Goal: Transaction & Acquisition: Purchase product/service

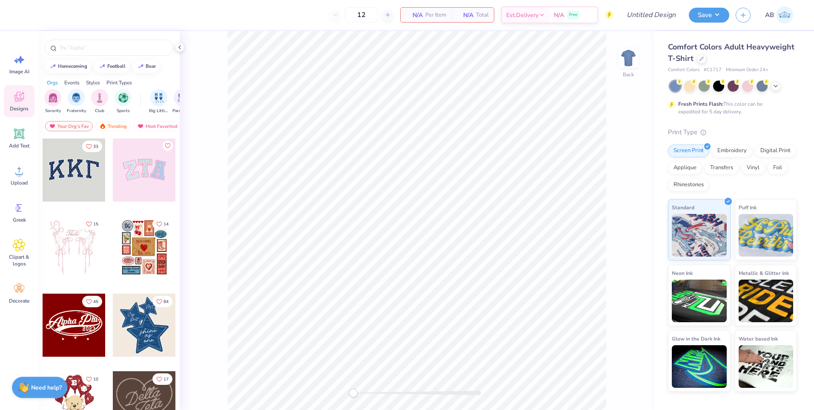
click at [763, 118] on div "Comfort Colors Adult Heavyweight T-Shirt Comfort Colors # C1717 Minimum Order: …" at bounding box center [732, 216] width 129 height 350
click at [773, 85] on icon at bounding box center [776, 85] width 7 height 7
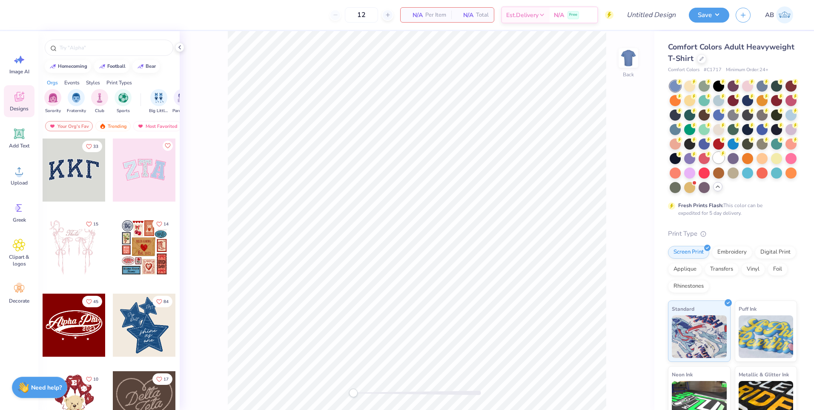
click at [713, 163] on div at bounding box center [718, 157] width 11 height 11
click at [14, 145] on span "Add Text" at bounding box center [19, 145] width 20 height 7
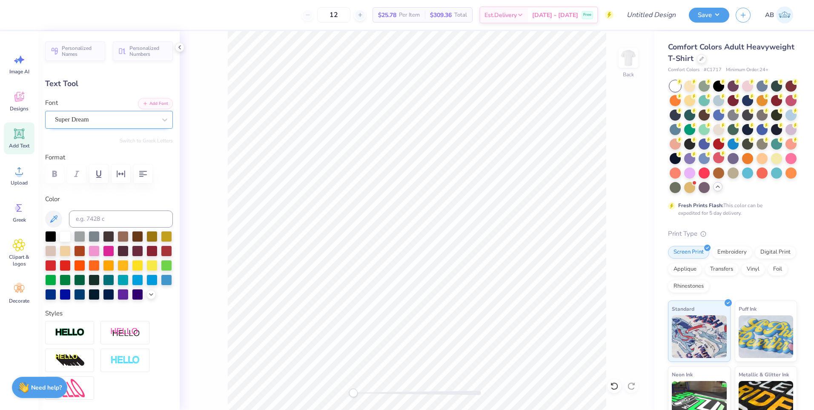
click at [100, 123] on div "Super Dream" at bounding box center [105, 119] width 103 height 13
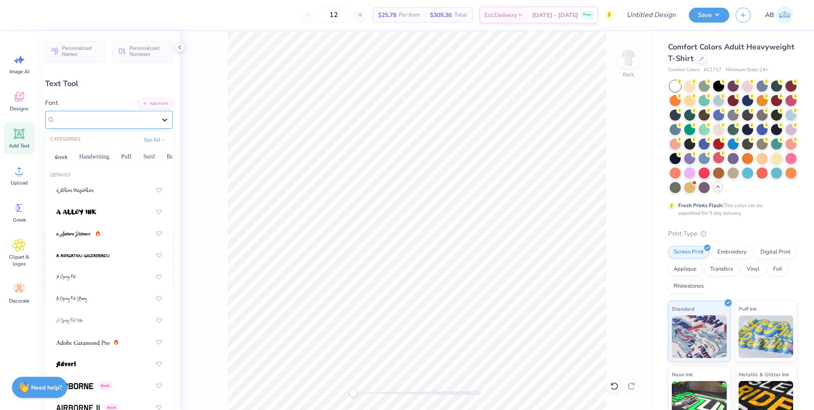
click at [161, 117] on icon at bounding box center [165, 119] width 9 height 9
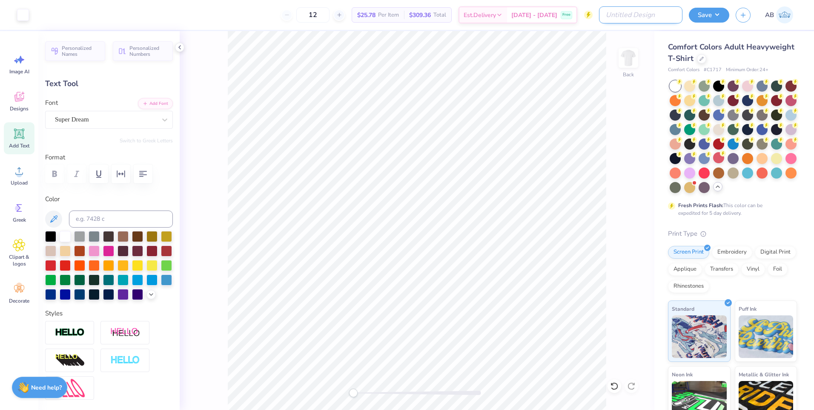
click at [631, 13] on input "Design Title" at bounding box center [640, 14] width 83 height 17
type textarea "Foodie Club"
type input "11.92"
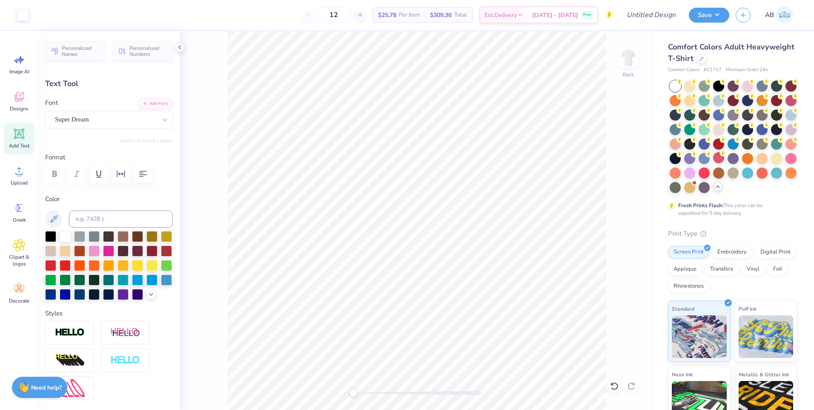
type input "1.63"
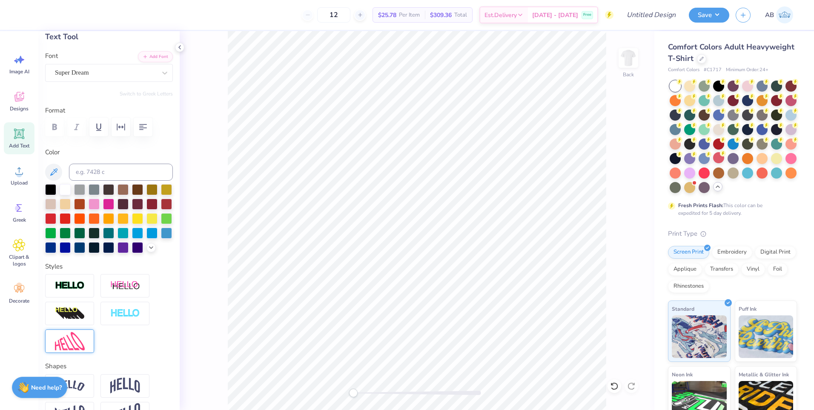
scroll to position [85, 0]
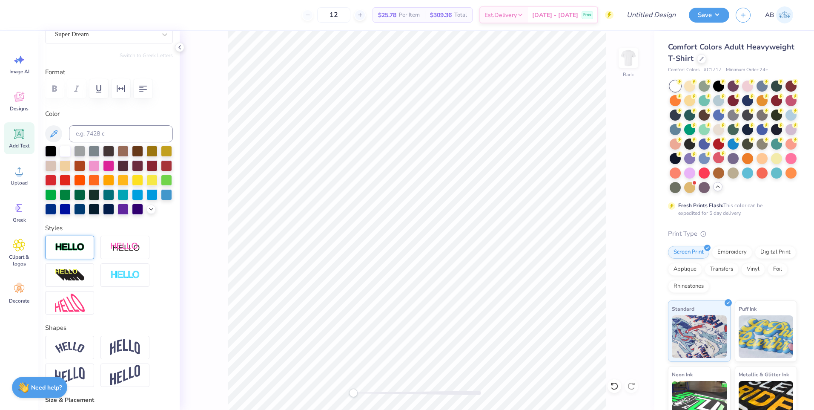
click at [82, 252] on img at bounding box center [70, 247] width 30 height 10
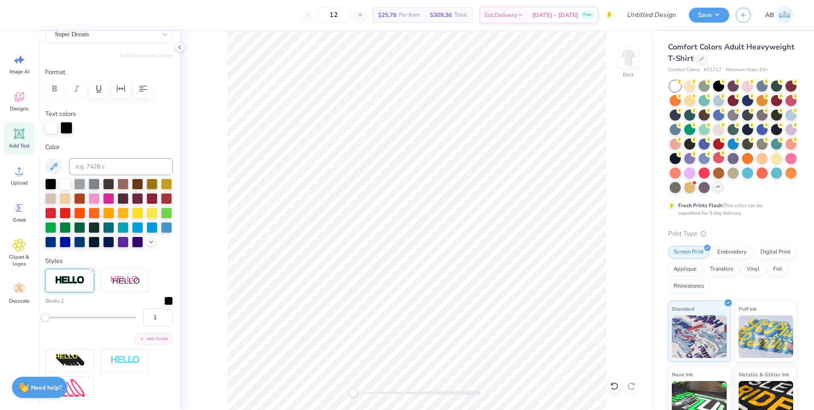
scroll to position [213, 0]
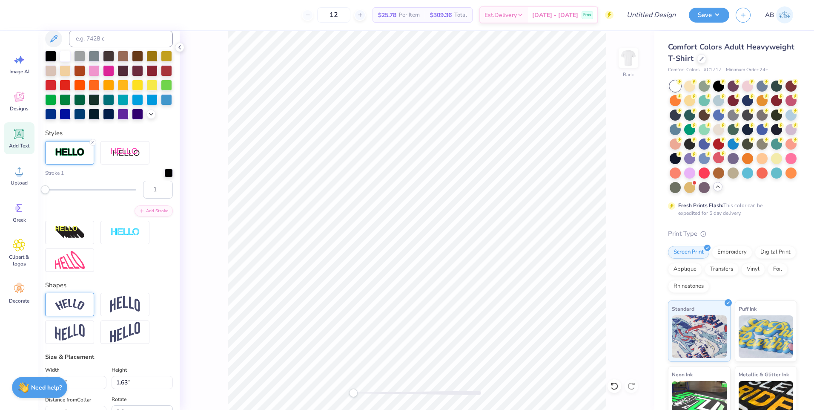
click at [83, 310] on img at bounding box center [70, 305] width 30 height 12
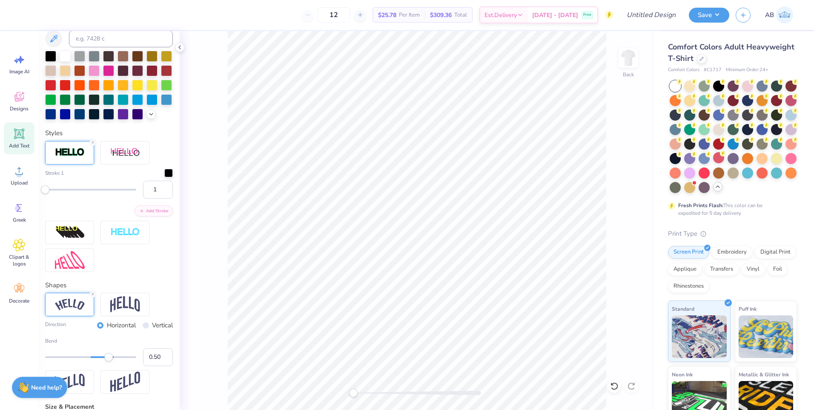
scroll to position [7, 2]
type input "13.68"
type input "3.26"
type input "0.53"
click at [58, 120] on div at bounding box center [109, 85] width 128 height 69
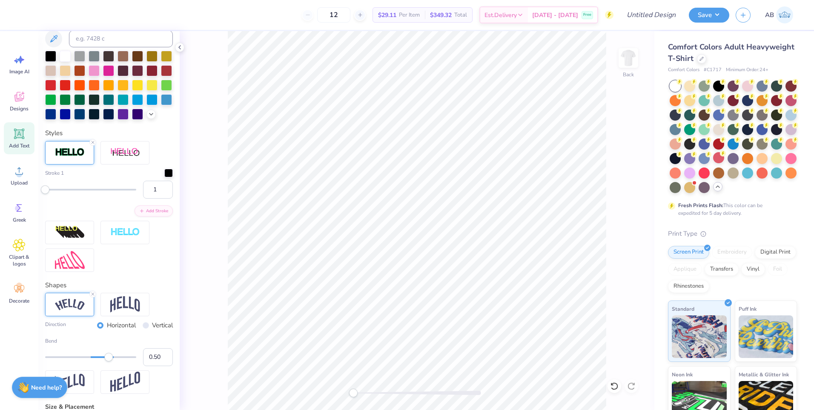
click at [43, 121] on div "Personalized Names Personalized Numbers Text Tool Add Font Font Super Dream Swi…" at bounding box center [108, 220] width 141 height 379
click at [100, 112] on div at bounding box center [94, 113] width 11 height 11
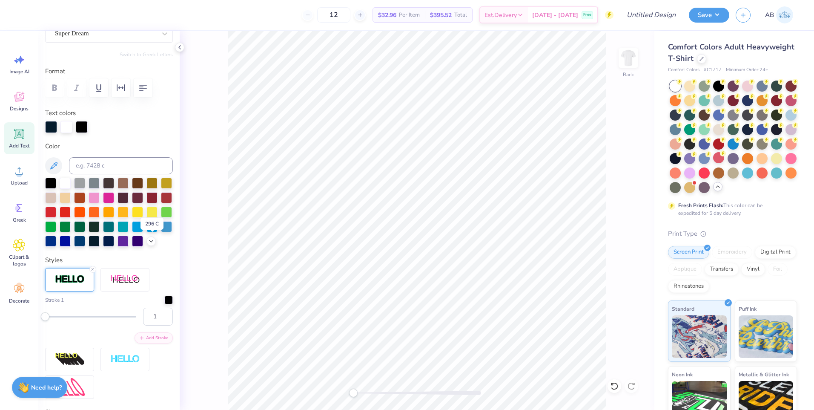
scroll to position [85, 0]
click at [92, 185] on div at bounding box center [94, 183] width 11 height 11
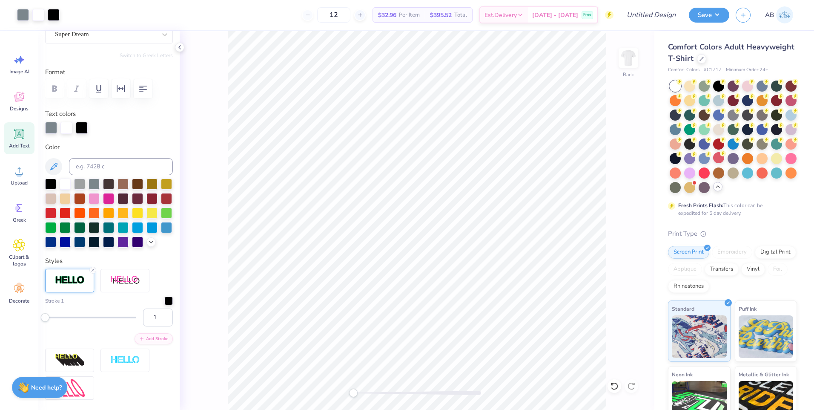
click at [253, 17] on div "12 $32.96 Per Item $395.52 Total Est. Delivery Oct 8 - 11 Free" at bounding box center [340, 15] width 548 height 30
click at [24, 170] on icon at bounding box center [19, 170] width 13 height 13
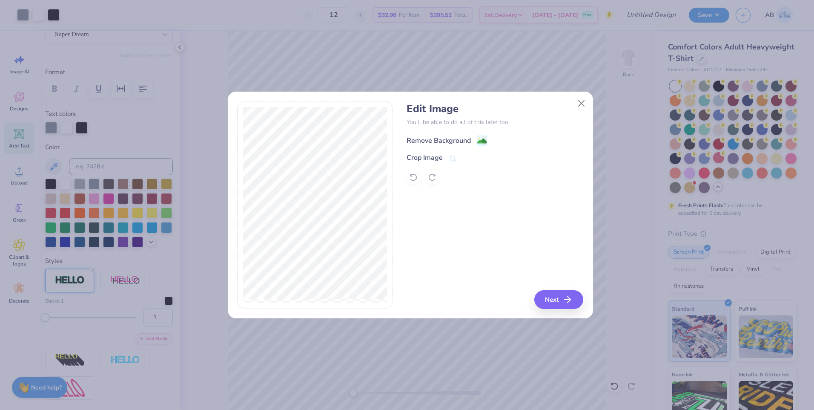
click at [422, 136] on div "Remove Background" at bounding box center [439, 140] width 64 height 10
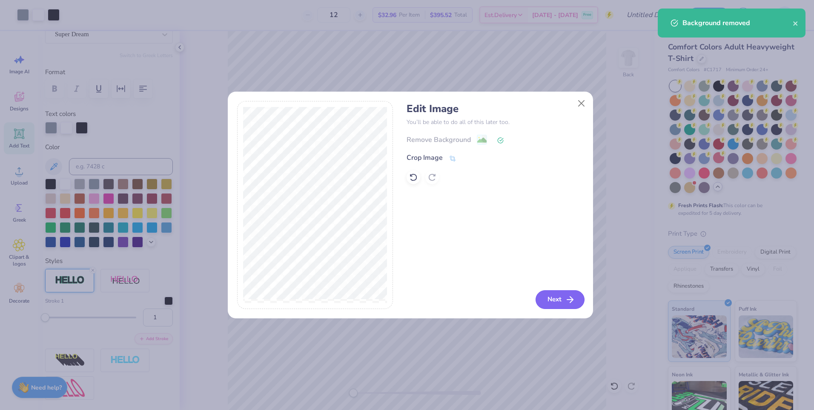
click at [569, 296] on icon "button" at bounding box center [570, 299] width 10 height 10
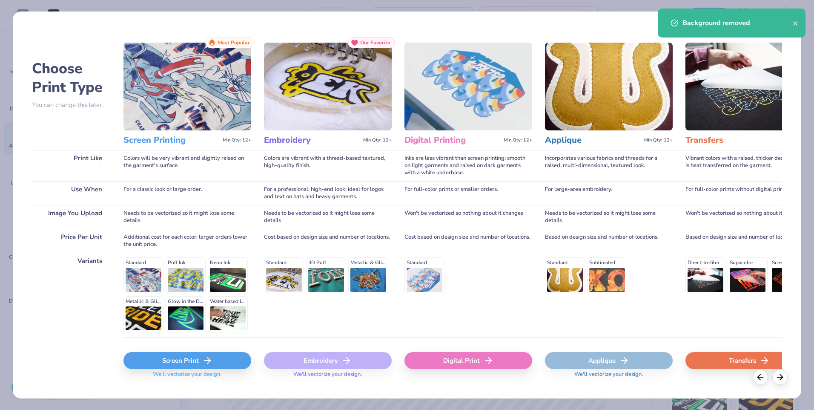
click at [175, 365] on div "Screen Print" at bounding box center [188, 360] width 128 height 17
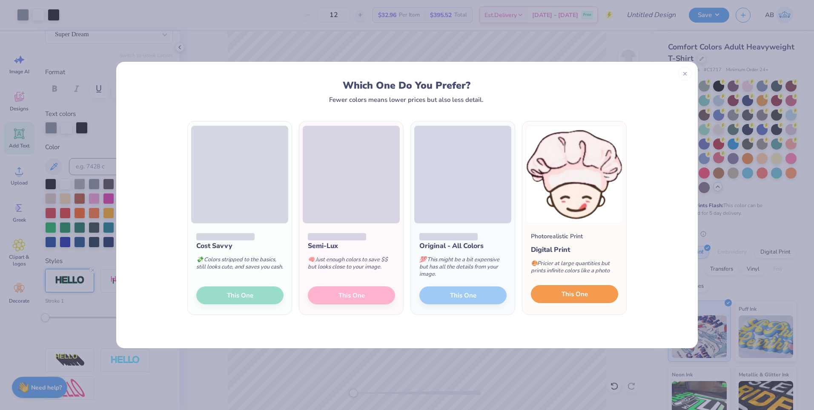
click at [570, 294] on span "This One" at bounding box center [575, 294] width 26 height 10
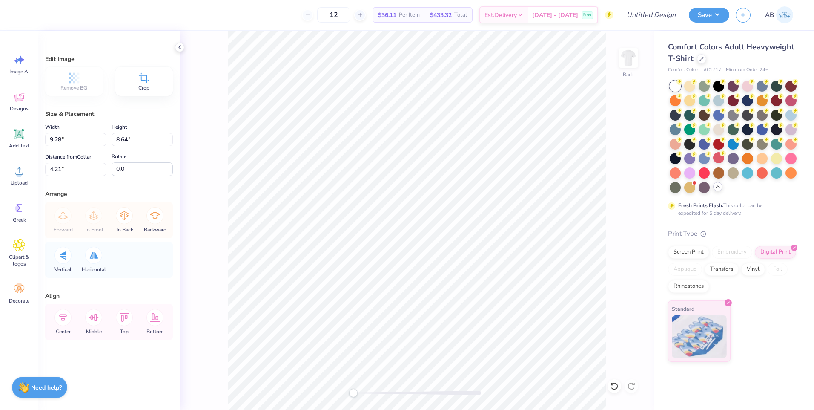
type input "4.21"
click at [17, 247] on icon at bounding box center [19, 244] width 5 height 5
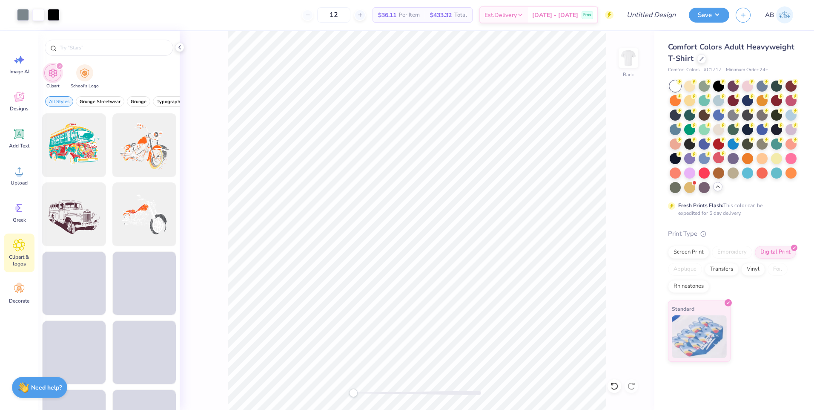
scroll to position [937, 0]
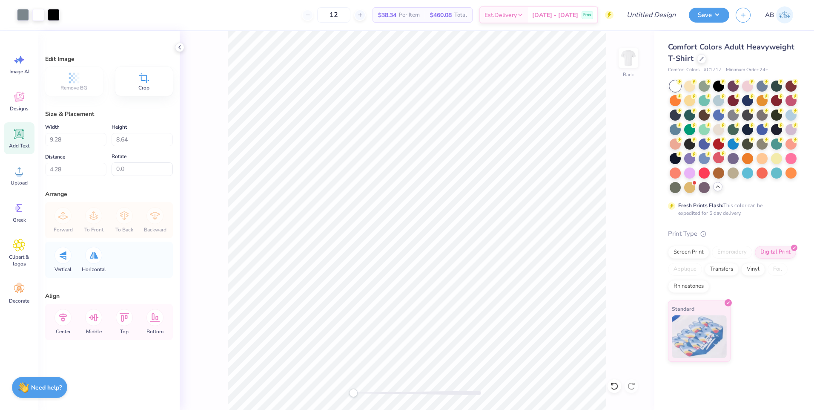
click at [18, 142] on div "Add Text" at bounding box center [19, 138] width 31 height 32
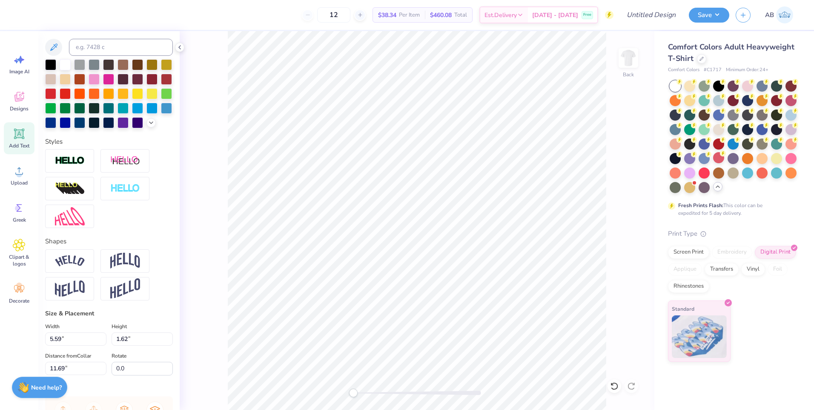
scroll to position [213, 0]
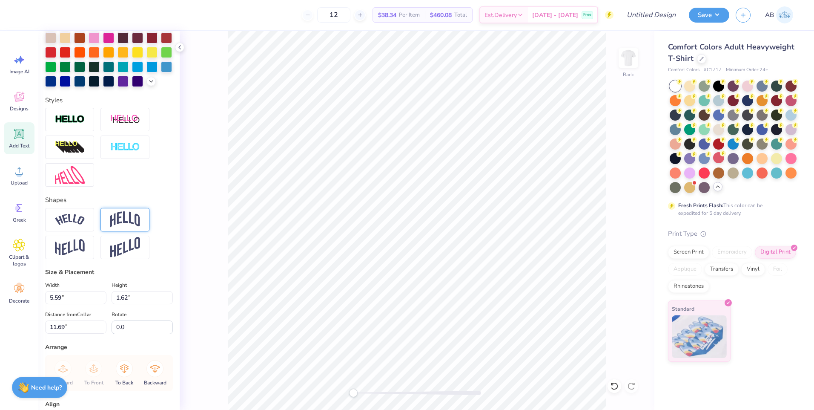
click at [133, 227] on img at bounding box center [125, 219] width 30 height 16
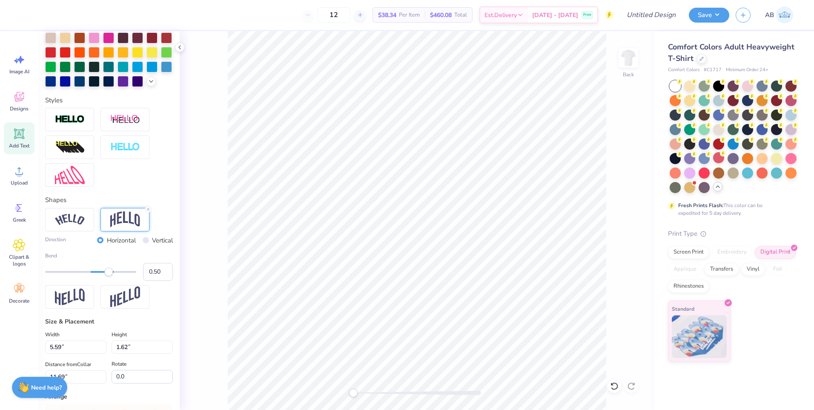
click at [107, 231] on div at bounding box center [125, 219] width 49 height 23
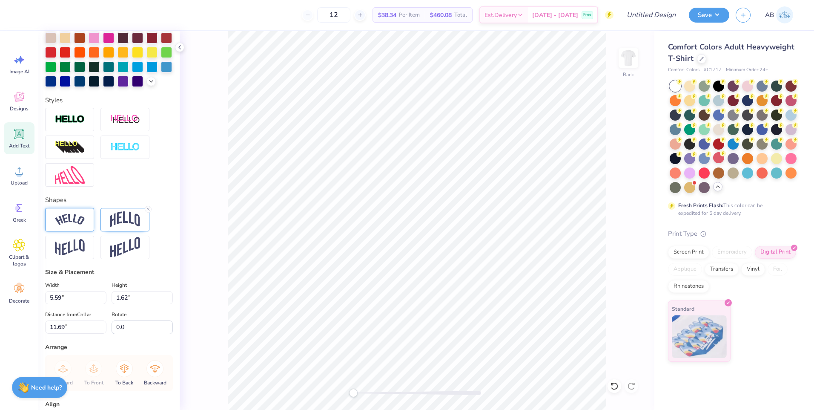
click at [69, 225] on img at bounding box center [70, 220] width 30 height 12
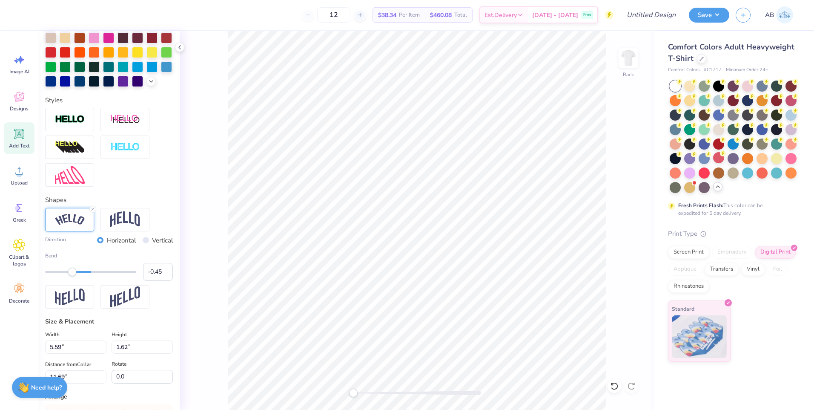
type input "-0.47"
drag, startPoint x: 104, startPoint y: 284, endPoint x: 91, endPoint y: 288, distance: 13.3
click at [68, 280] on div "Bend -0.47" at bounding box center [109, 266] width 128 height 29
type input "-0.84"
drag, startPoint x: 66, startPoint y: 285, endPoint x: 52, endPoint y: 282, distance: 14.4
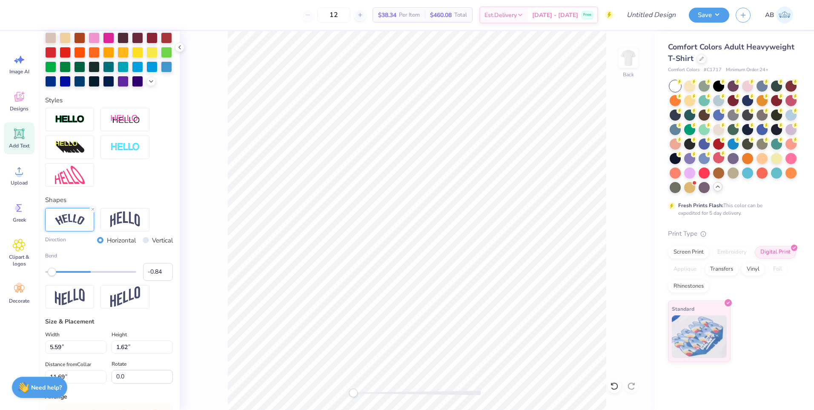
click at [52, 281] on div "Bend -0.84" at bounding box center [109, 266] width 128 height 29
type input "-0.32"
drag, startPoint x: 55, startPoint y: 284, endPoint x: 74, endPoint y: 288, distance: 19.0
click at [74, 276] on div "Accessibility label" at bounding box center [74, 271] width 9 height 9
type input "-0.41"
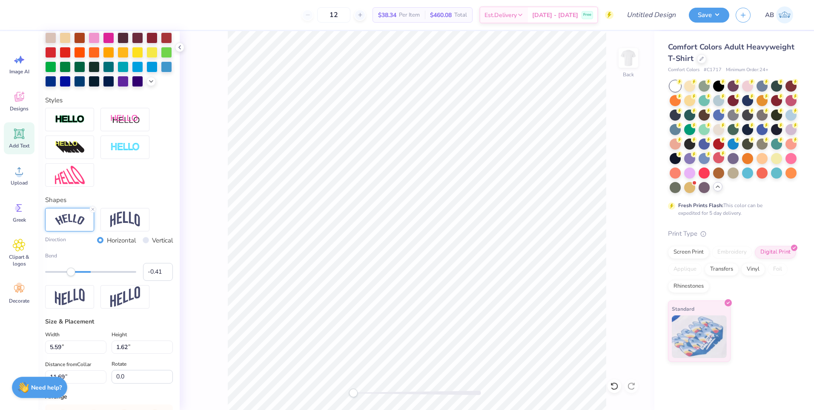
click at [70, 276] on div "Accessibility label" at bounding box center [71, 271] width 9 height 9
type input "-0.49"
click at [67, 276] on div "Accessibility label" at bounding box center [69, 271] width 9 height 9
type input "-0.54"
click at [65, 276] on div "Accessibility label" at bounding box center [66, 271] width 9 height 9
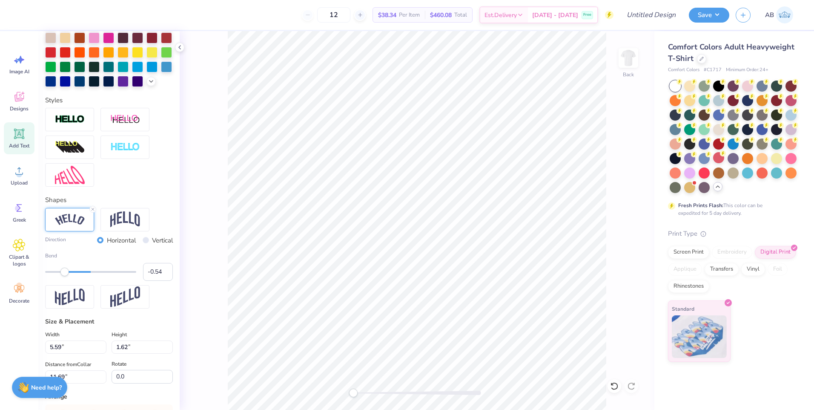
scroll to position [7, 6]
type textarea "Hispanic Heritage Celibration"
click at [209, 198] on div "Back" at bounding box center [417, 220] width 475 height 379
type input "14.17"
type input "3.02"
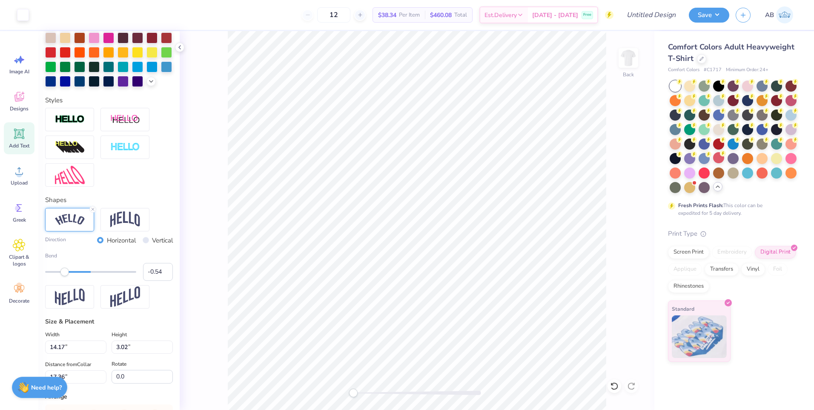
type input "17.36"
type input "12.82"
type input "2.73"
type input "17.64"
click at [100, 81] on div at bounding box center [94, 80] width 11 height 11
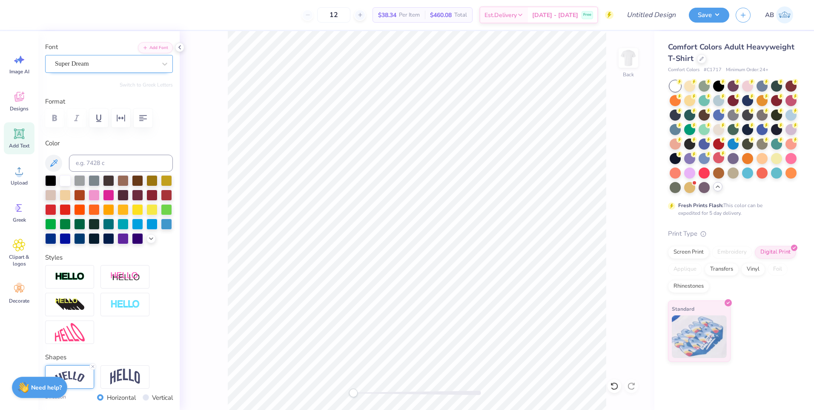
scroll to position [0, 0]
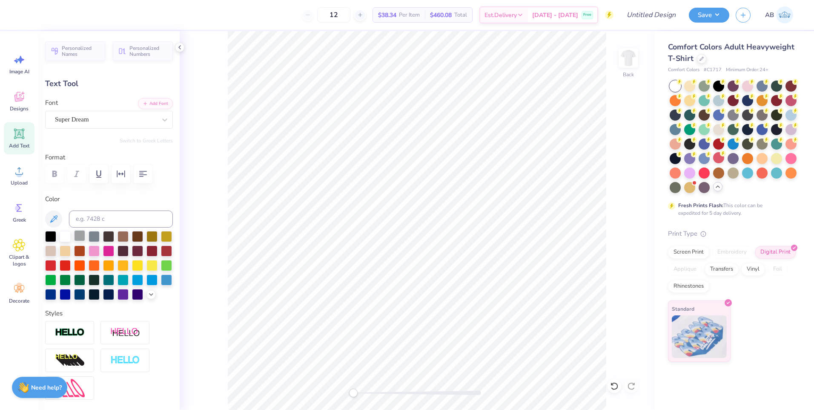
click at [82, 239] on div at bounding box center [79, 235] width 11 height 11
click at [93, 235] on div at bounding box center [94, 235] width 11 height 11
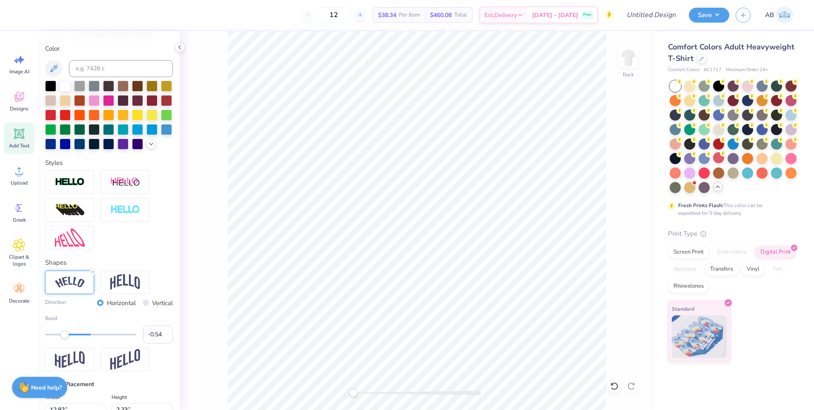
scroll to position [145, 0]
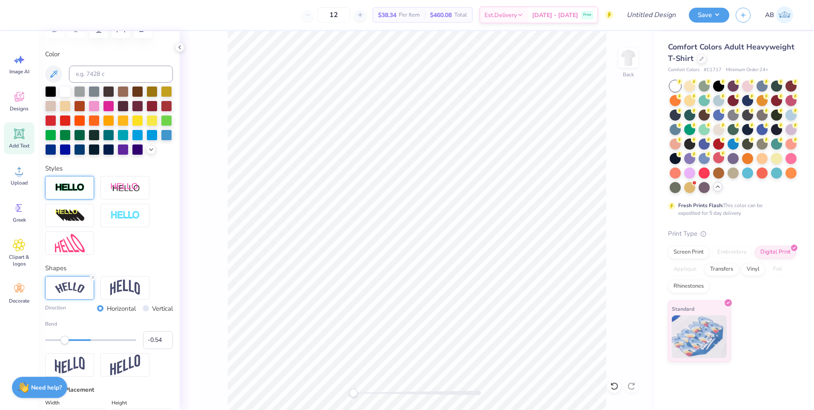
click at [72, 195] on div at bounding box center [69, 187] width 49 height 23
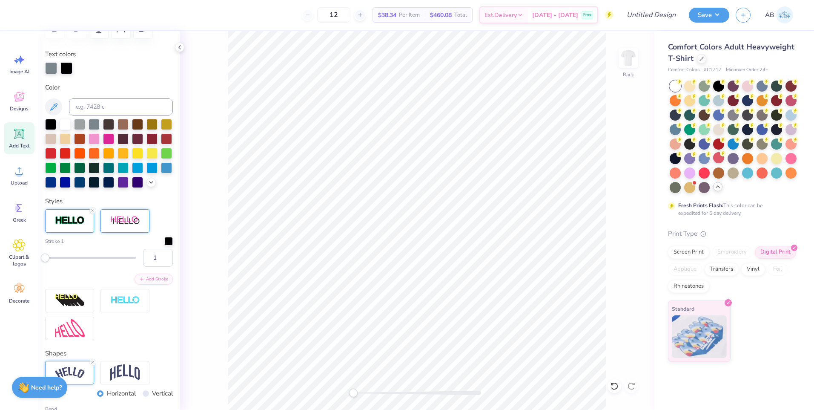
click at [122, 226] on img at bounding box center [125, 221] width 30 height 11
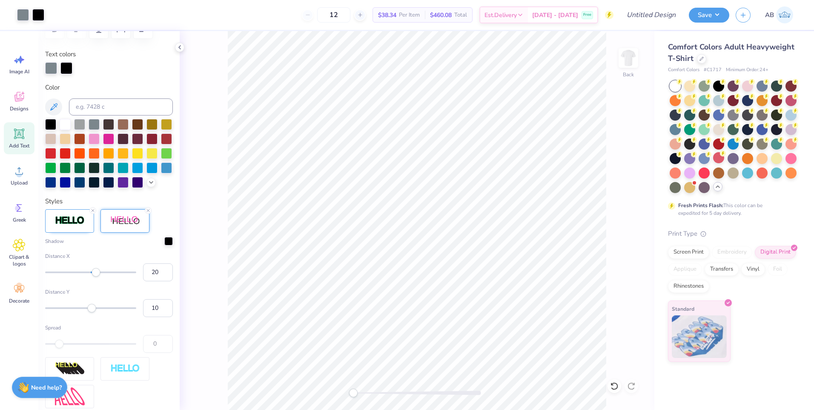
type input "14.17"
type input "2.77"
type input "14.20"
click at [149, 213] on icon at bounding box center [148, 210] width 5 height 5
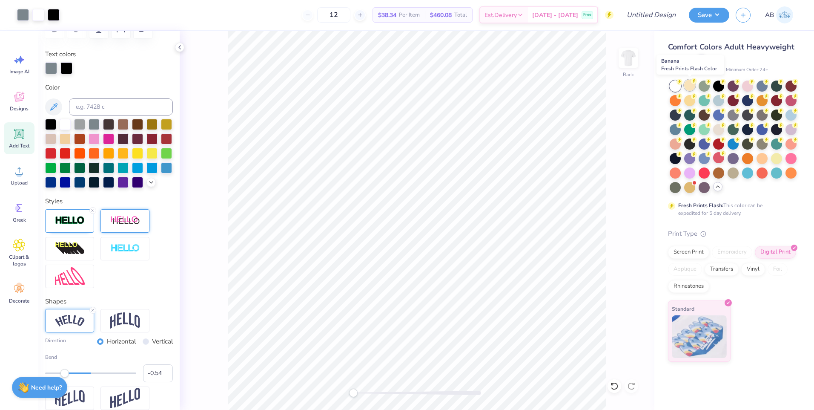
click at [687, 80] on div at bounding box center [689, 85] width 11 height 11
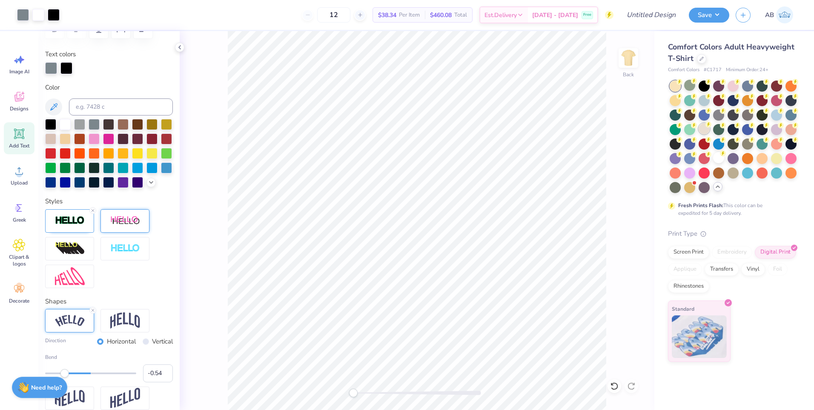
click at [702, 130] on div at bounding box center [704, 128] width 11 height 11
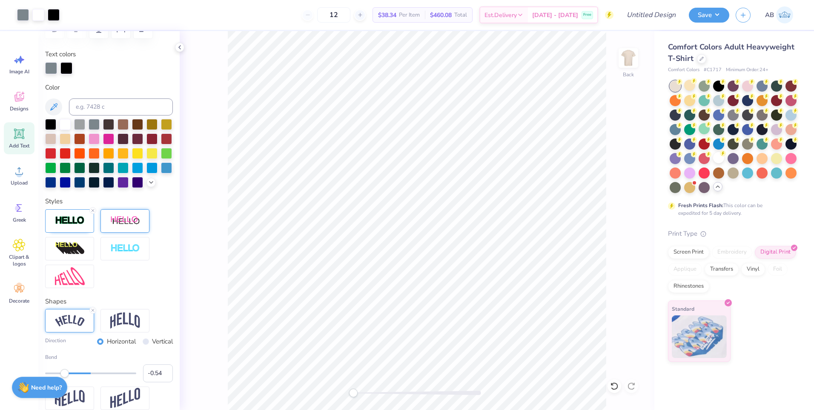
type input "11.81"
type input "2.52"
click at [654, 365] on div "Back" at bounding box center [417, 220] width 475 height 379
type input "13.17"
click at [691, 184] on div at bounding box center [689, 186] width 11 height 11
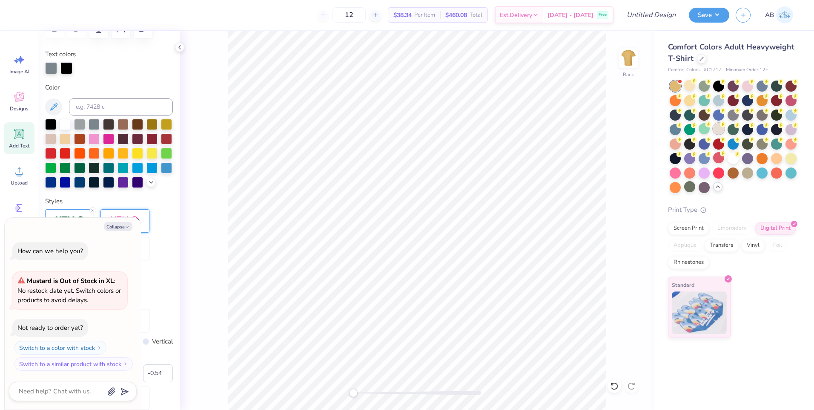
click at [716, 131] on div at bounding box center [718, 128] width 11 height 11
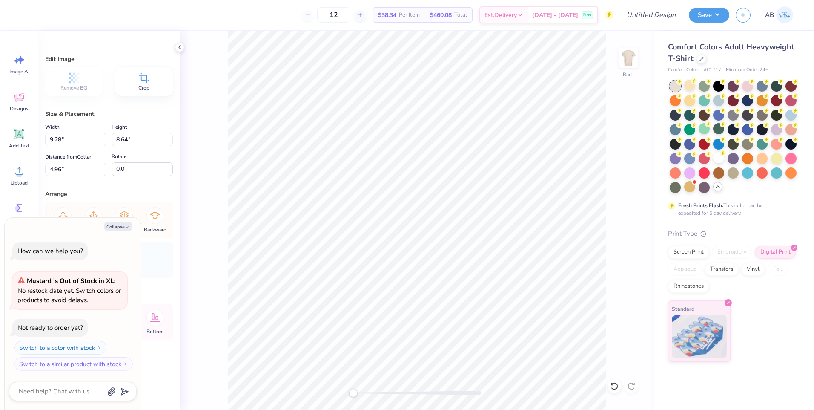
click at [225, 282] on div "Back" at bounding box center [417, 220] width 475 height 379
click at [111, 225] on button "Collapse" at bounding box center [118, 226] width 29 height 9
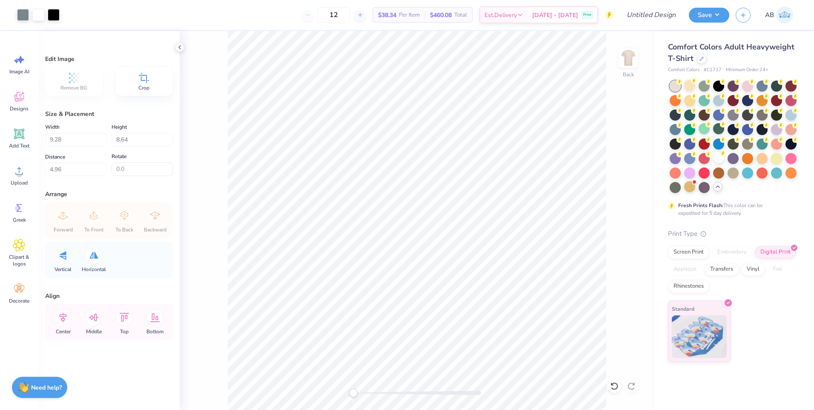
type textarea "x"
click at [625, 61] on img at bounding box center [629, 58] width 34 height 34
click at [625, 61] on img at bounding box center [628, 57] width 17 height 17
click at [704, 46] on span "Comfort Colors Adult Heavyweight T-Shirt" at bounding box center [731, 53] width 127 height 22
click at [702, 61] on div at bounding box center [701, 57] width 9 height 9
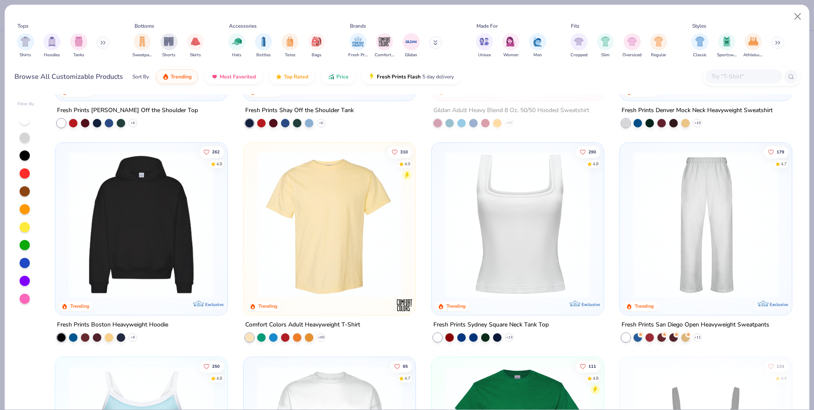
scroll to position [213, 0]
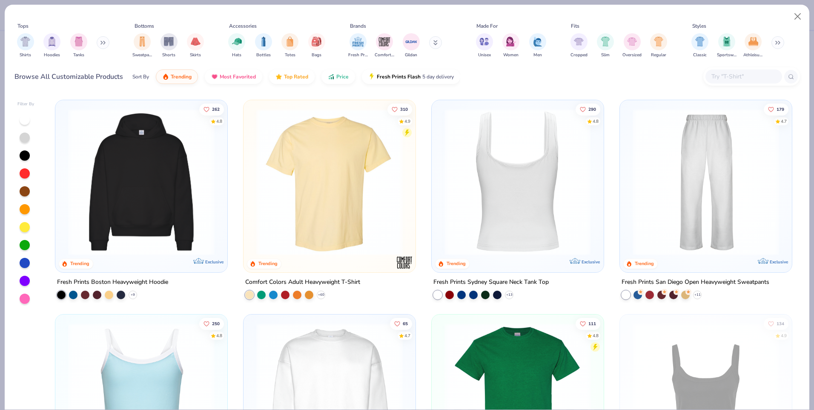
click at [490, 191] on div at bounding box center [517, 182] width 465 height 147
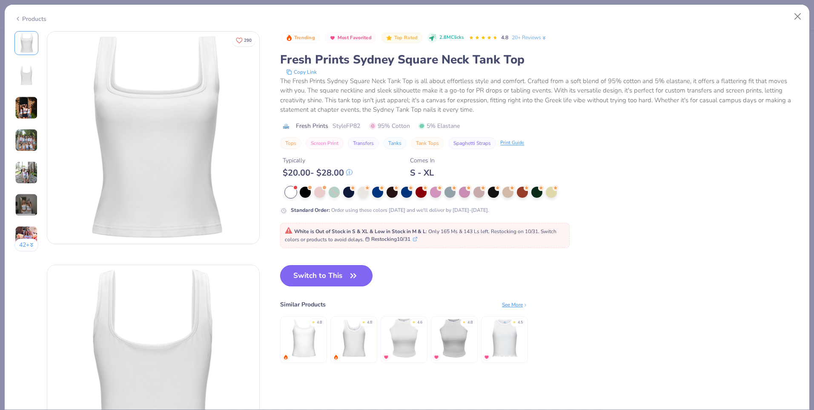
click at [296, 276] on button "Switch to This" at bounding box center [326, 275] width 92 height 21
click at [325, 277] on button "Switch to This" at bounding box center [326, 275] width 92 height 21
click at [338, 283] on button "Switch to This" at bounding box center [326, 275] width 92 height 21
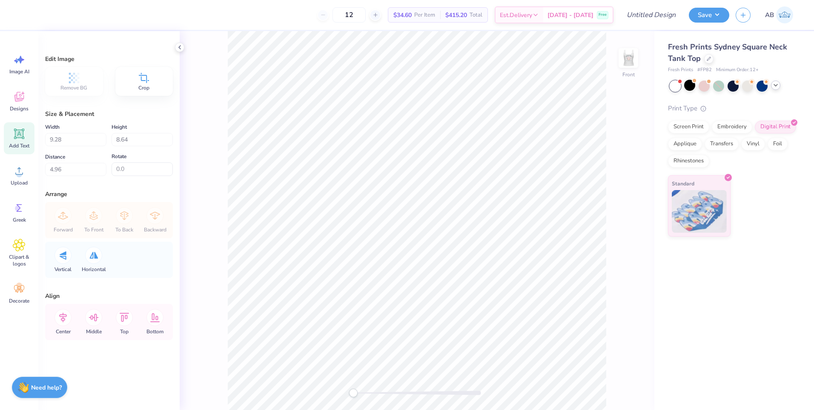
click at [17, 131] on icon at bounding box center [19, 134] width 8 height 8
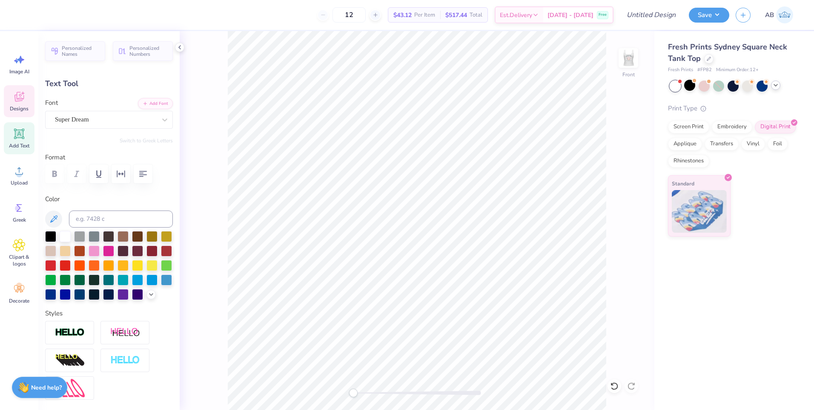
click at [11, 96] on div "Designs" at bounding box center [19, 101] width 31 height 32
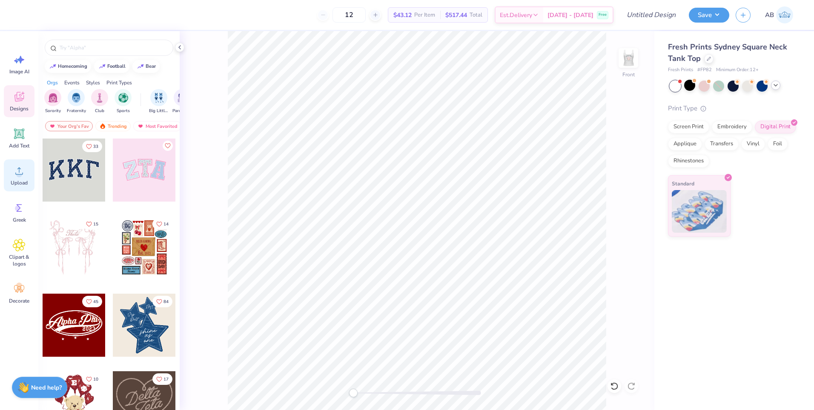
click at [11, 173] on div "Upload" at bounding box center [19, 175] width 31 height 32
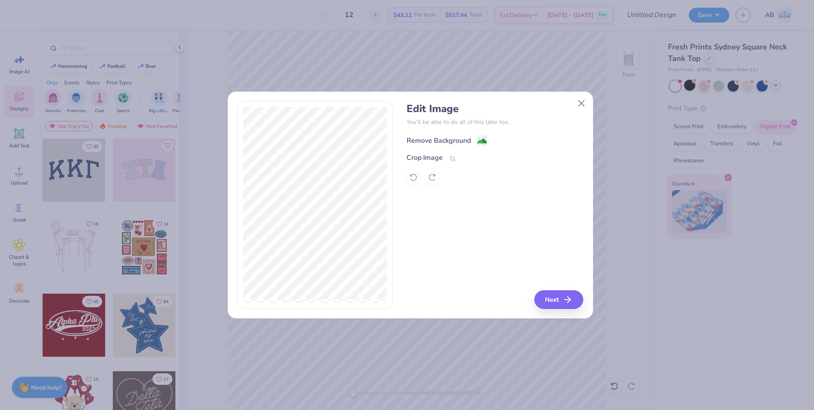
click at [431, 143] on div "Remove Background" at bounding box center [439, 140] width 64 height 10
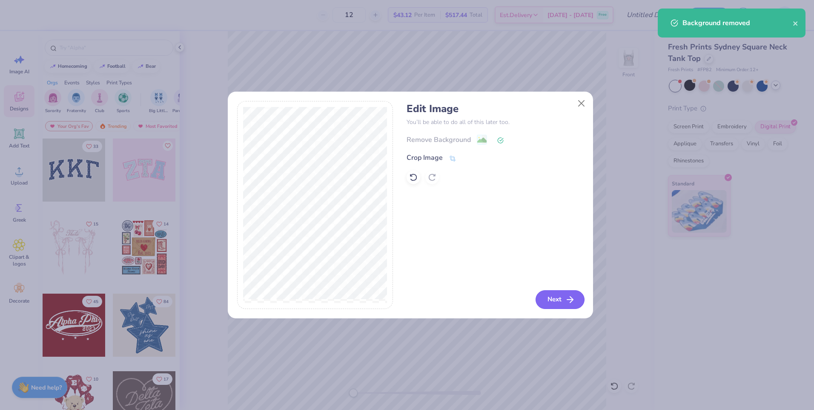
click at [562, 296] on button "Next" at bounding box center [560, 299] width 49 height 19
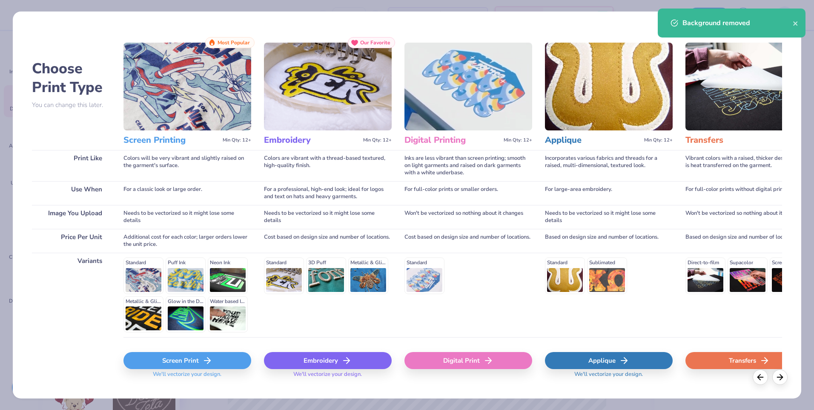
click at [753, 360] on div "Transfers" at bounding box center [750, 360] width 128 height 17
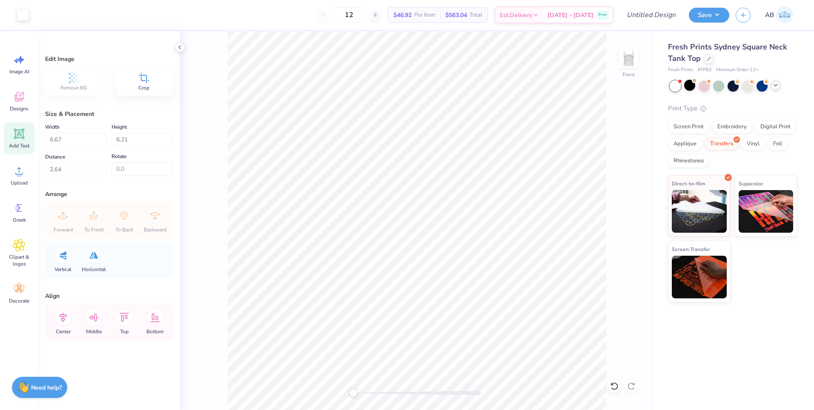
click at [14, 131] on icon at bounding box center [19, 133] width 13 height 13
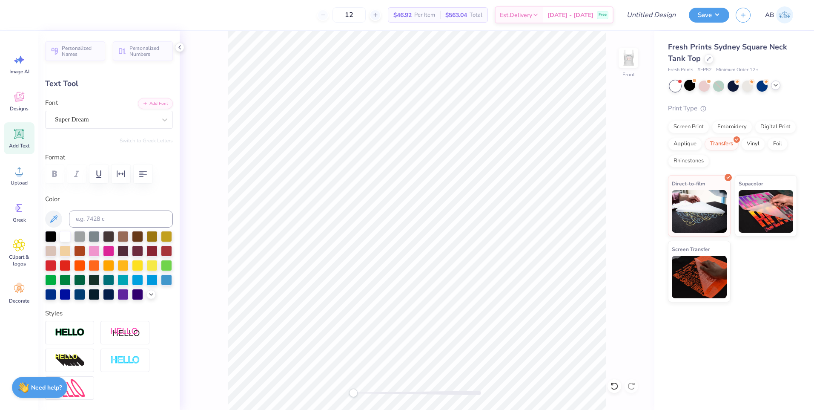
scroll to position [7, 1]
click at [782, 84] on div at bounding box center [733, 86] width 127 height 11
type input "1.08"
click at [779, 86] on icon at bounding box center [776, 85] width 7 height 7
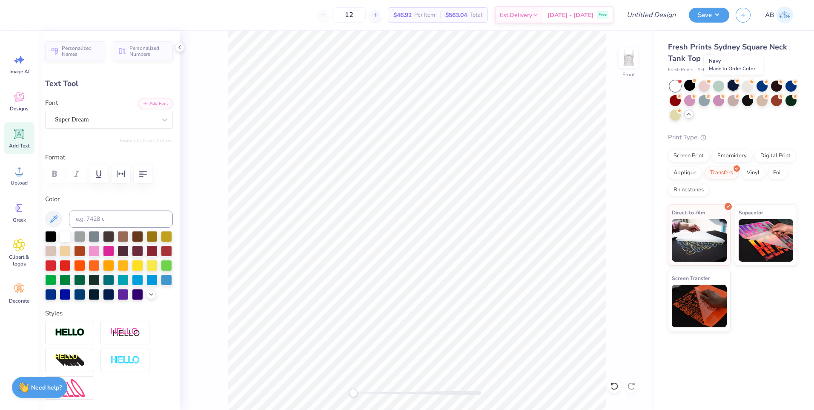
click at [732, 88] on div at bounding box center [733, 85] width 11 height 11
click at [760, 99] on div at bounding box center [762, 99] width 11 height 11
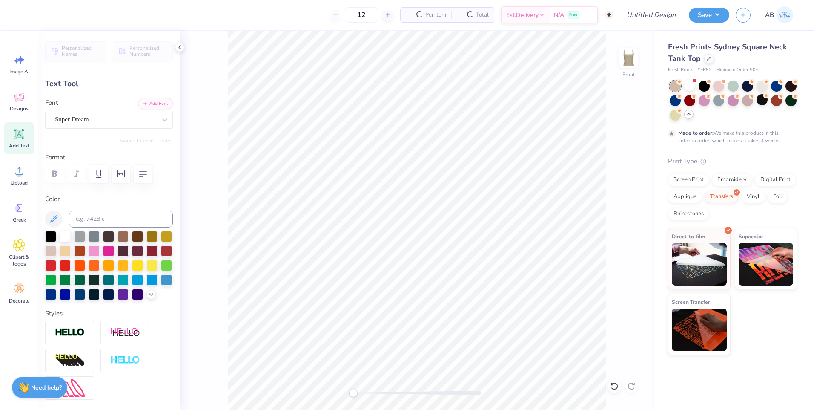
click at [760, 99] on div at bounding box center [762, 99] width 11 height 11
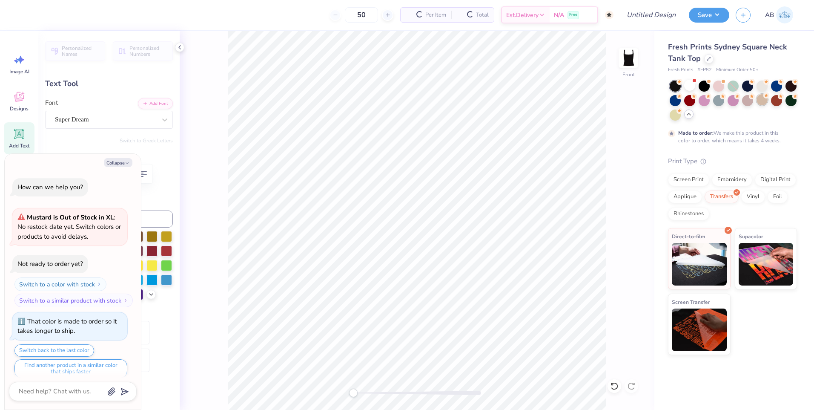
click at [762, 101] on div at bounding box center [762, 99] width 11 height 11
type input "50"
click at [622, 138] on div "Front" at bounding box center [417, 220] width 475 height 379
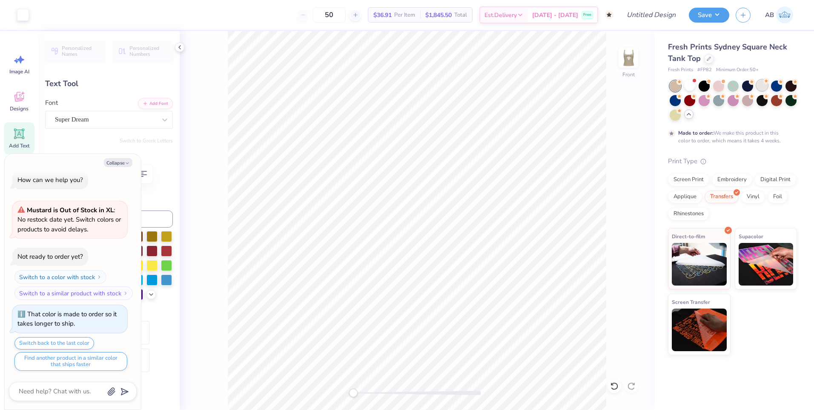
click at [761, 87] on div at bounding box center [762, 85] width 11 height 11
click at [701, 85] on div at bounding box center [704, 85] width 11 height 11
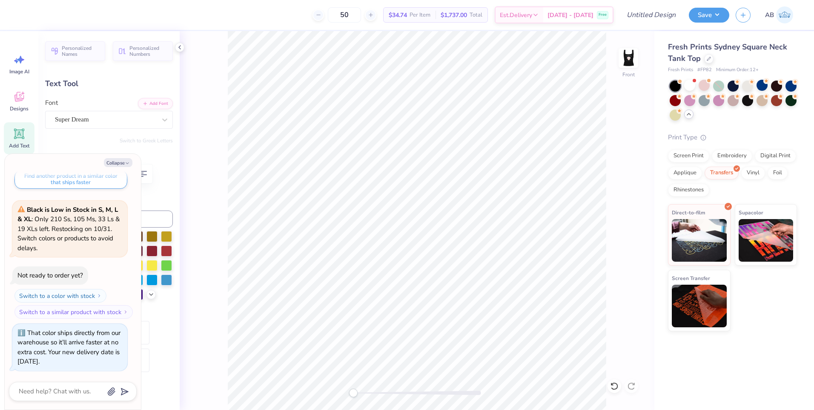
type textarea "x"
type textarea "F"
type textarea "x"
type textarea "Fo"
type textarea "x"
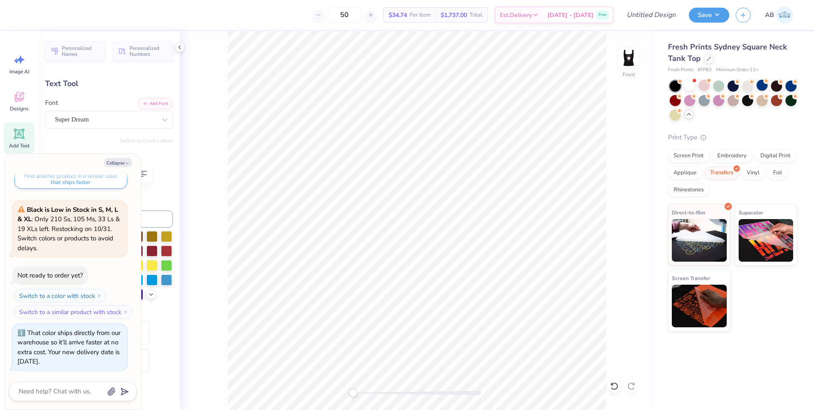
type textarea "Foo"
type textarea "x"
type textarea "Food"
type textarea "x"
type textarea "Foodi"
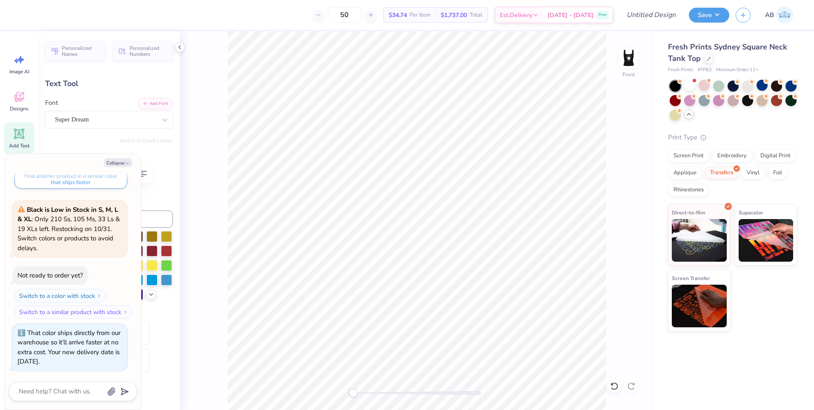
type textarea "x"
type textarea "Foodie"
type textarea "x"
type textarea "Foodie"
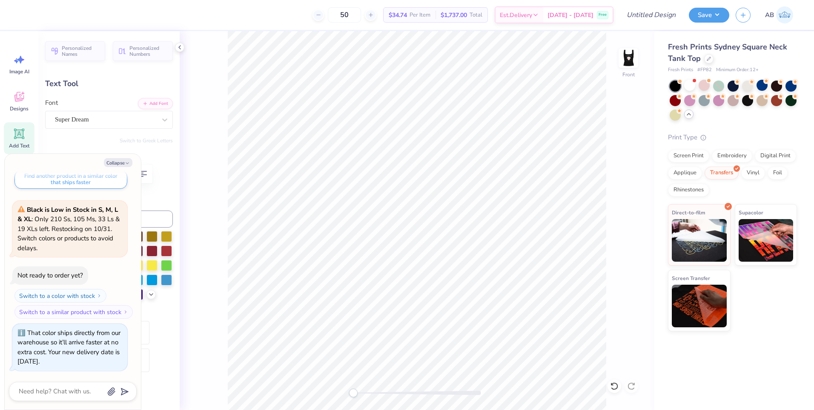
type textarea "x"
type textarea "Foodie C"
type textarea "x"
type textarea "Foodie Cl"
type textarea "x"
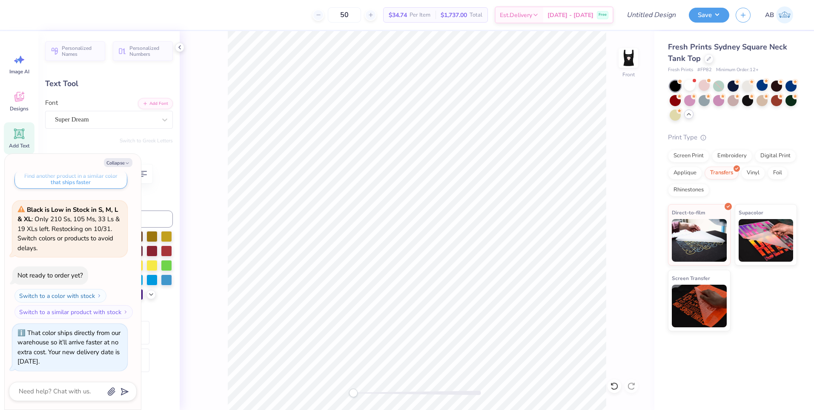
type textarea "Foodie Clu"
type textarea "x"
type textarea "Foodie Club"
click at [624, 211] on div "Front" at bounding box center [417, 220] width 475 height 379
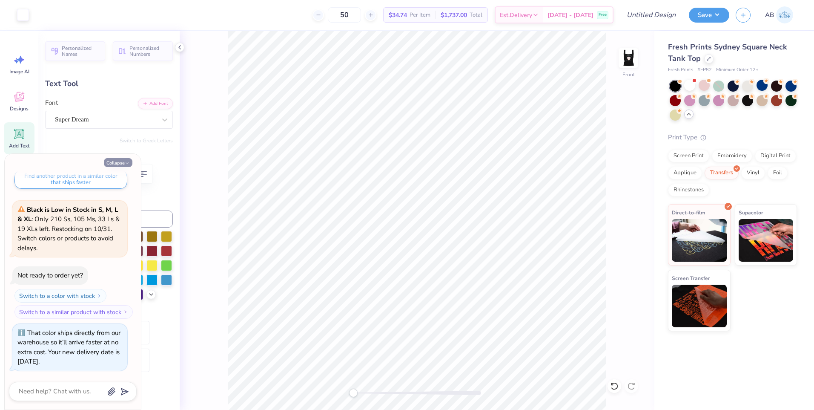
click at [128, 164] on icon "button" at bounding box center [127, 163] width 5 height 5
type textarea "x"
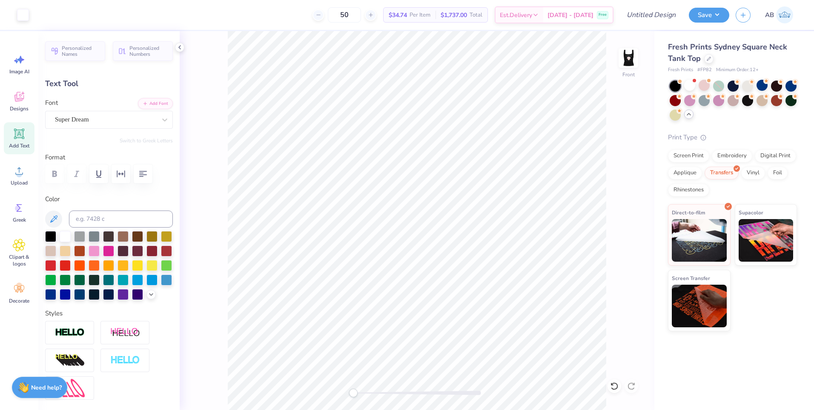
click at [6, 131] on div "Add Text" at bounding box center [19, 138] width 31 height 32
click at [15, 134] on icon at bounding box center [19, 133] width 13 height 13
type input "9.67"
type textarea "Hispanic Heritatge Celivbartion"
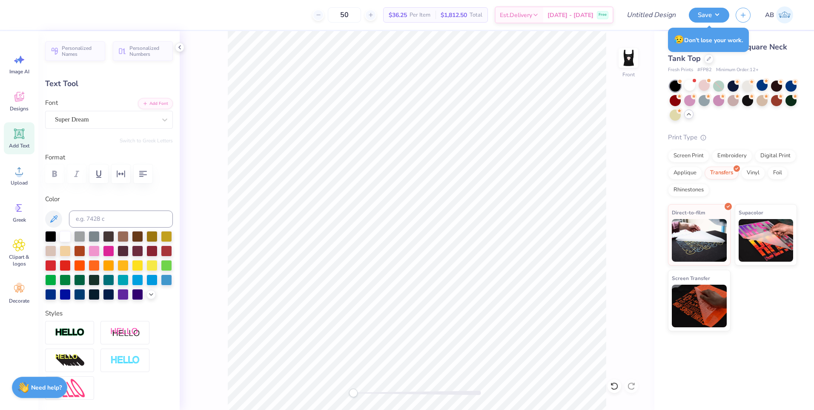
scroll to position [7, 6]
type input "6.95"
type input "0.44"
type input "10.03"
type textarea "Hispanic Heritatge Celibrationb"
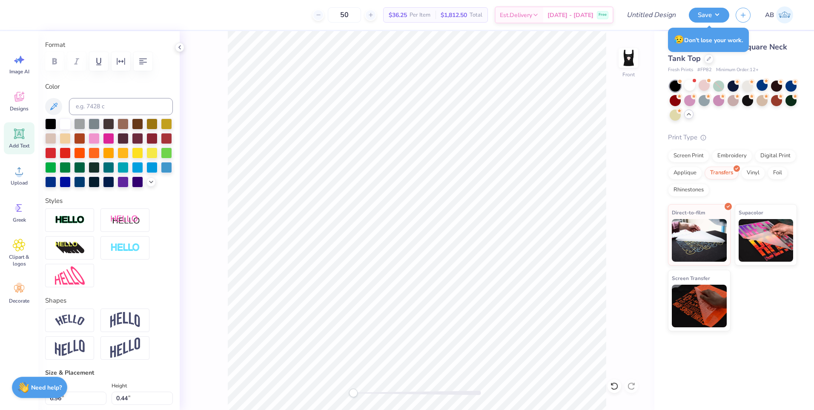
scroll to position [128, 0]
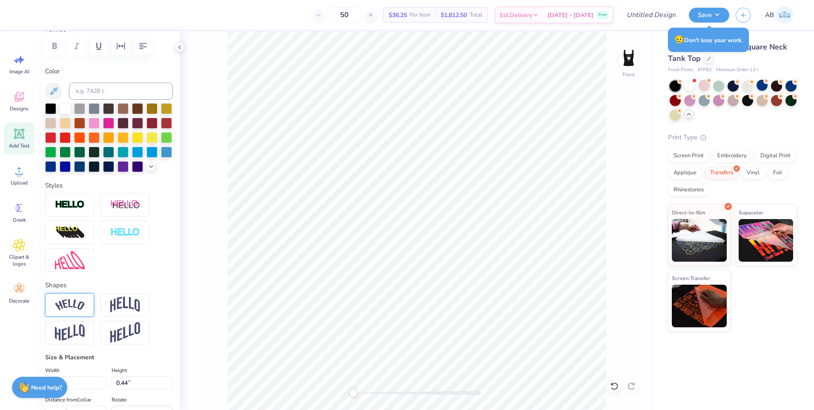
click at [74, 311] on img at bounding box center [70, 305] width 30 height 12
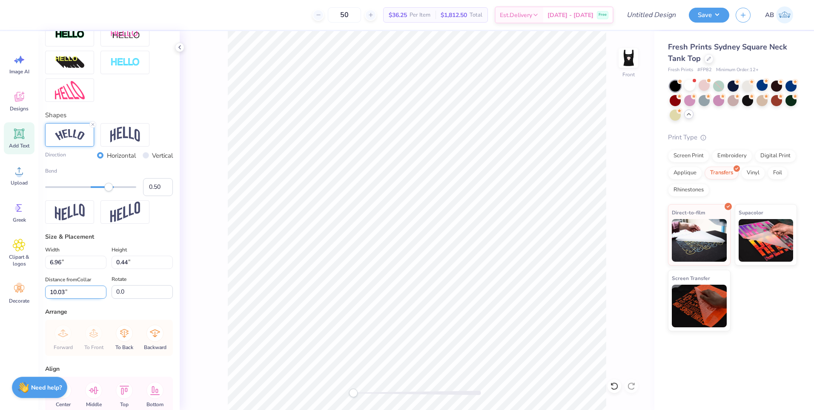
scroll to position [298, 0]
click at [92, 127] on icon at bounding box center [92, 123] width 5 height 5
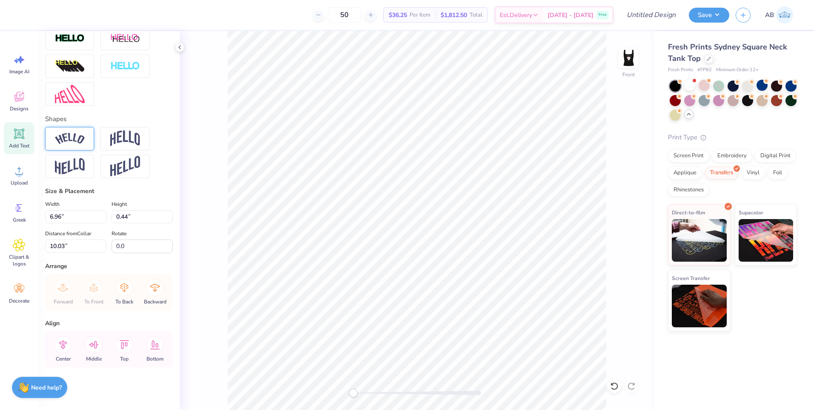
type input "6.49"
type input "0.41"
type input "10.05"
type input "6.96"
type input "0.95"
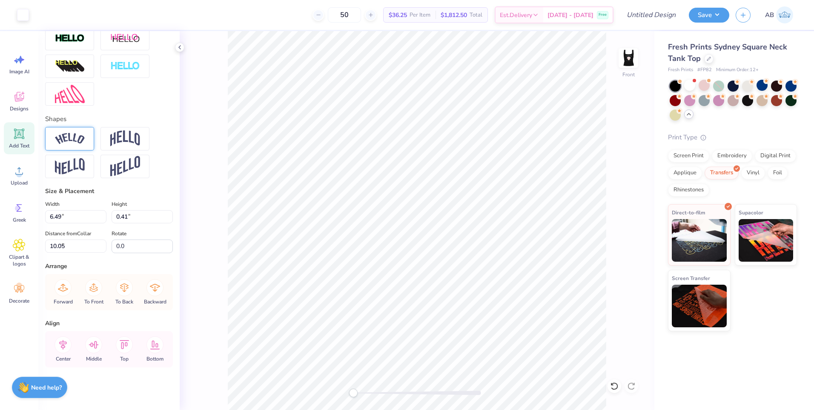
type input "1.19"
click at [76, 144] on img at bounding box center [70, 139] width 30 height 12
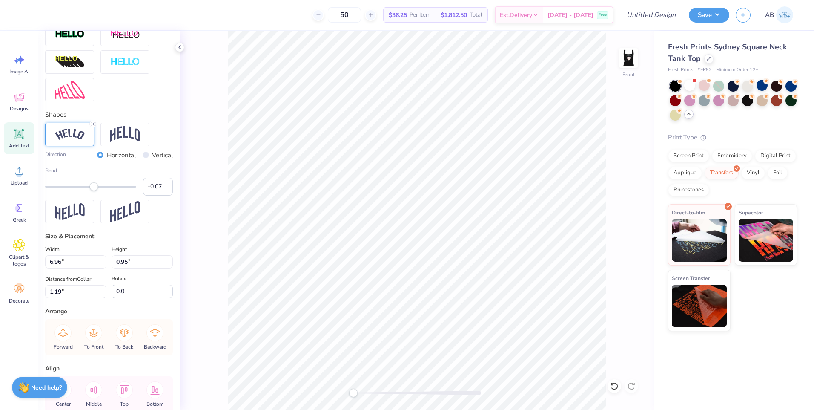
type input "-0.08"
drag, startPoint x: 100, startPoint y: 199, endPoint x: 84, endPoint y: 199, distance: 15.8
click at [84, 191] on div at bounding box center [90, 186] width 91 height 9
type input "-0.34"
click at [73, 191] on div "Accessibility label" at bounding box center [74, 186] width 9 height 9
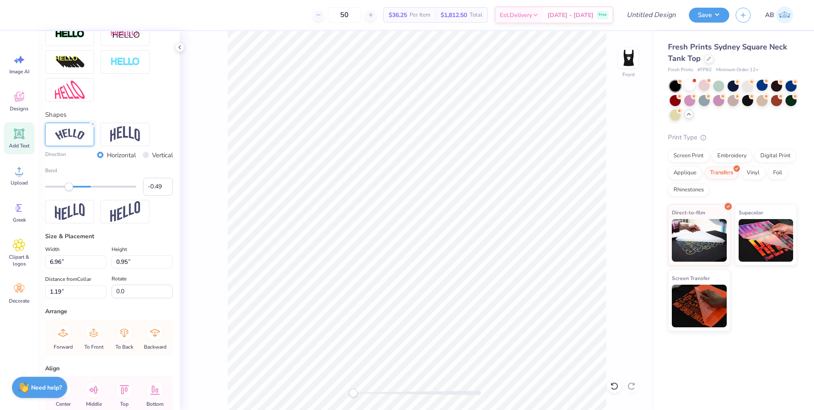
type input "-0.51"
drag, startPoint x: 73, startPoint y: 197, endPoint x: 66, endPoint y: 197, distance: 7.3
click at [66, 191] on div "Accessibility label" at bounding box center [69, 186] width 9 height 9
type input "6.95"
type input "1.68"
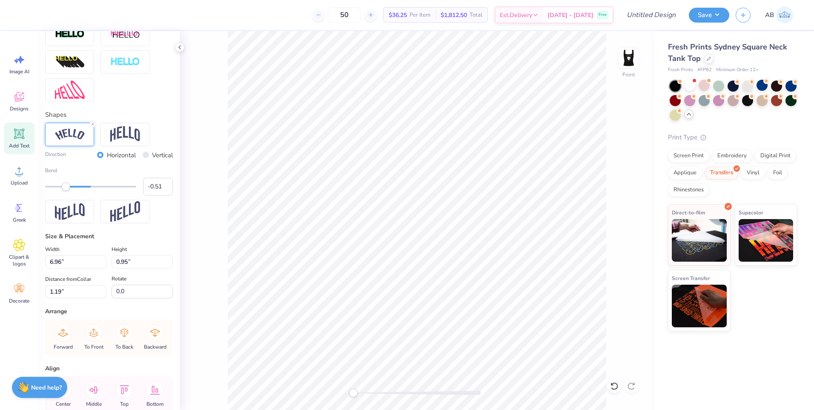
type input "0.83"
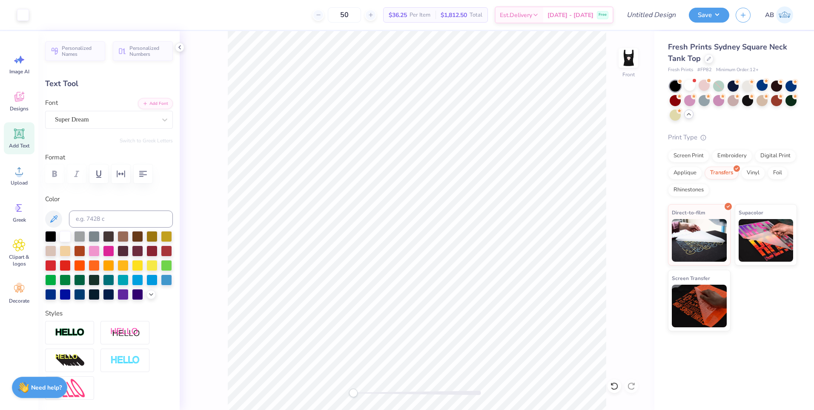
type input "6.49"
type input "0.41"
type input "10.05"
click at [616, 353] on div "Front" at bounding box center [417, 220] width 475 height 379
click at [14, 242] on icon at bounding box center [19, 245] width 12 height 13
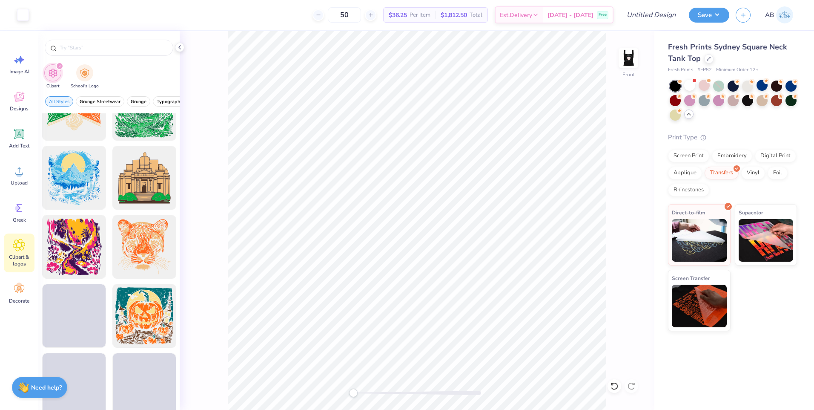
scroll to position [1832, 0]
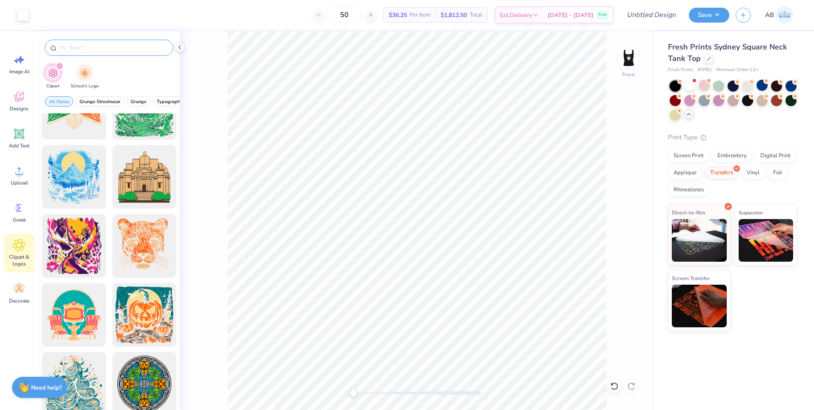
click at [80, 55] on div at bounding box center [109, 48] width 129 height 16
click at [72, 46] on input "text" at bounding box center [113, 47] width 109 height 9
type input "food"
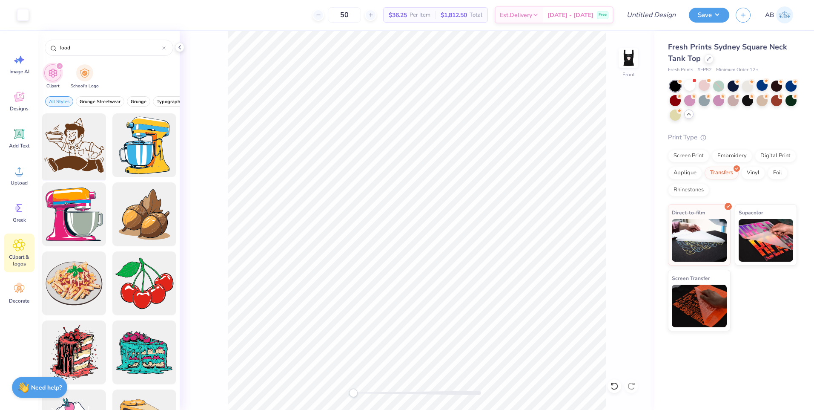
click at [67, 127] on div at bounding box center [74, 145] width 70 height 70
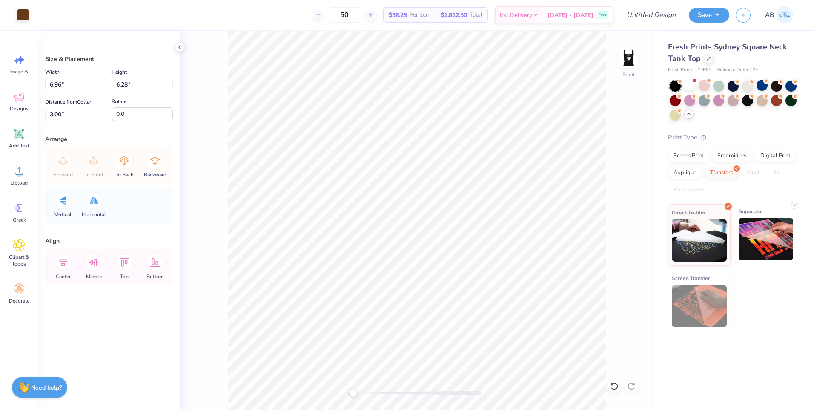
click at [755, 244] on img at bounding box center [766, 239] width 55 height 43
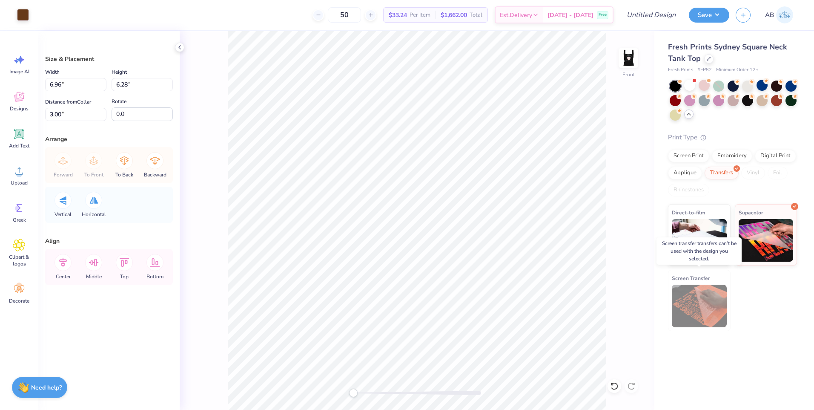
click at [711, 304] on img at bounding box center [699, 306] width 55 height 43
click at [699, 244] on img at bounding box center [699, 239] width 55 height 43
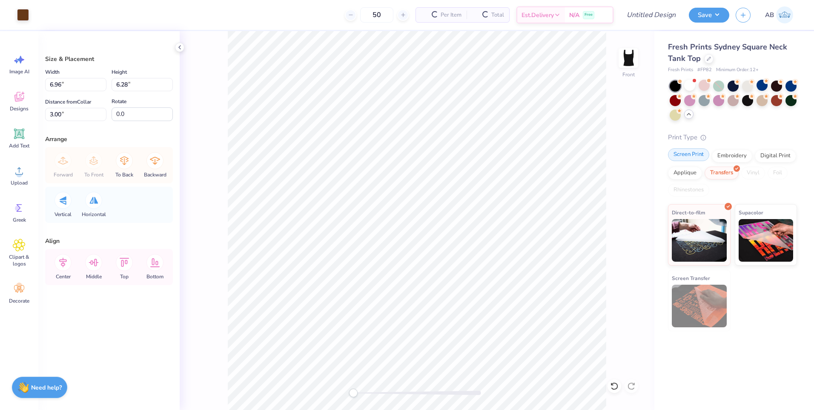
click at [687, 155] on div "Screen Print" at bounding box center [688, 154] width 41 height 13
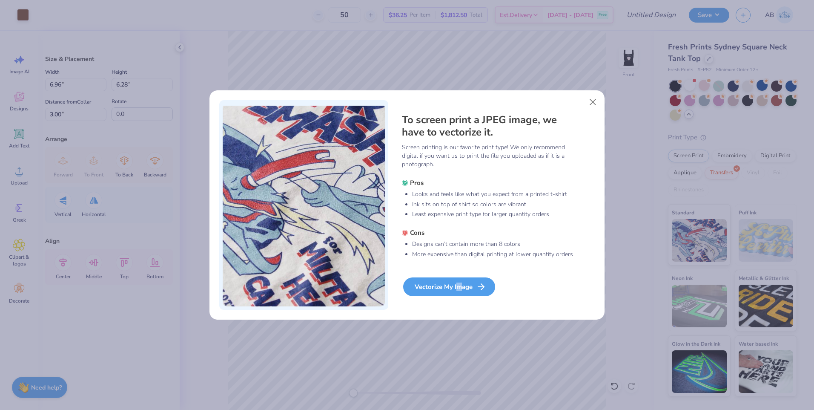
click at [458, 284] on div "Vectorize My Image" at bounding box center [449, 286] width 92 height 19
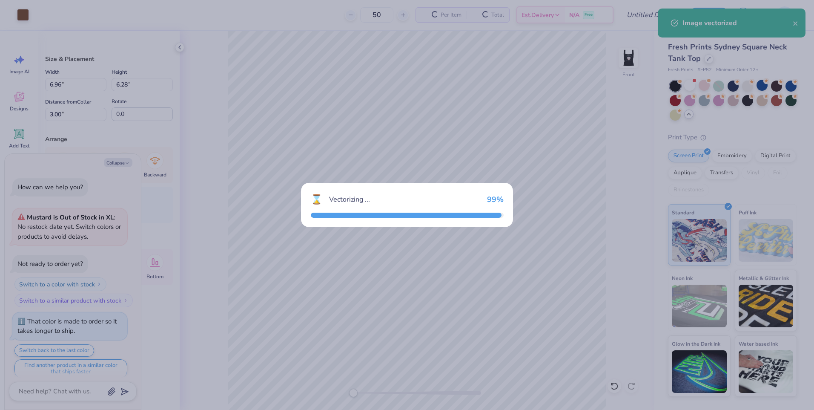
scroll to position [344, 0]
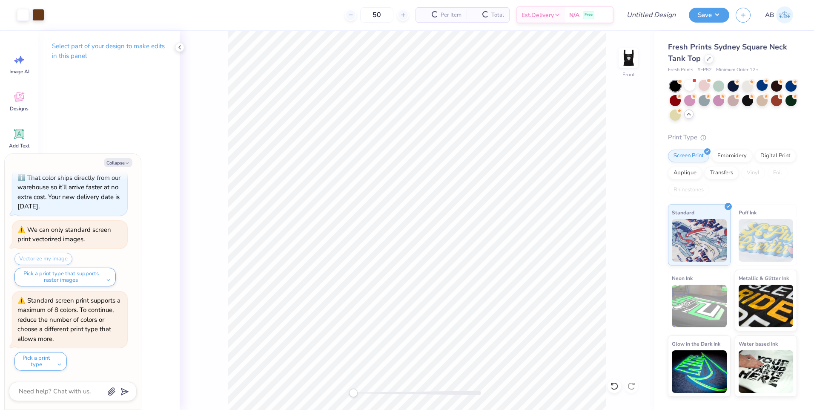
type textarea "x"
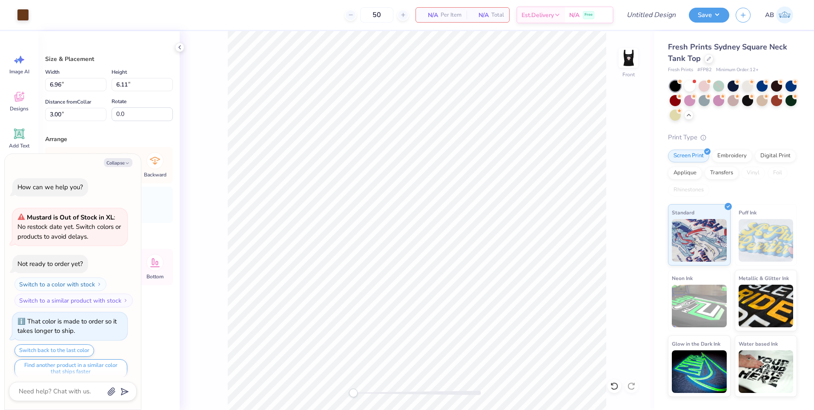
scroll to position [344, 0]
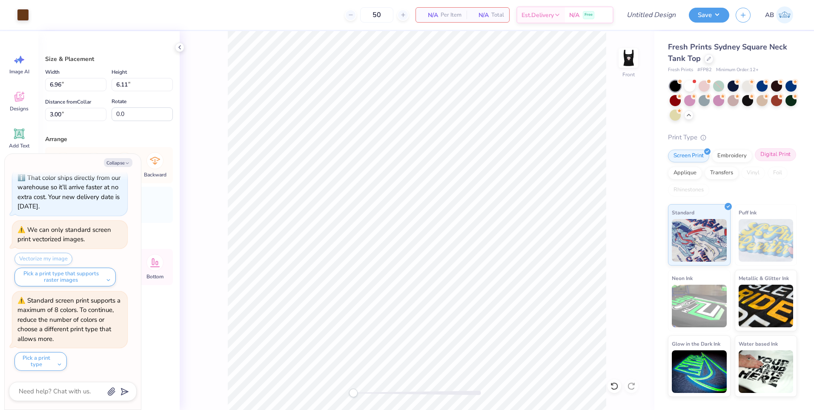
click at [773, 157] on div "Digital Print" at bounding box center [775, 154] width 41 height 13
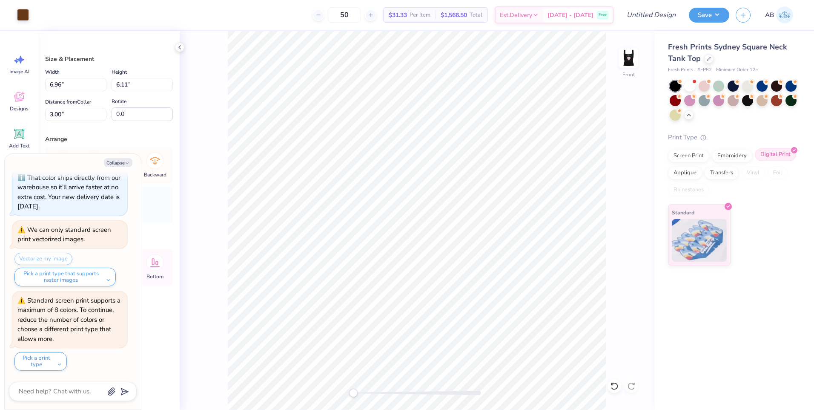
click at [699, 240] on img at bounding box center [699, 240] width 55 height 43
click at [687, 156] on div "Screen Print" at bounding box center [688, 154] width 41 height 13
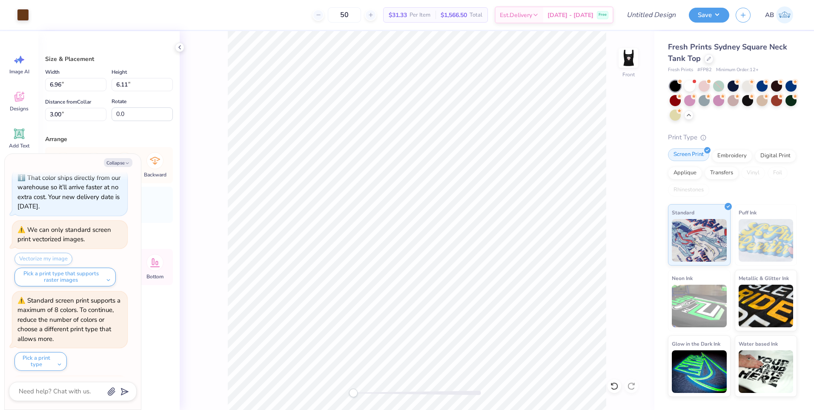
scroll to position [429, 0]
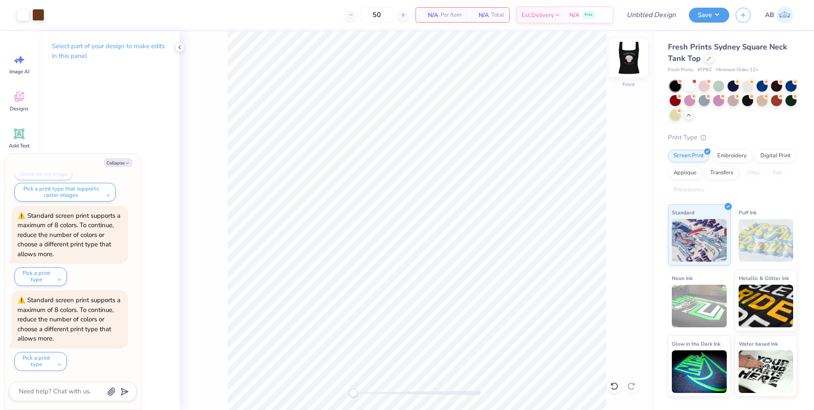
click at [621, 60] on img at bounding box center [629, 58] width 34 height 34
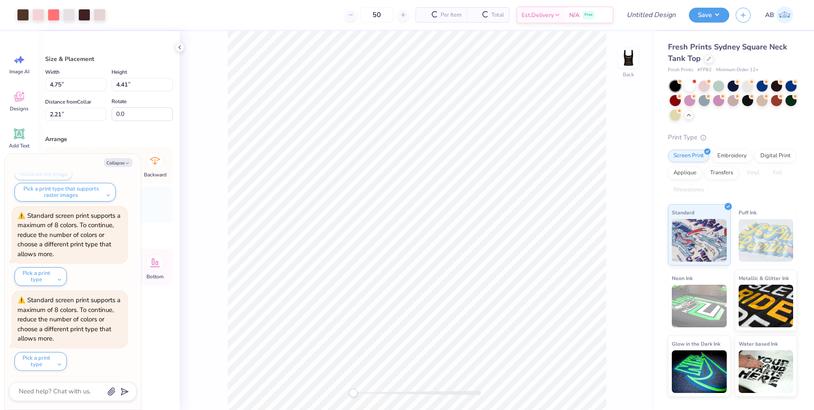
scroll to position [598, 0]
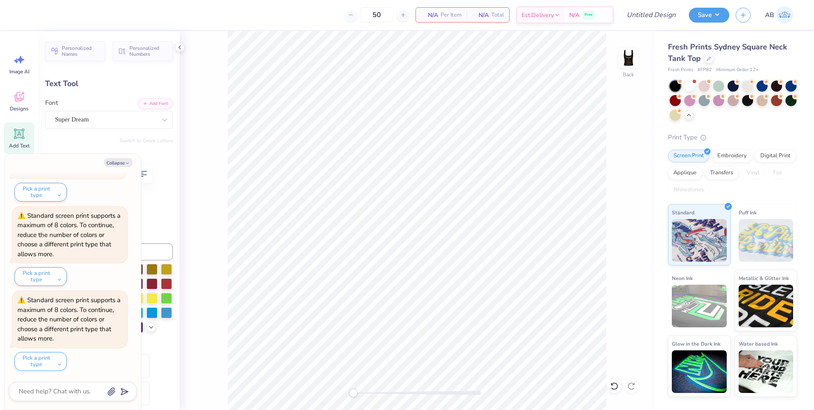
type textarea "x"
type input "7.07"
type input "1.69"
type input "0.50"
click at [638, 49] on img at bounding box center [629, 58] width 34 height 34
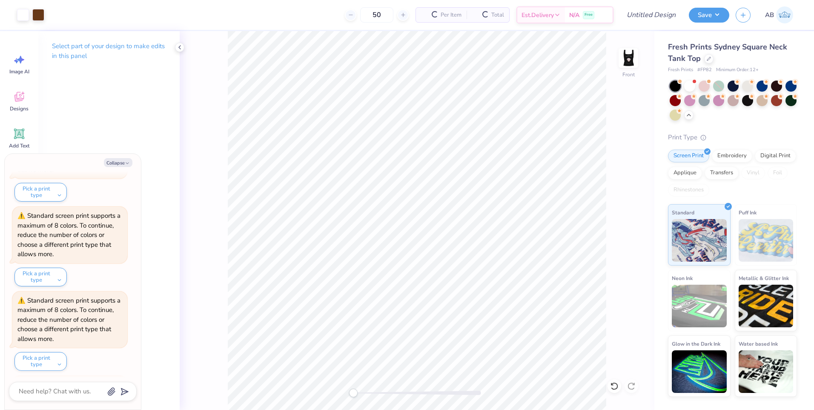
scroll to position [767, 0]
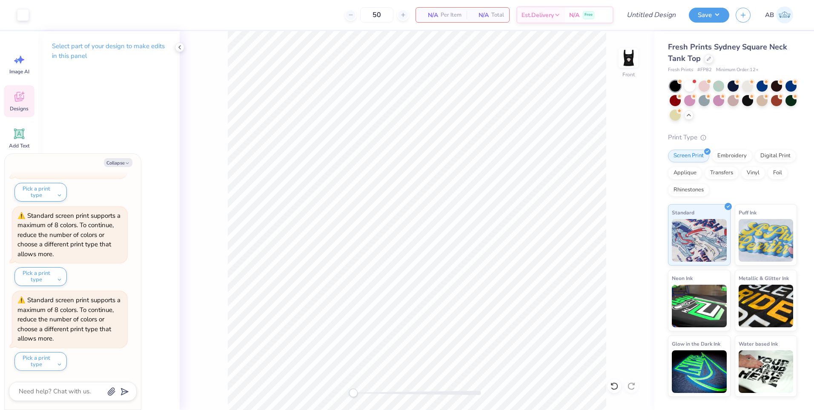
click at [27, 100] on div "Designs" at bounding box center [19, 101] width 31 height 32
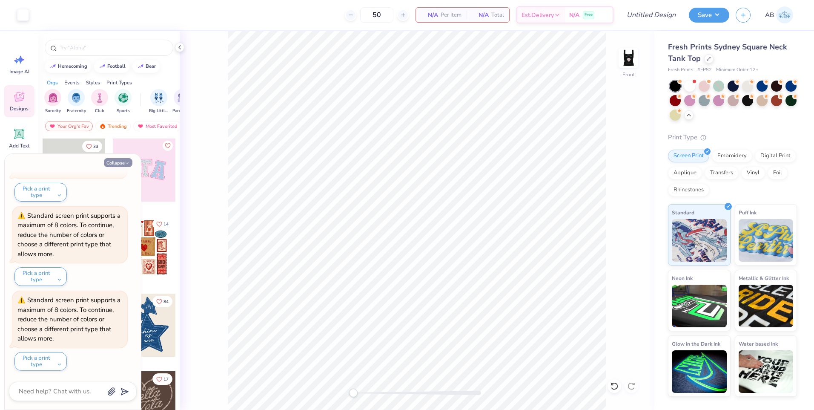
click at [114, 160] on button "Collapse" at bounding box center [118, 162] width 29 height 9
type textarea "x"
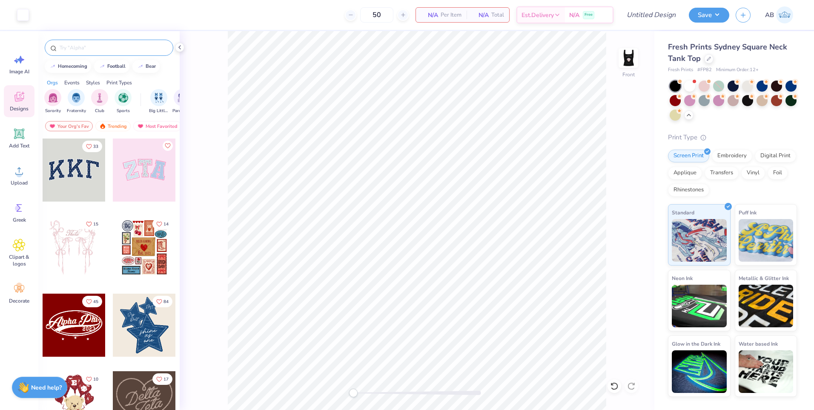
drag, startPoint x: 113, startPoint y: 51, endPoint x: 118, endPoint y: 50, distance: 5.3
click at [114, 51] on input "text" at bounding box center [113, 47] width 109 height 9
type input "food"
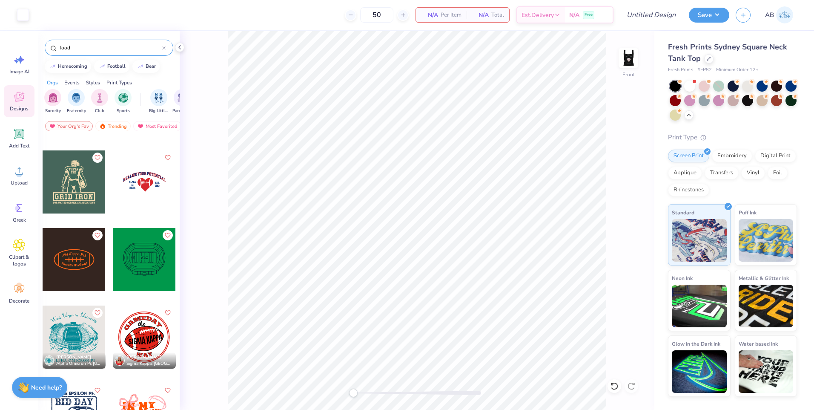
scroll to position [3067, 0]
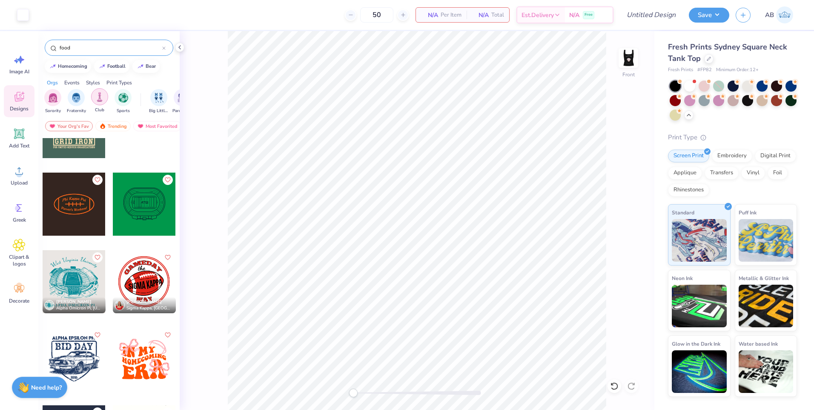
click at [103, 98] on img "filter for Club" at bounding box center [99, 97] width 9 height 10
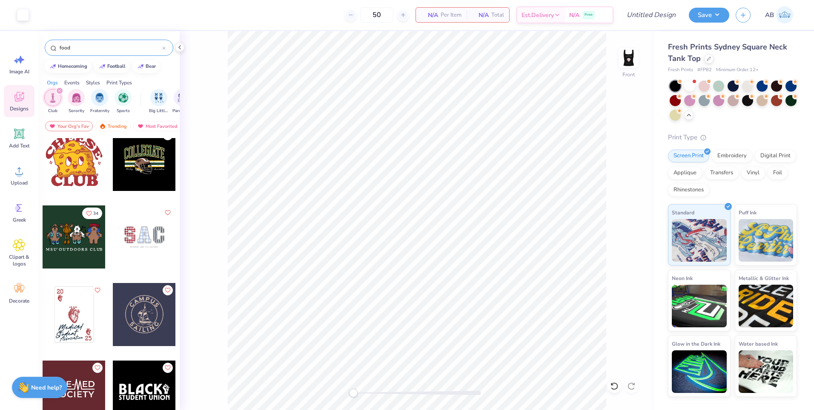
scroll to position [0, 0]
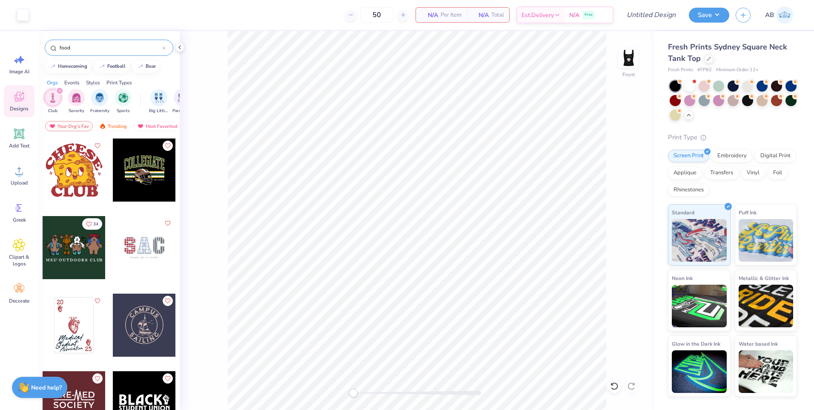
click at [66, 169] on div at bounding box center [74, 169] width 63 height 63
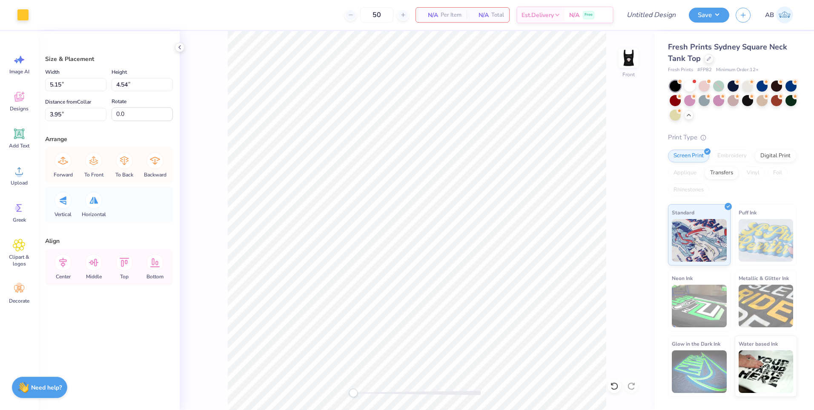
type input "5.15"
type input "4.54"
type input "3.95"
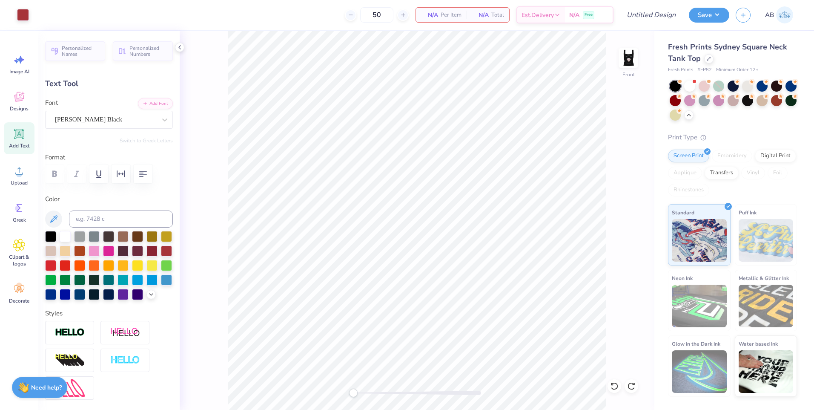
type input "5.75"
type input "1.41"
type input "8.17"
type input "6.96"
type input "3.33"
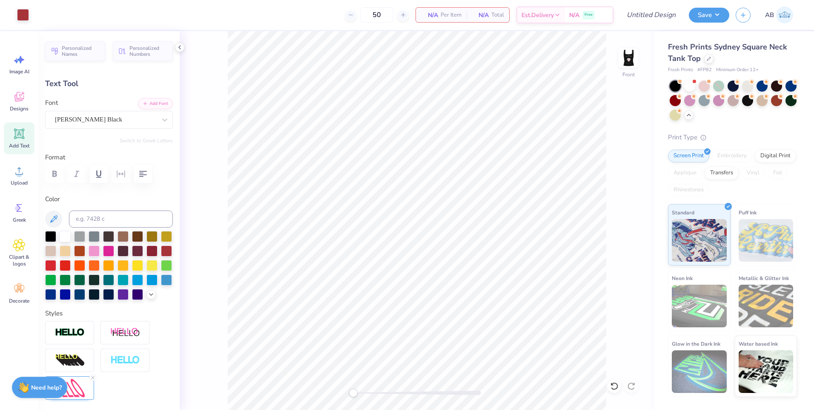
type input "3.00"
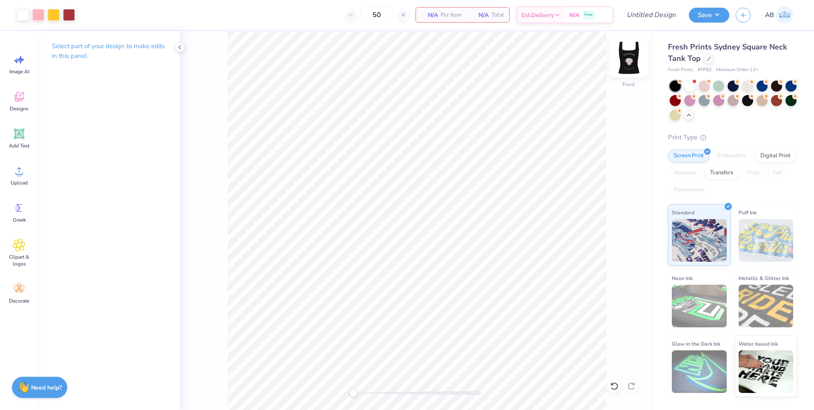
click at [627, 62] on img at bounding box center [629, 58] width 34 height 34
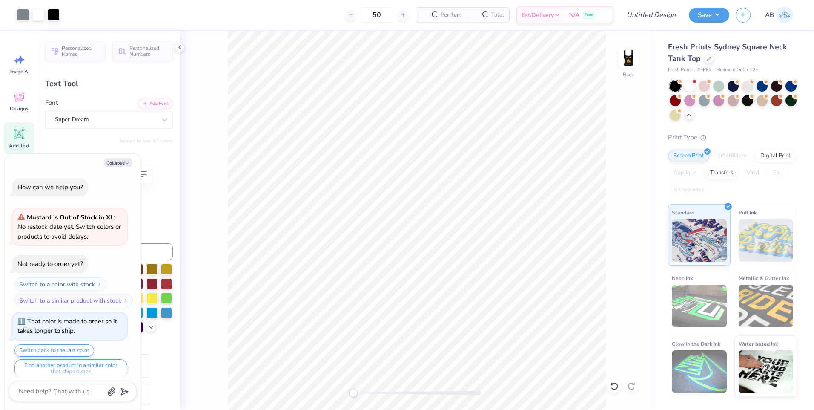
scroll to position [851, 0]
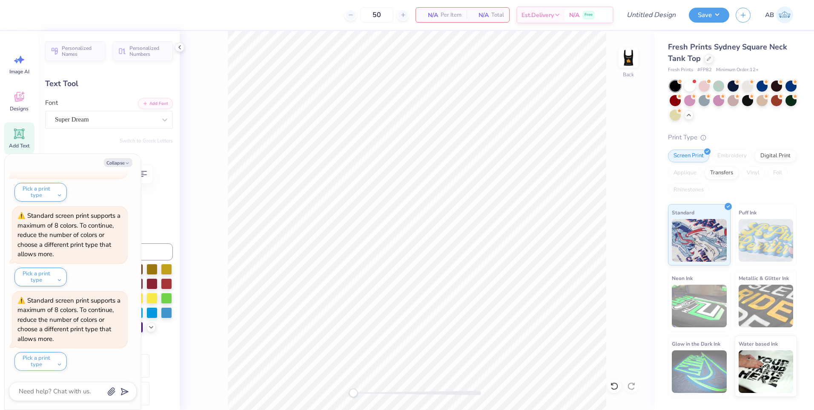
click at [119, 161] on button "Collapse" at bounding box center [118, 162] width 29 height 9
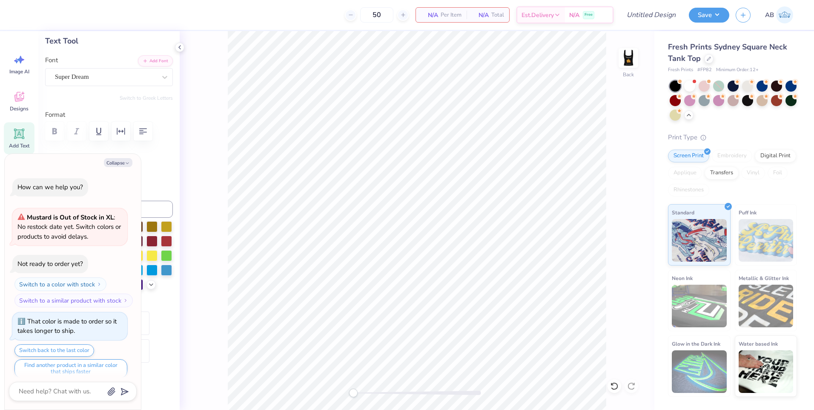
scroll to position [936, 0]
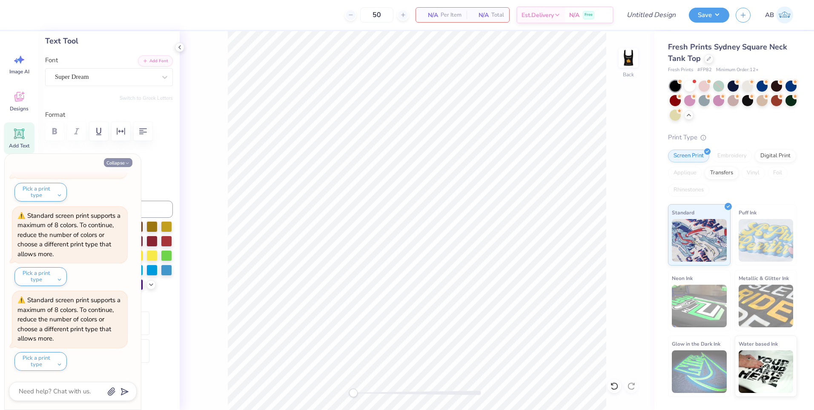
click at [121, 161] on button "Collapse" at bounding box center [118, 162] width 29 height 9
type textarea "x"
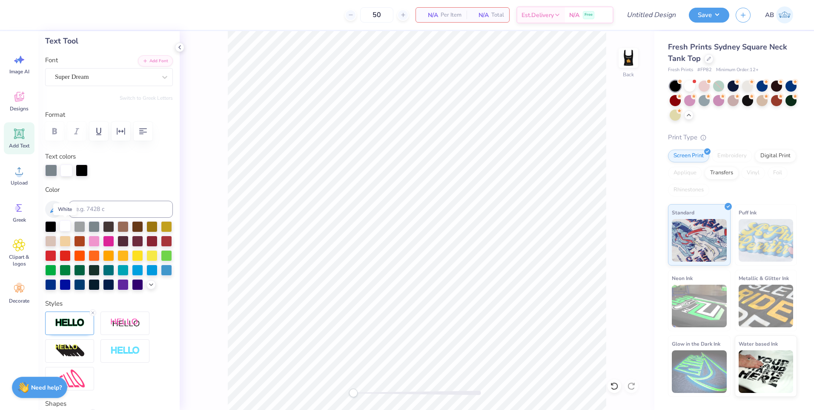
click at [63, 225] on div at bounding box center [65, 225] width 11 height 11
click at [52, 223] on div at bounding box center [50, 225] width 11 height 11
click at [64, 224] on div at bounding box center [65, 225] width 11 height 11
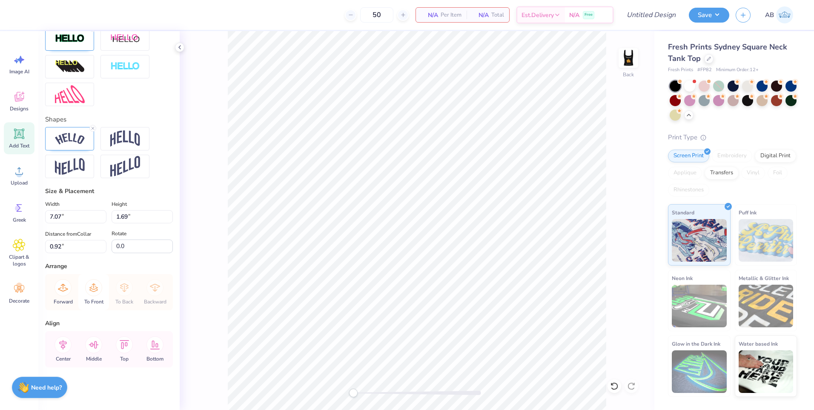
scroll to position [341, 0]
type input "6.11"
type input "1.30"
type input "9.59"
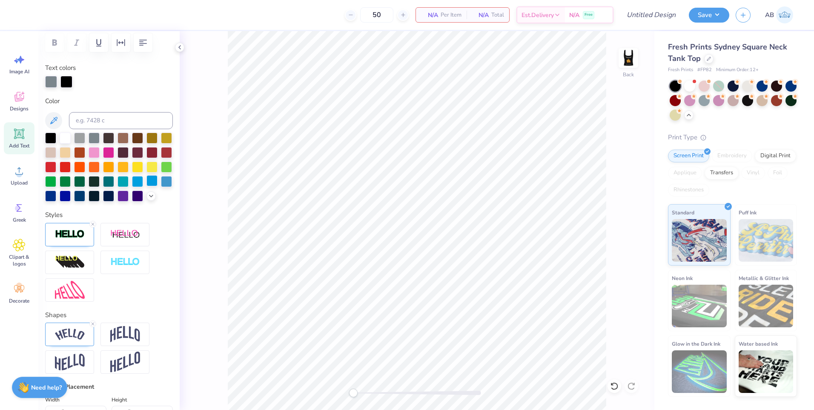
scroll to position [128, 0]
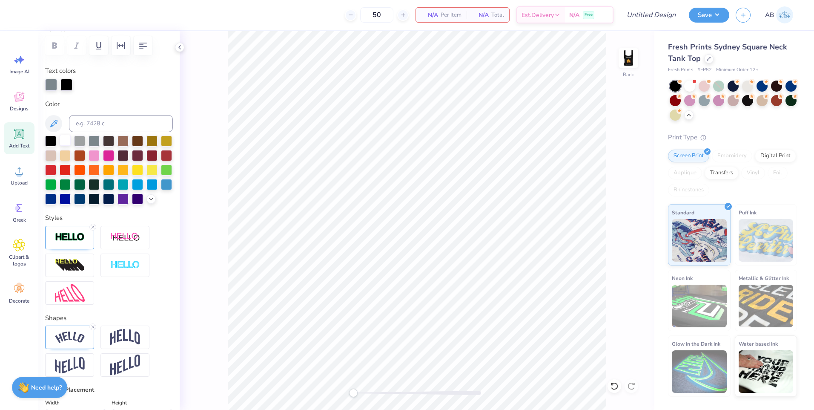
click at [60, 139] on div at bounding box center [65, 140] width 11 height 11
click at [216, 250] on div "Back" at bounding box center [417, 220] width 475 height 379
type input "7.03"
type input "1.68"
type input "0.92"
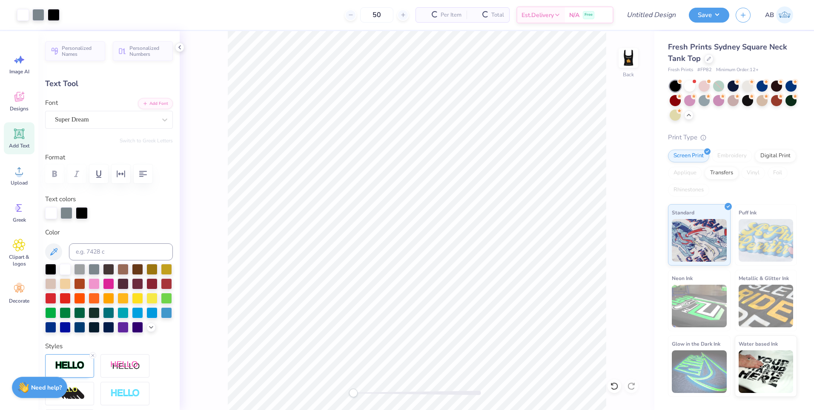
type input "5.71"
click at [237, 9] on div "50 N/A Per Item N/A Total Est. Delivery N/A Free" at bounding box center [384, 15] width 458 height 30
type input "7.03"
type input "1.68"
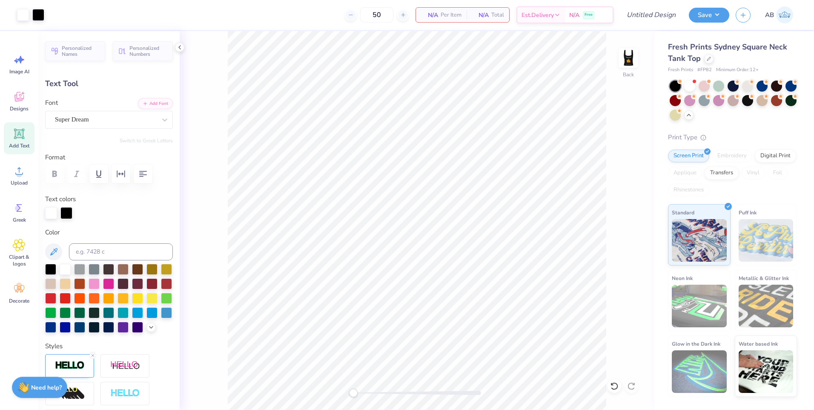
type input "1.15"
type input "6.29"
type input "1.59"
type input "1.20"
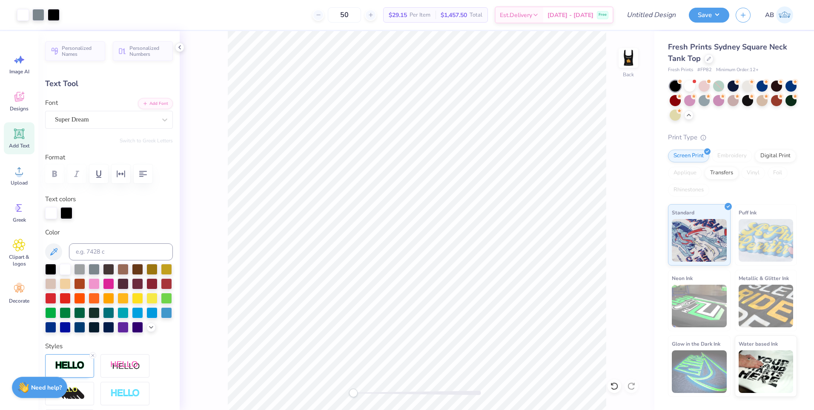
type input "6.11"
type input "1.30"
type input "5.97"
click at [24, 106] on span "Designs" at bounding box center [19, 108] width 19 height 7
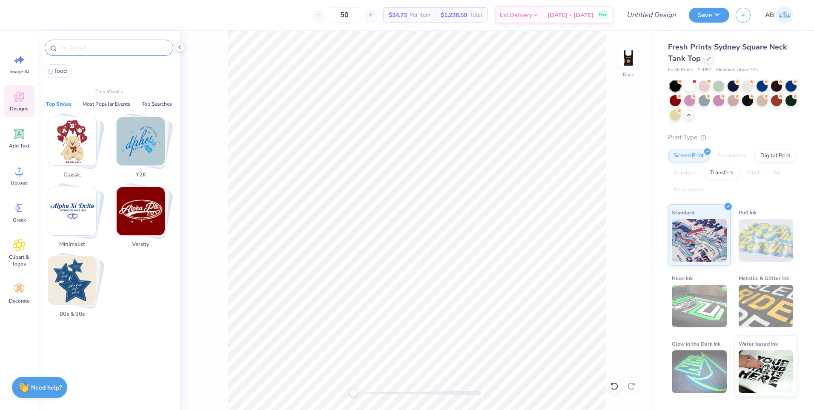
click at [90, 44] on input "text" at bounding box center [113, 47] width 109 height 9
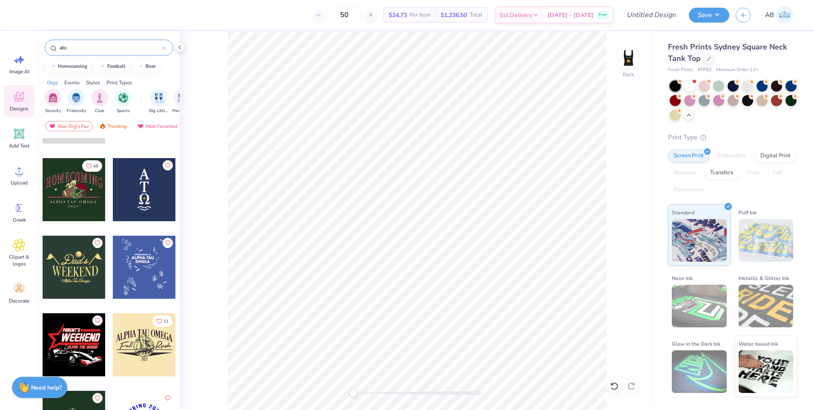
scroll to position [256, 0]
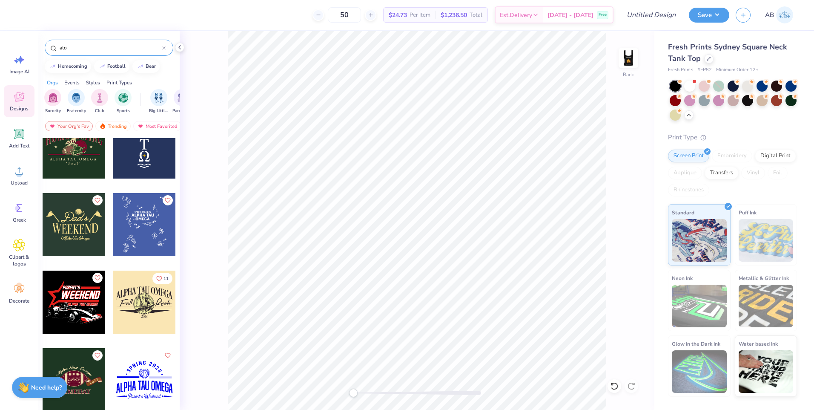
type input "ato"
click at [128, 236] on div at bounding box center [144, 224] width 63 height 63
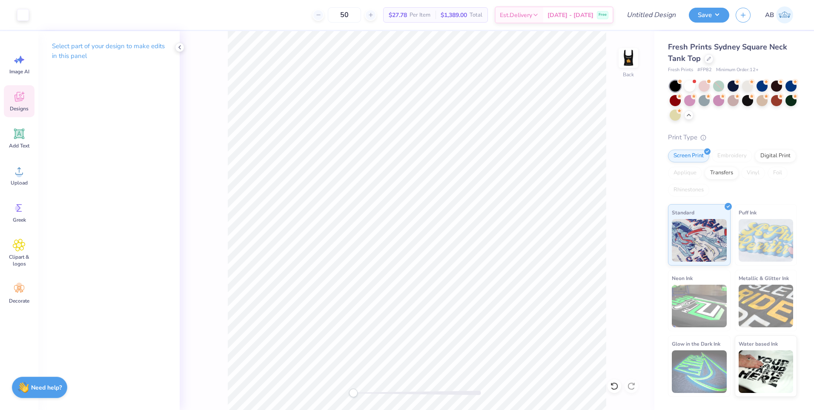
click at [20, 100] on icon at bounding box center [19, 98] width 8 height 7
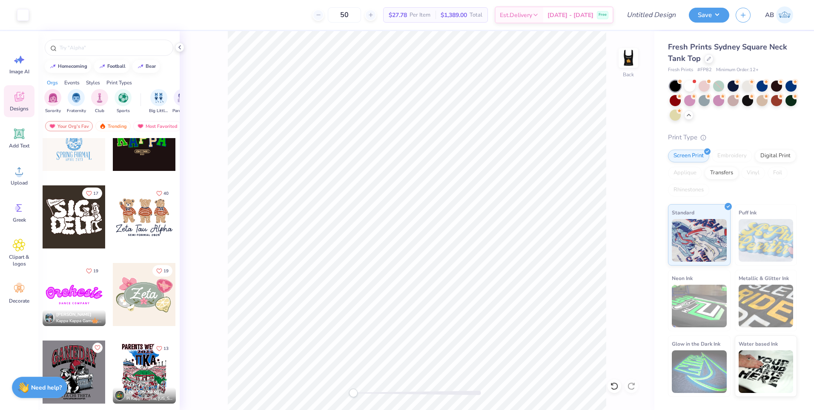
scroll to position [383, 0]
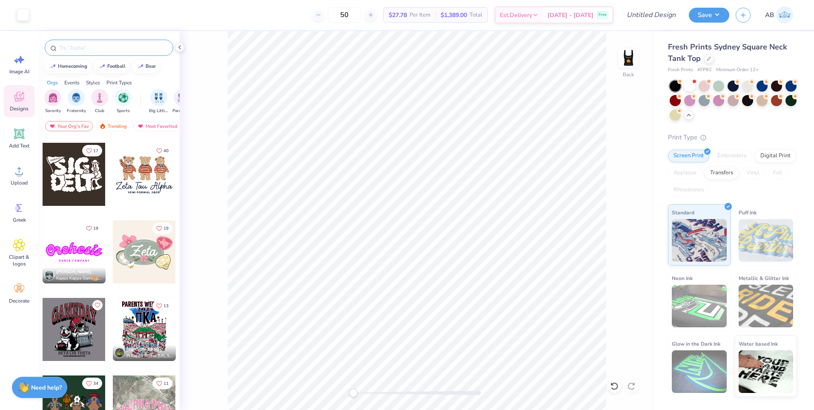
click at [109, 46] on input "text" at bounding box center [113, 47] width 109 height 9
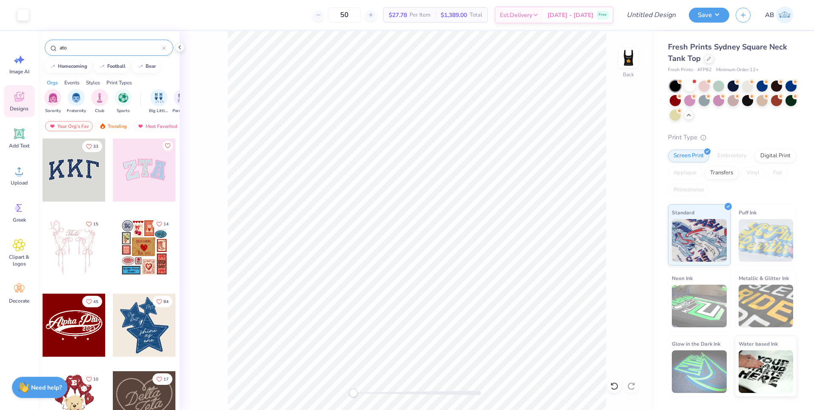
type input "ato"
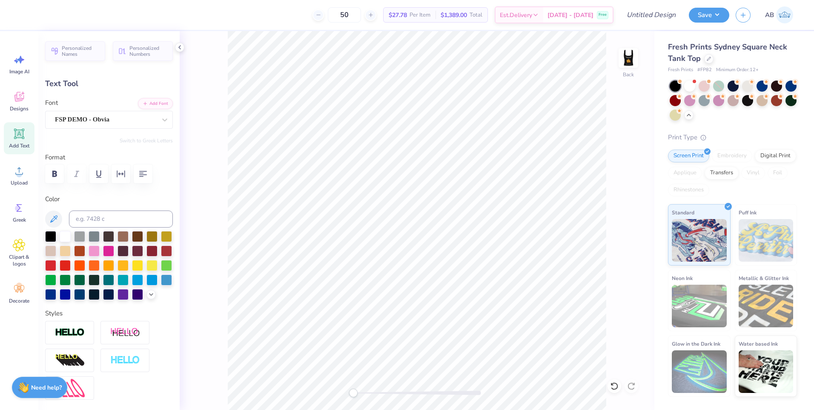
scroll to position [7, 2]
type textarea "WINTER BREAK 26"
click at [20, 132] on icon at bounding box center [19, 134] width 8 height 8
type input "3.79"
type input "1.10"
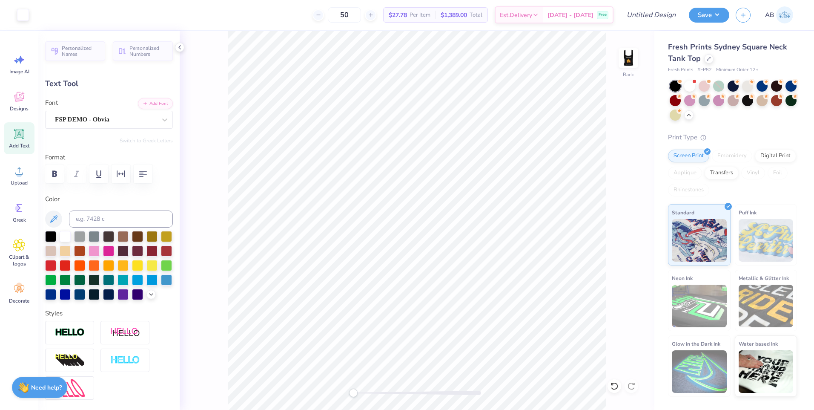
type input "5.95"
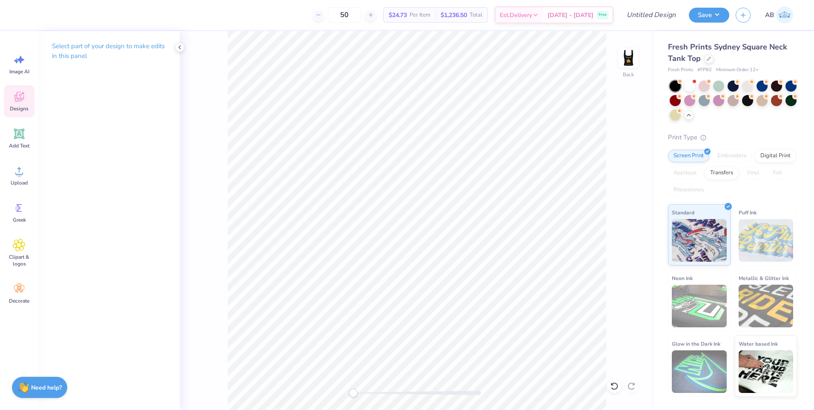
click at [21, 98] on icon at bounding box center [19, 96] width 13 height 13
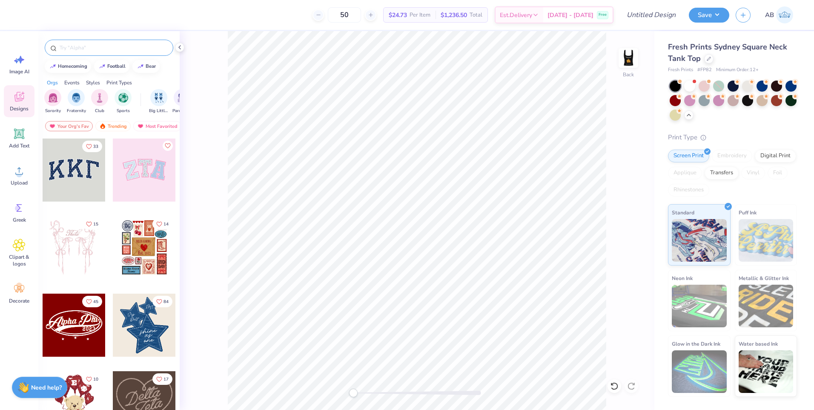
click at [81, 42] on div at bounding box center [109, 48] width 129 height 16
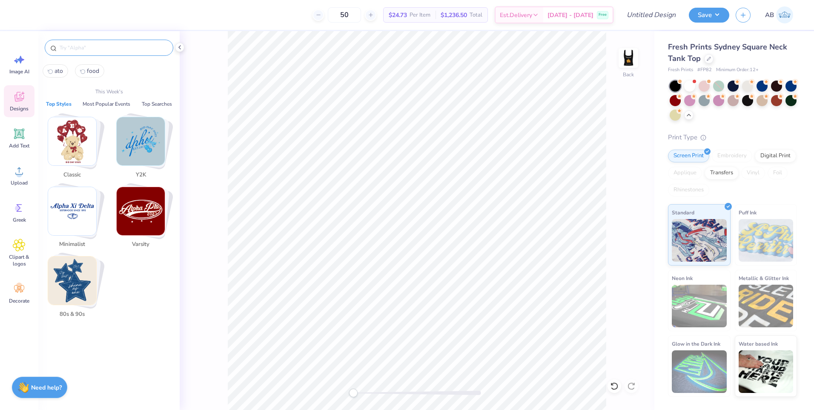
click at [94, 48] on input "text" at bounding box center [113, 47] width 109 height 9
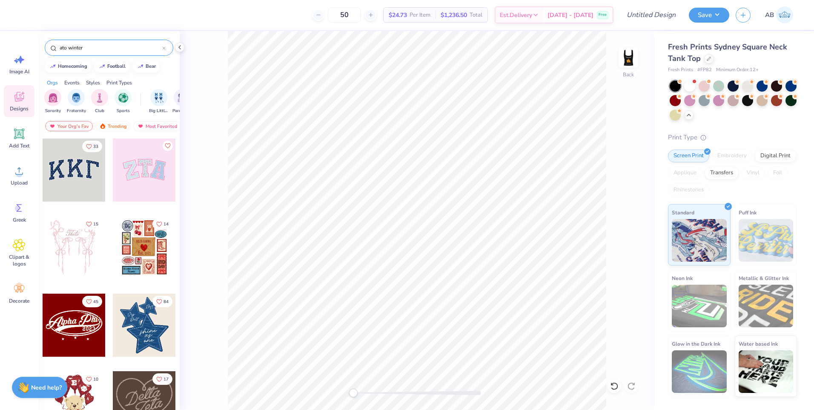
type input "ato winter"
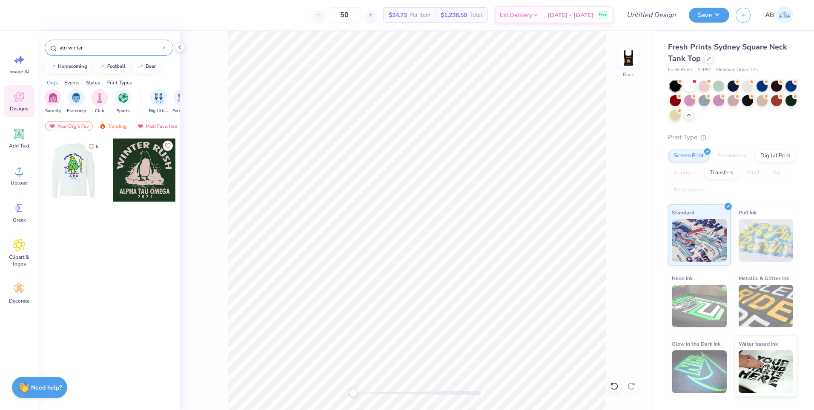
click at [43, 178] on div at bounding box center [11, 169] width 63 height 63
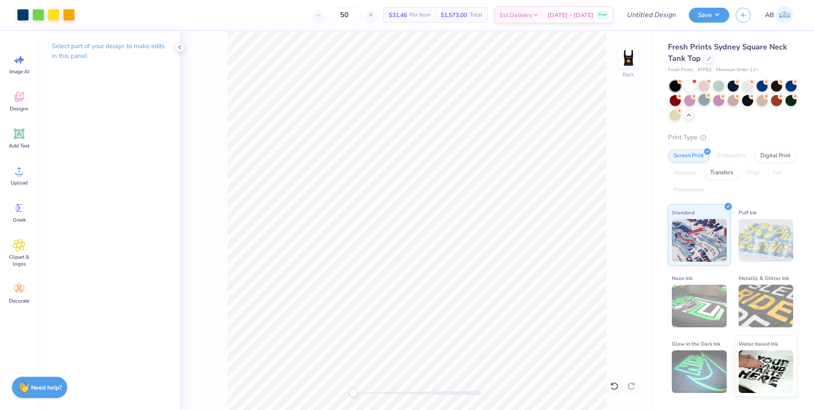
click at [704, 103] on div at bounding box center [704, 99] width 11 height 11
click at [695, 86] on div at bounding box center [689, 86] width 11 height 11
click at [707, 58] on icon at bounding box center [709, 58] width 4 height 4
click at [711, 58] on div at bounding box center [709, 57] width 9 height 9
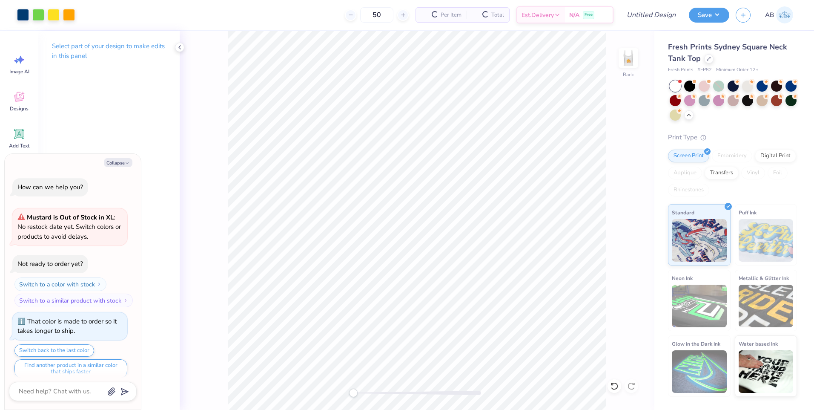
scroll to position [1198, 0]
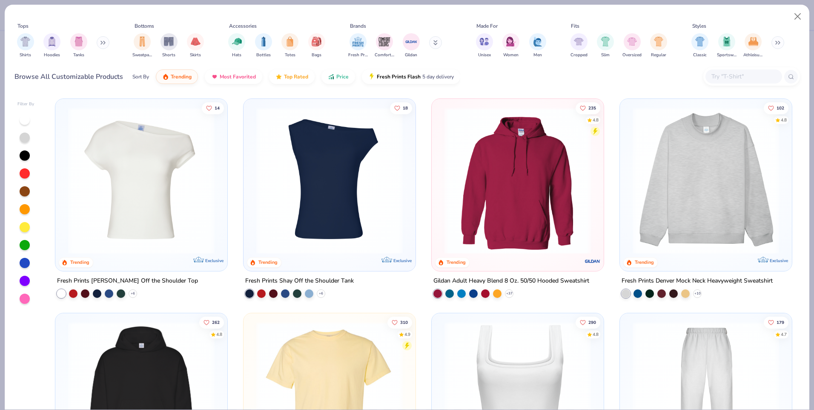
type textarea "x"
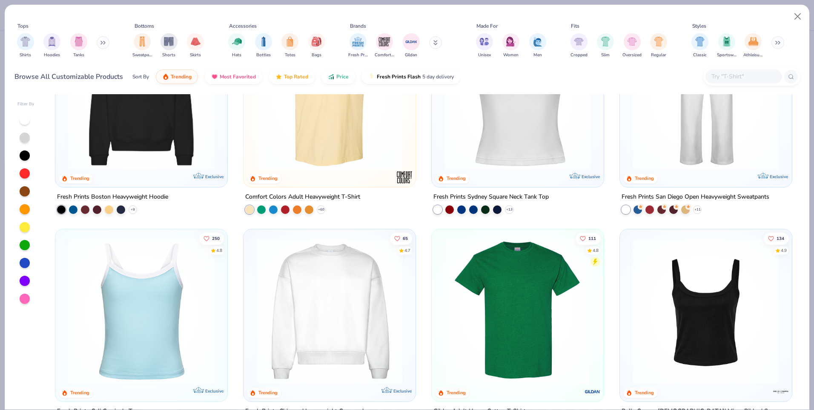
scroll to position [328, 0]
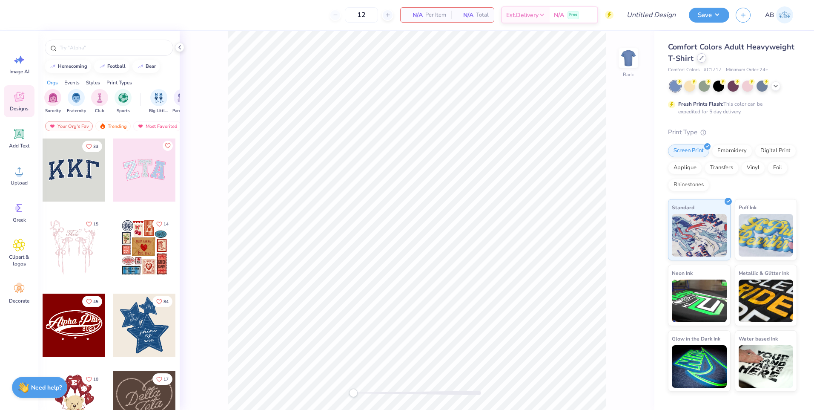
click at [699, 61] on div at bounding box center [701, 57] width 9 height 9
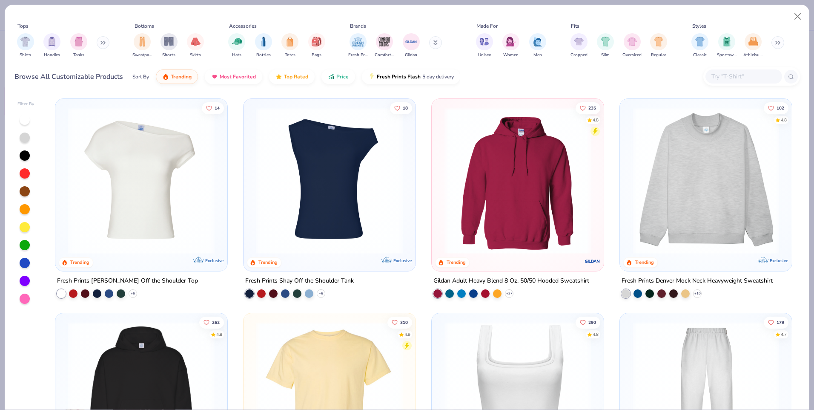
click at [524, 191] on img at bounding box center [517, 180] width 155 height 147
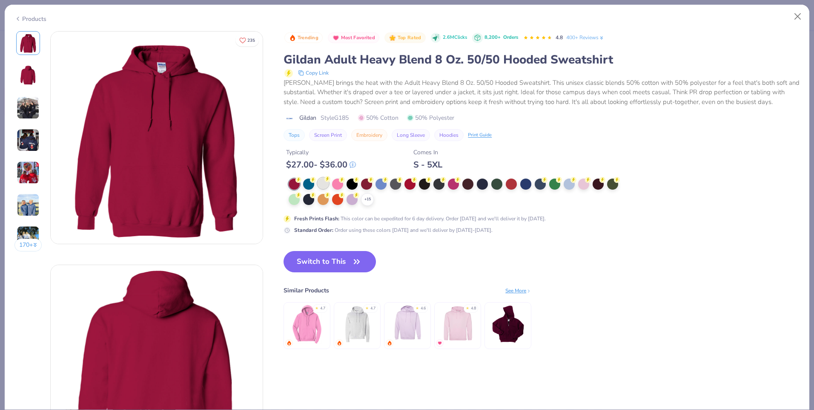
click at [329, 184] on div at bounding box center [323, 183] width 11 height 11
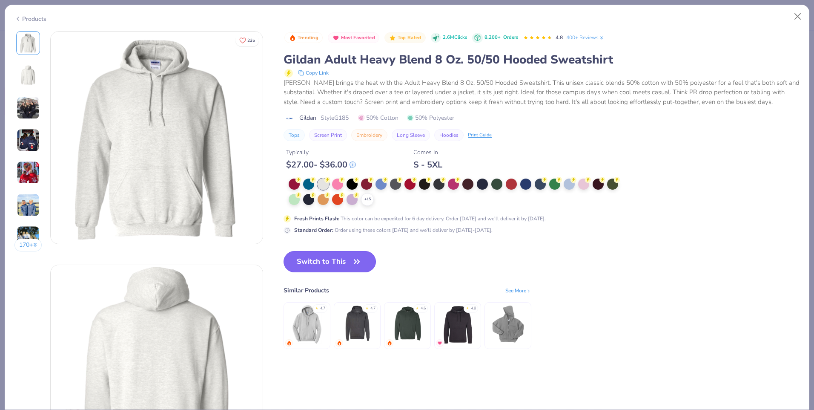
click at [320, 260] on button "Switch to This" at bounding box center [330, 261] width 92 height 21
click at [334, 264] on button "Switch to This" at bounding box center [330, 261] width 92 height 21
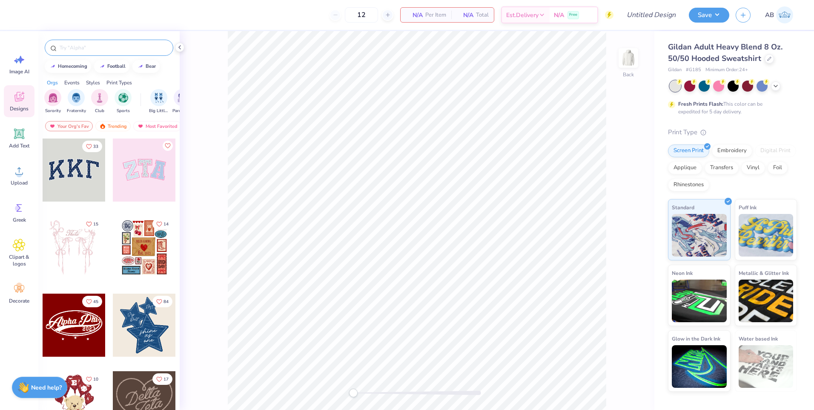
click at [117, 42] on div at bounding box center [109, 48] width 129 height 16
click at [116, 50] on input "text" at bounding box center [113, 47] width 109 height 9
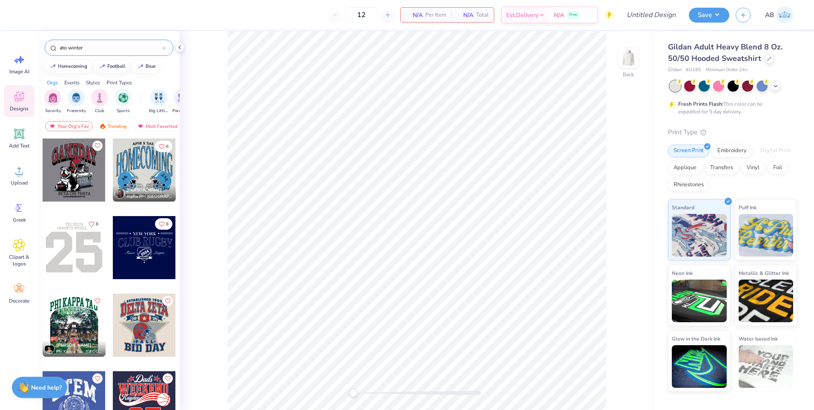
type input "ato winter"
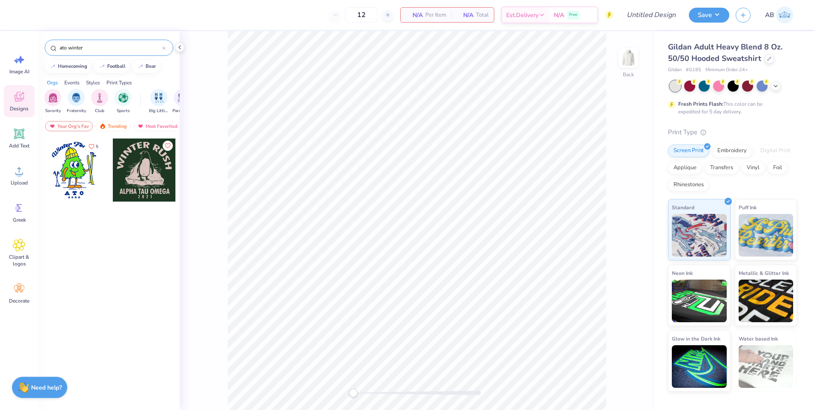
click at [73, 189] on div at bounding box center [74, 169] width 63 height 63
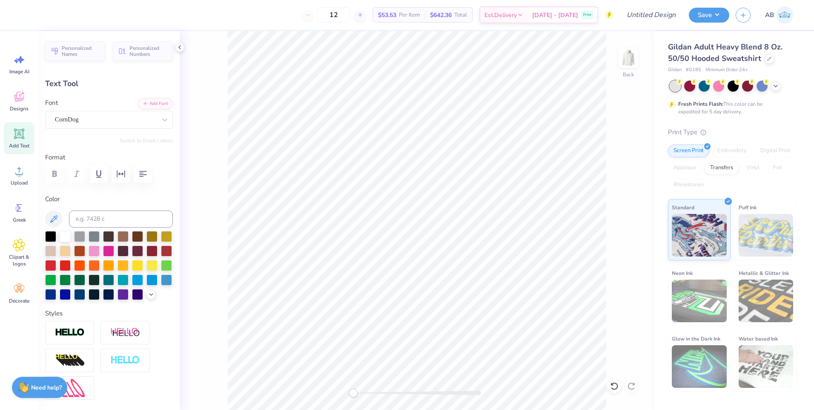
scroll to position [7, 2]
type textarea "2 0 2 5"
type input "8.56"
type input "2.99"
type input "3.00"
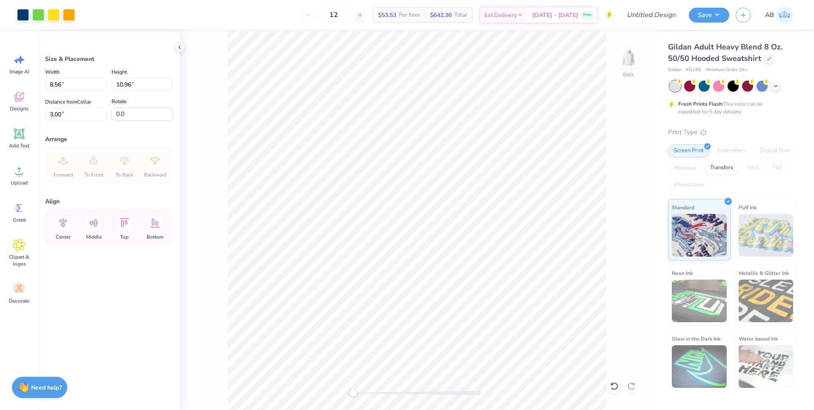
type input "2.56"
type input "9.56"
type input "12.24"
type input "1.76"
click at [614, 224] on div "Back" at bounding box center [417, 220] width 475 height 379
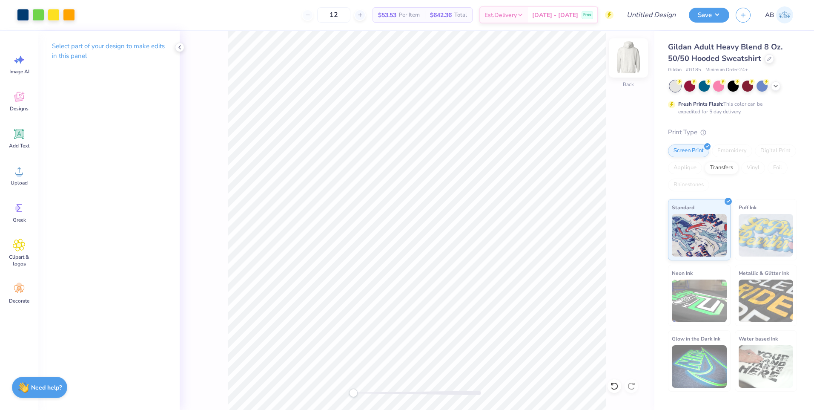
click at [628, 60] on img at bounding box center [629, 58] width 34 height 34
drag, startPoint x: 16, startPoint y: 106, endPoint x: 10, endPoint y: 105, distance: 6.2
click at [14, 106] on span "Designs" at bounding box center [19, 108] width 19 height 7
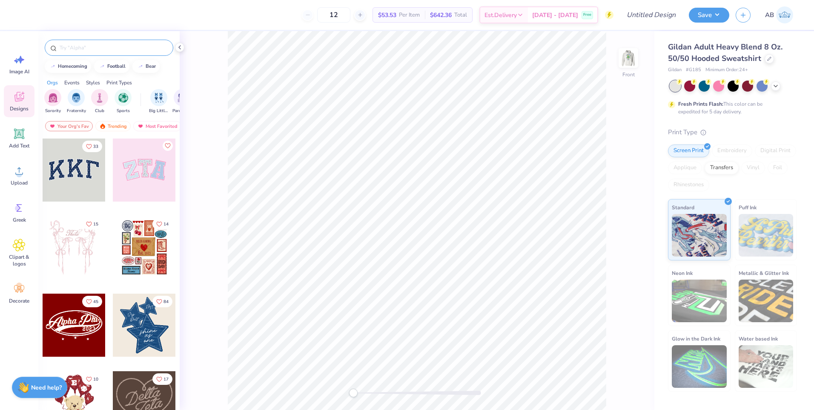
drag, startPoint x: 10, startPoint y: 105, endPoint x: 96, endPoint y: 48, distance: 103.3
click at [96, 48] on input "text" at bounding box center [113, 47] width 109 height 9
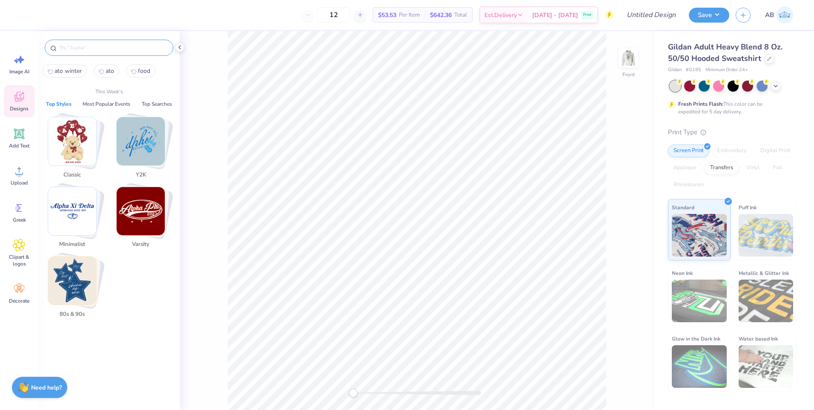
type input "w"
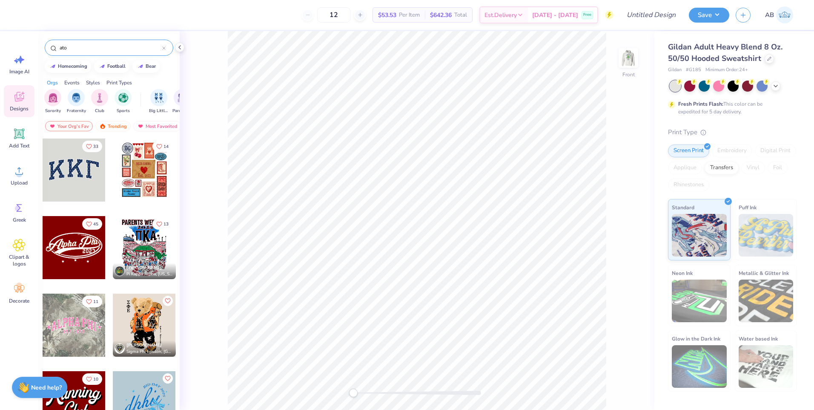
type input "ato"
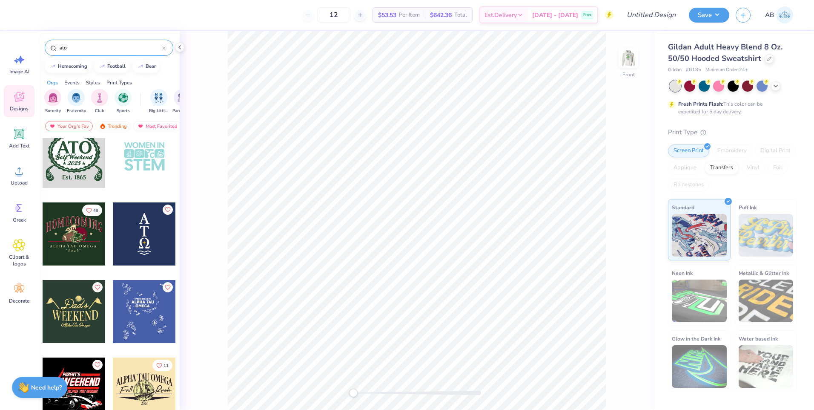
scroll to position [170, 0]
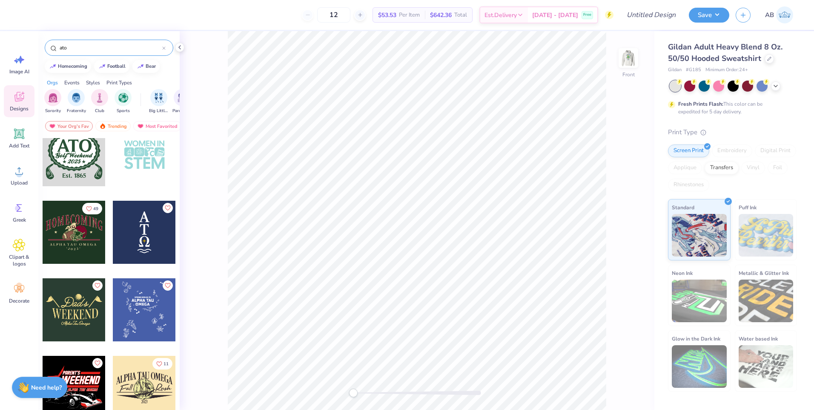
click at [140, 247] on div at bounding box center [144, 232] width 63 height 63
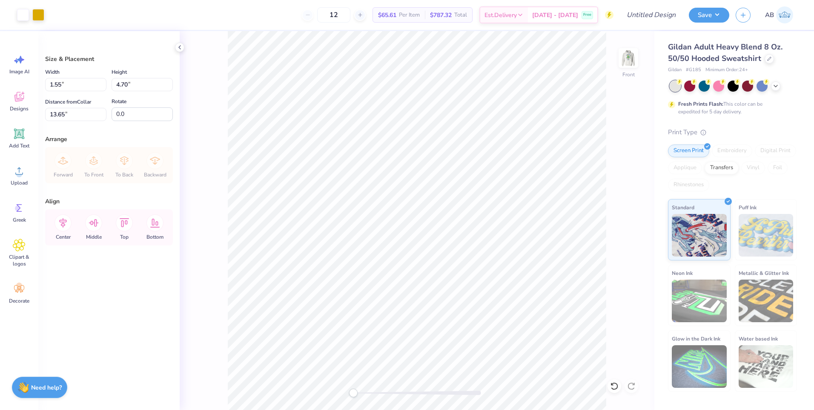
type input "3.92"
type input "11.88"
type input "12.39"
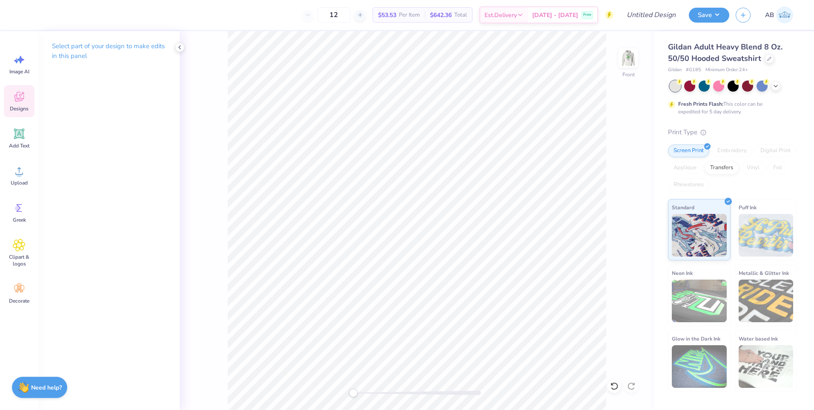
click at [19, 102] on icon at bounding box center [19, 96] width 13 height 13
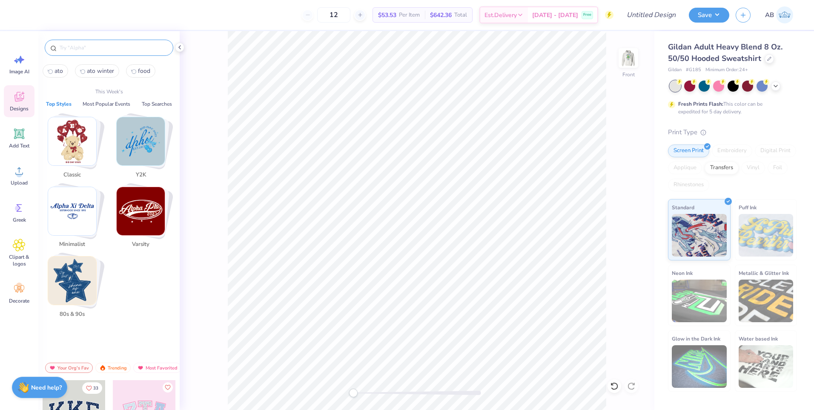
click at [104, 50] on input "text" at bounding box center [113, 47] width 109 height 9
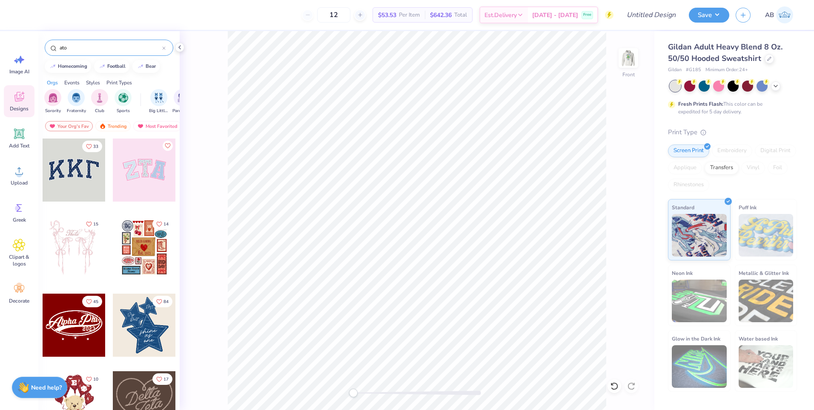
type input "ato"
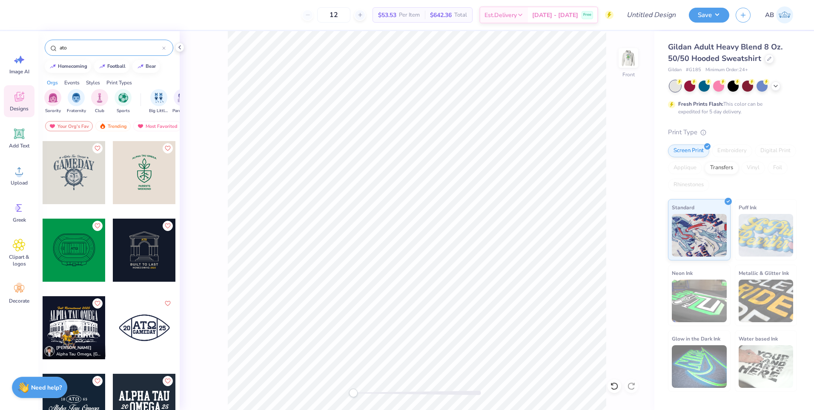
scroll to position [469, 0]
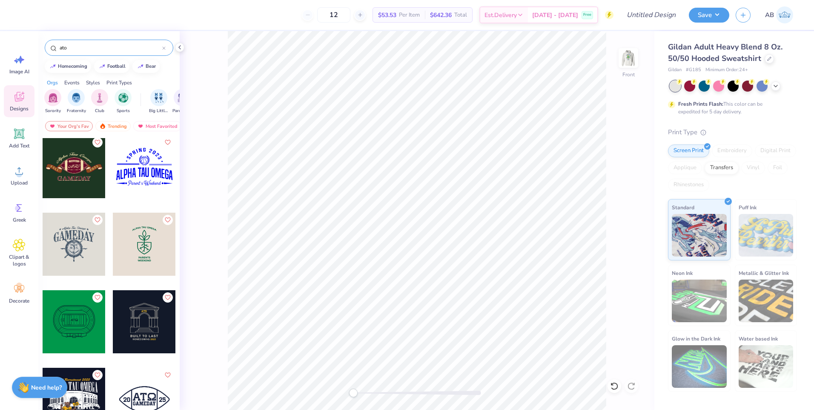
click at [145, 172] on div at bounding box center [144, 166] width 63 height 63
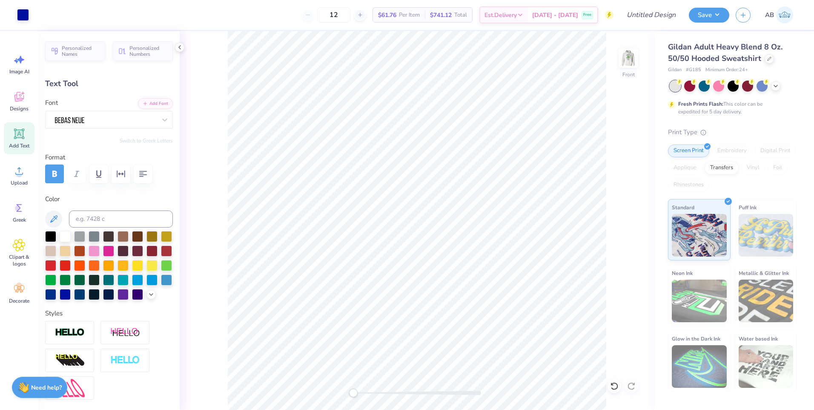
scroll to position [7, 1]
type textarea "S R I N G 2 0 2 3"
type input "6.83"
type input "2.25"
type input "12.14"
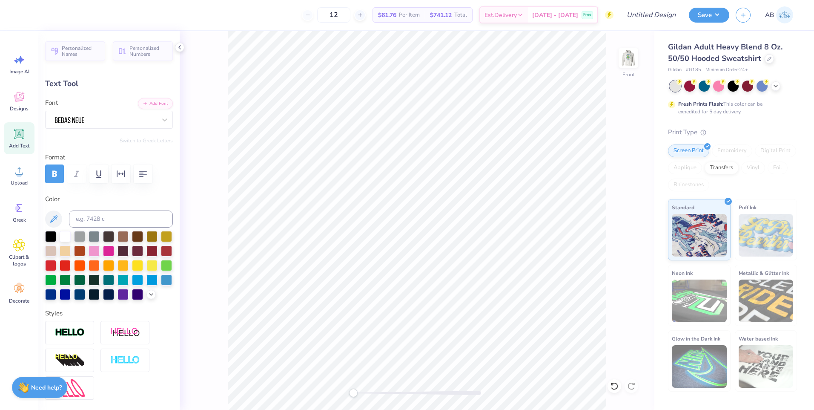
scroll to position [7, 1]
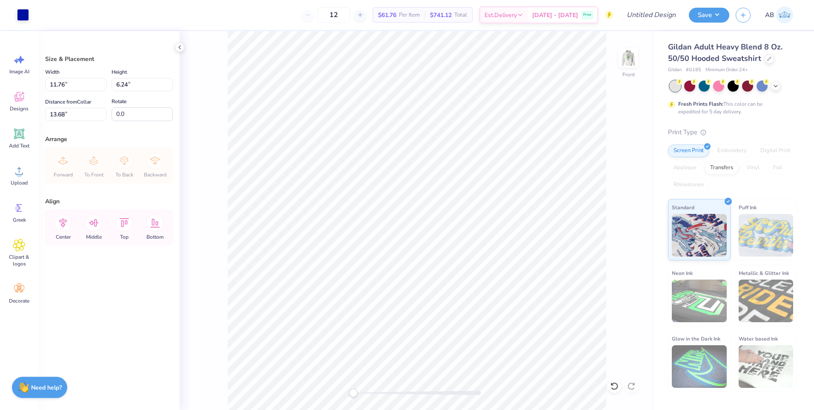
type input "6.00"
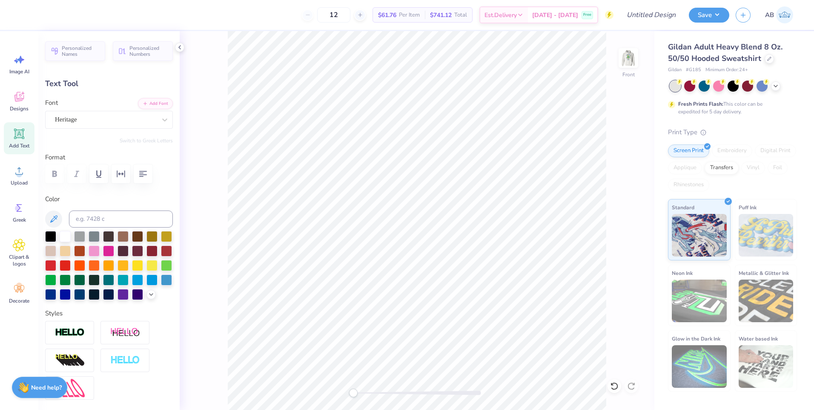
scroll to position [7, 4]
type textarea "P"
type textarea "ALPHA"
type input "4.07"
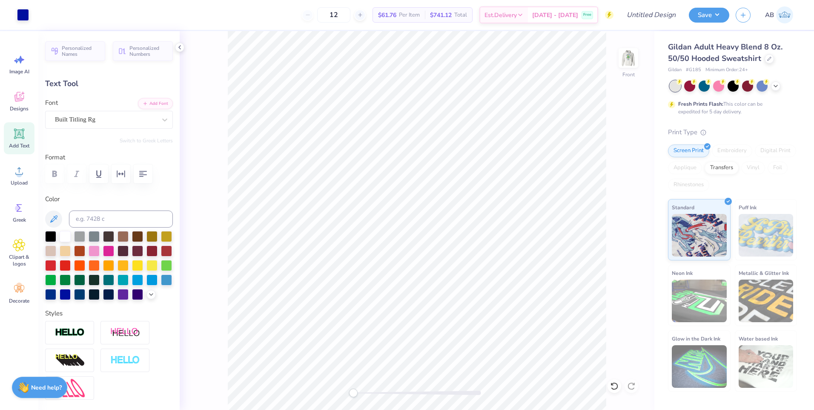
type input "2.20"
type input "12.81"
click at [13, 138] on icon at bounding box center [19, 133] width 13 height 13
type input "6.58"
type input "1.91"
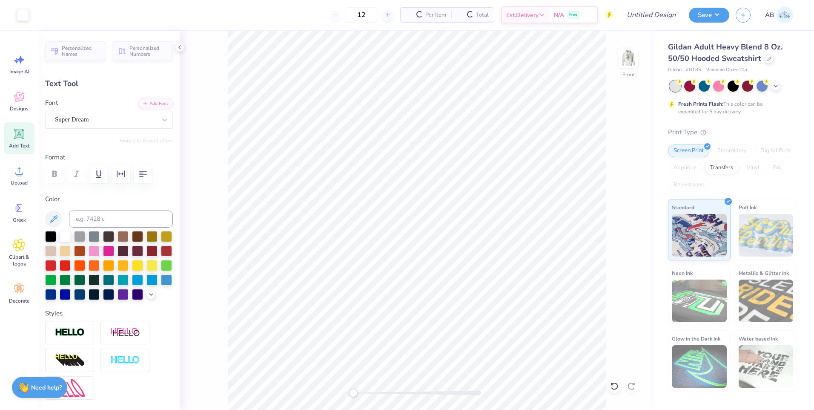
type input "15.05"
paste textarea "AU OMEGA"
type textarea "TAU OMEGA"
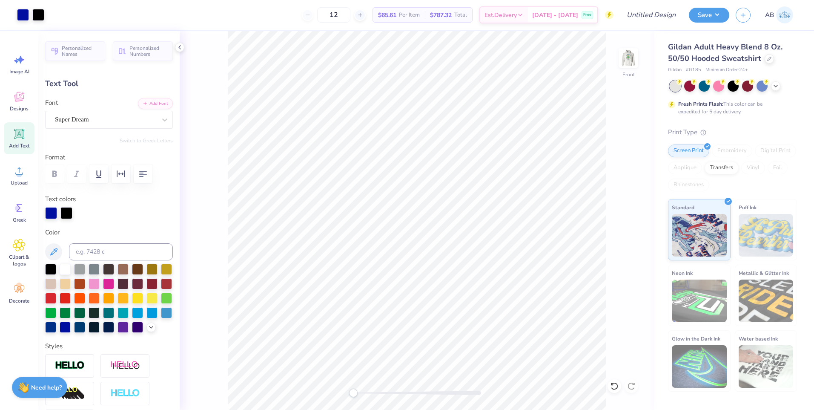
type input "13.87"
type textarea "TAU OM"
type input "9.04"
type input "1.90"
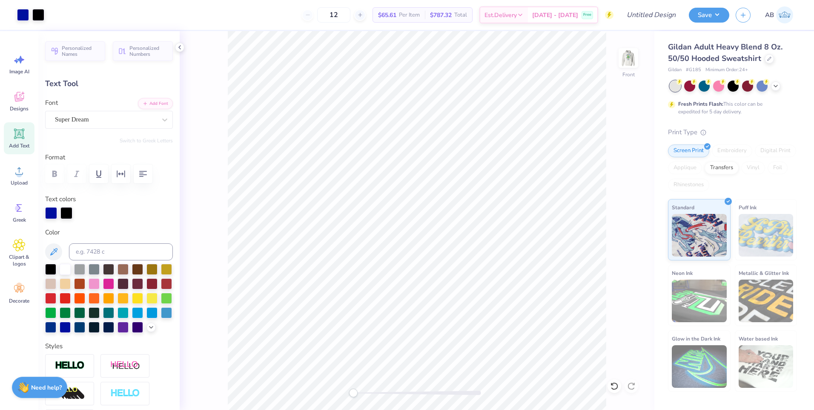
type input "14.77"
click at [14, 137] on icon at bounding box center [19, 133] width 13 height 13
type input "6.58"
type input "1.91"
type input "15.05"
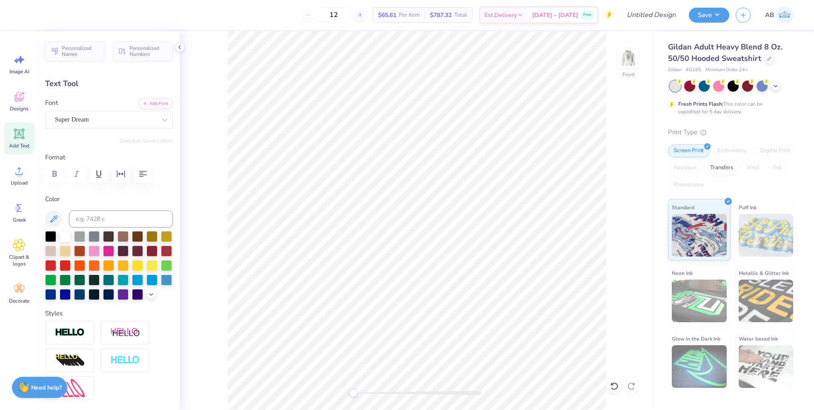
scroll to position [7, 1]
type textarea "T"
paste textarea "EGA"
type textarea "EGA"
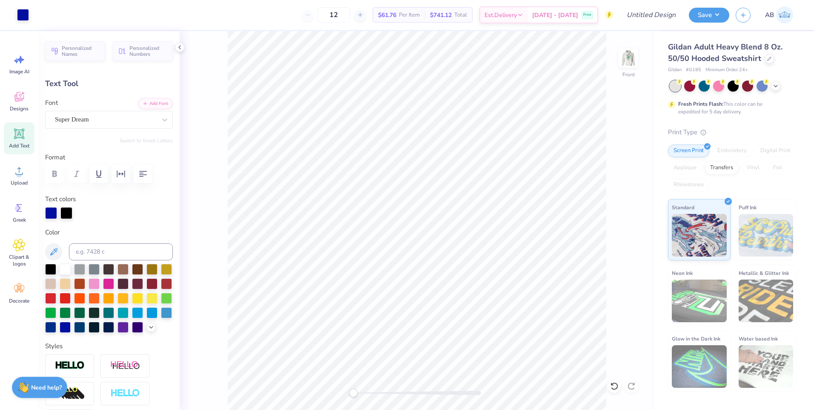
click at [20, 133] on icon at bounding box center [19, 134] width 8 height 8
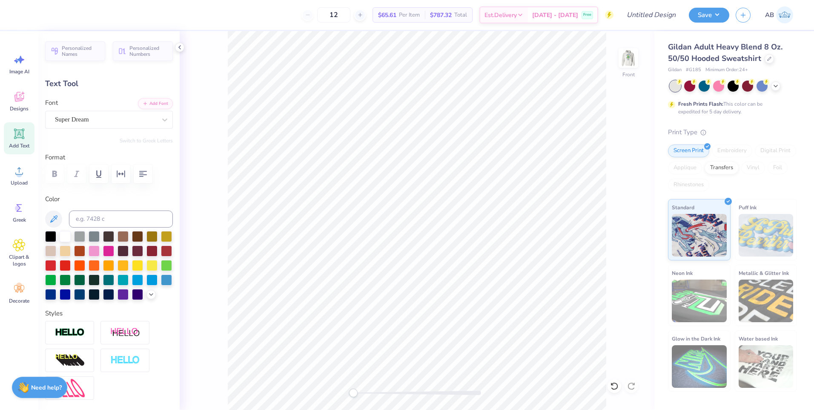
scroll to position [7, 1]
type textarea "TAO"
click at [132, 299] on div at bounding box center [137, 293] width 11 height 11
click at [71, 294] on div at bounding box center [65, 293] width 11 height 11
type input "4.69"
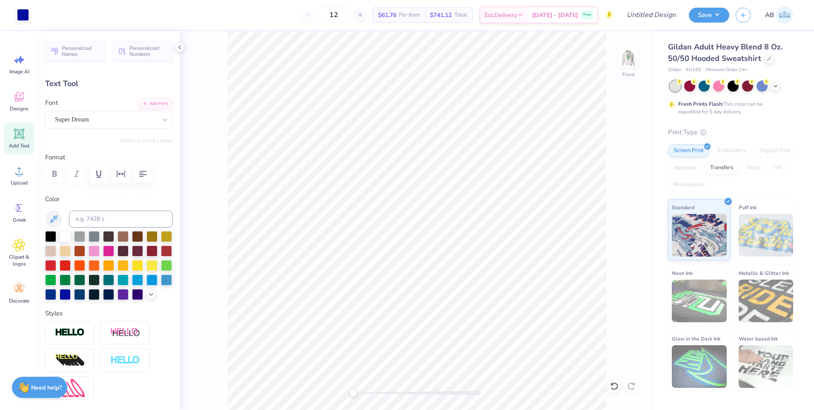
type input "1.90"
click at [23, 135] on icon at bounding box center [19, 134] width 10 height 10
type input "6.58"
type input "1.91"
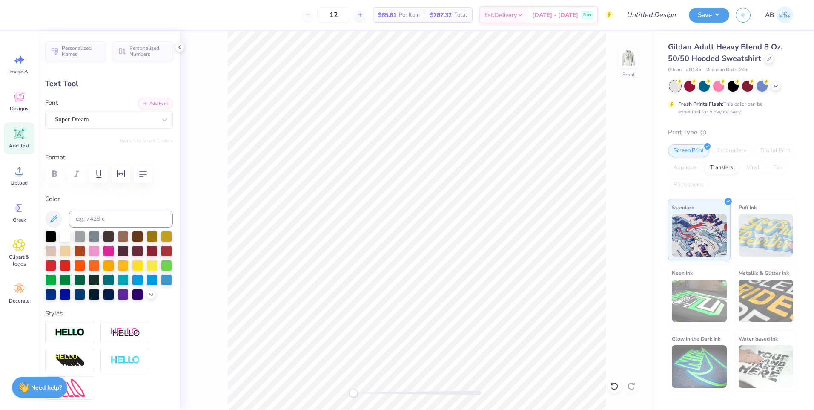
type textarea "O"
type textarea "OMEGA"
type input "8.38"
type input "18.63"
type input "4.69"
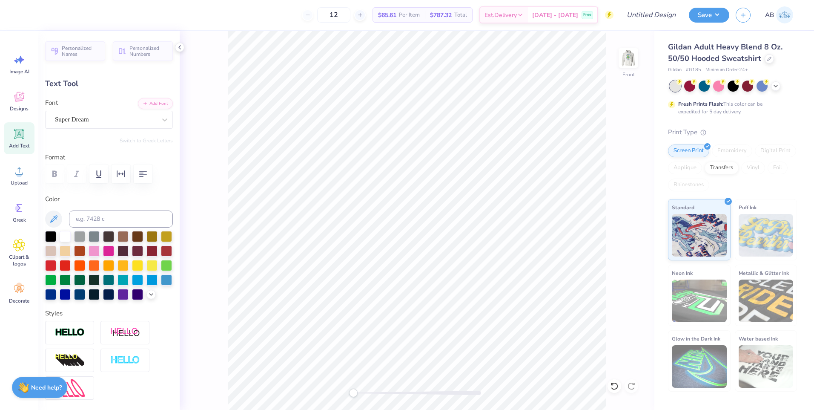
type input "1.90"
type input "11.99"
type input "4.07"
type input "2.20"
type input "8.67"
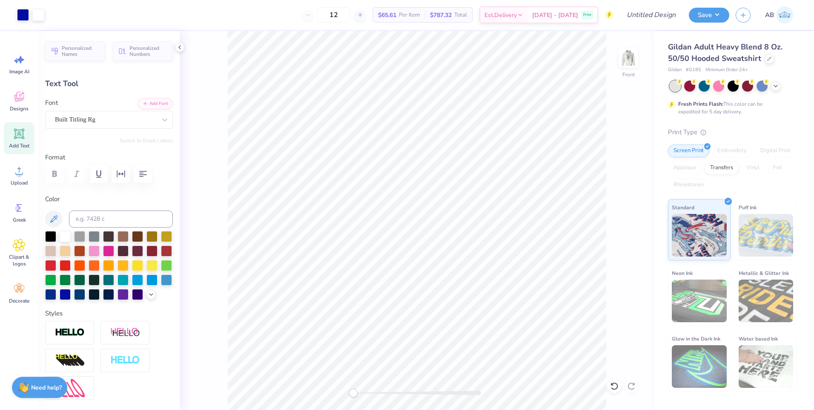
type input "4.69"
type input "1.90"
type input "14.77"
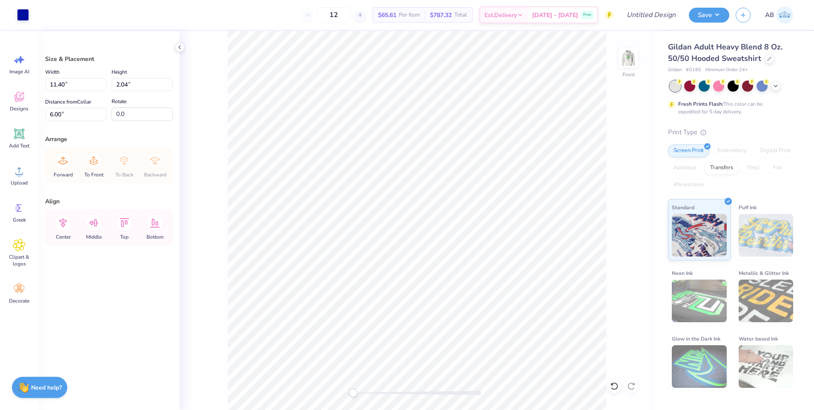
type input "2.17"
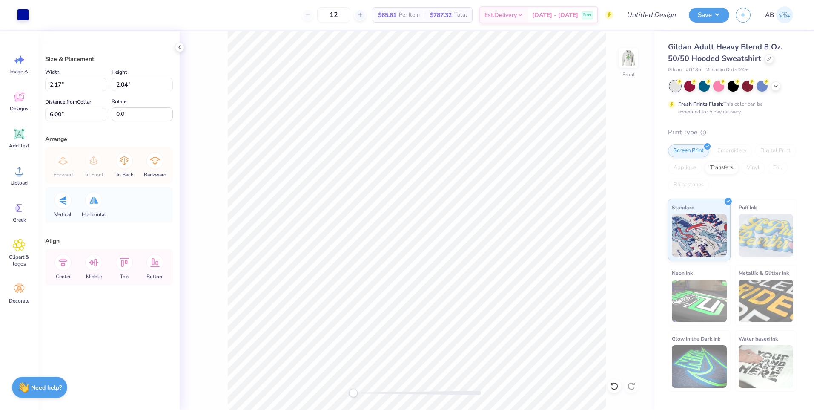
type input "23.96"
type input "58.9"
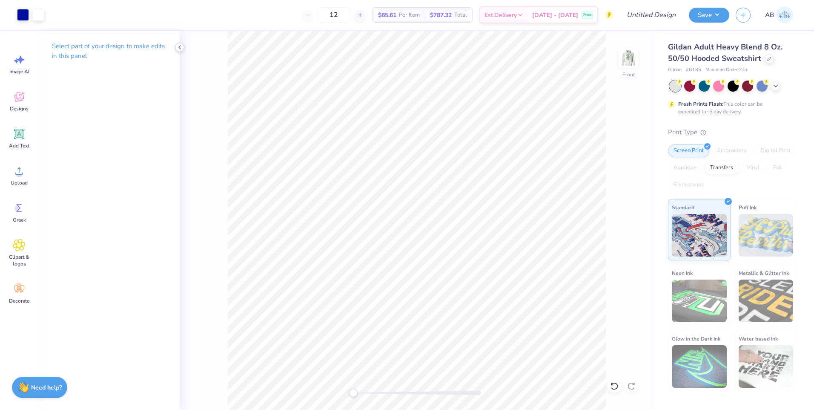
click at [181, 45] on icon at bounding box center [179, 47] width 7 height 7
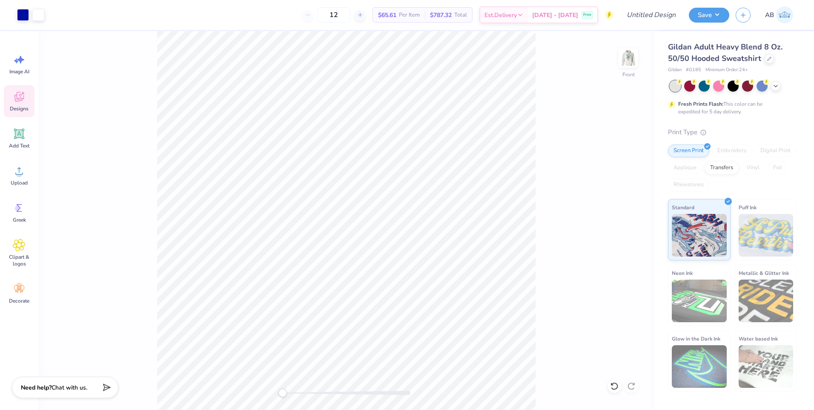
click at [14, 109] on span "Designs" at bounding box center [19, 108] width 19 height 7
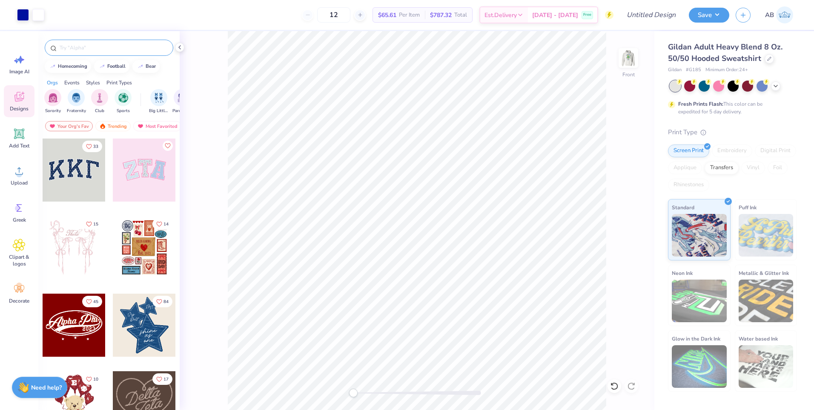
click at [99, 43] on div at bounding box center [109, 48] width 129 height 16
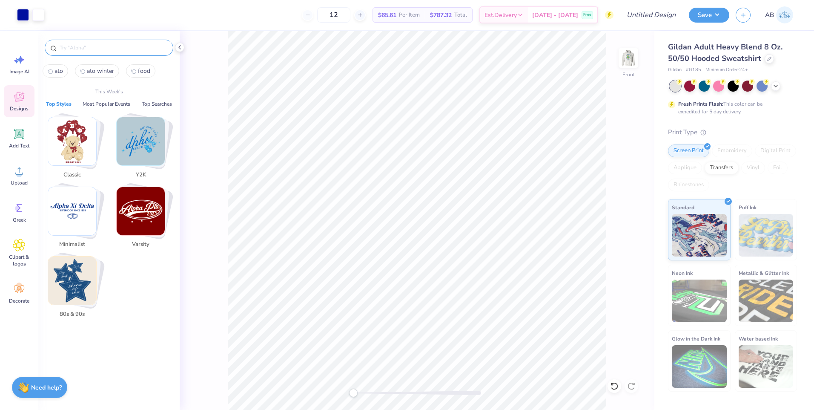
click at [98, 48] on input "text" at bounding box center [113, 47] width 109 height 9
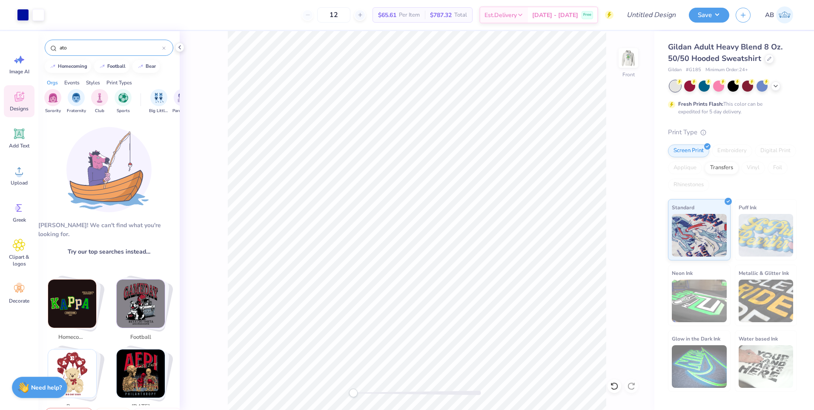
type input "ato"
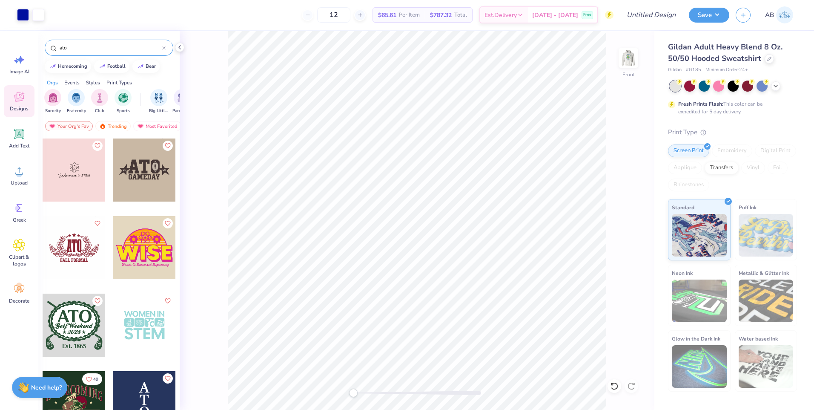
scroll to position [128, 0]
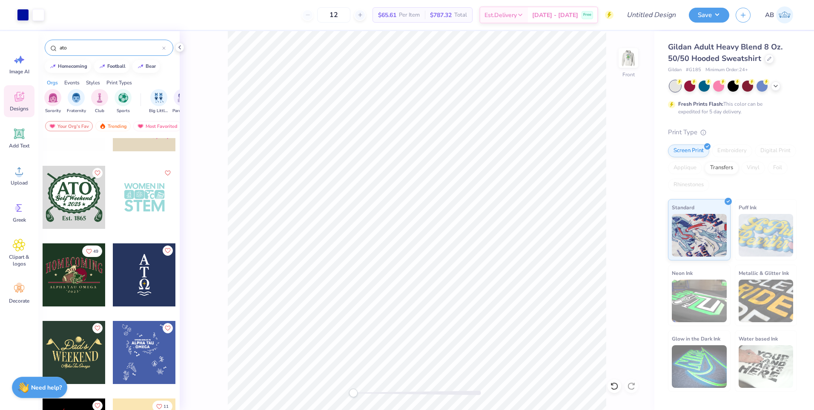
click at [125, 267] on div at bounding box center [144, 274] width 63 height 63
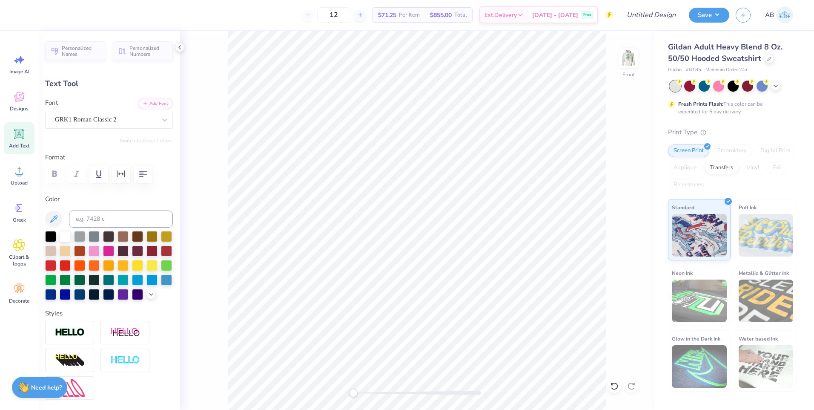
scroll to position [7, 1]
type input "1.18"
type input "1.19"
type input "9.30"
type input "1.03"
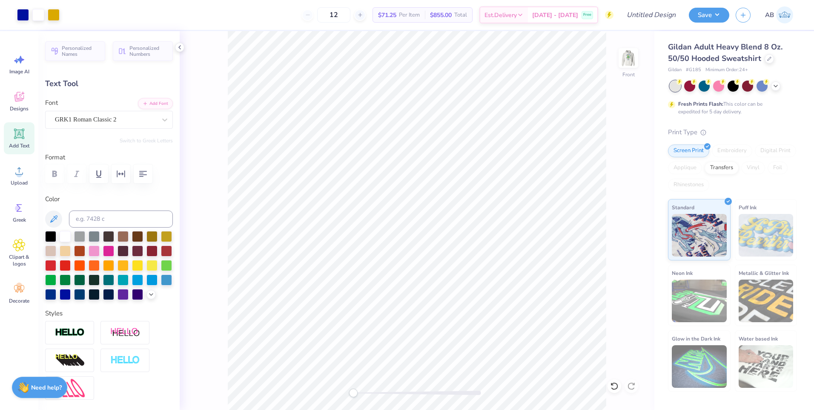
type input "1.18"
type input "10.90"
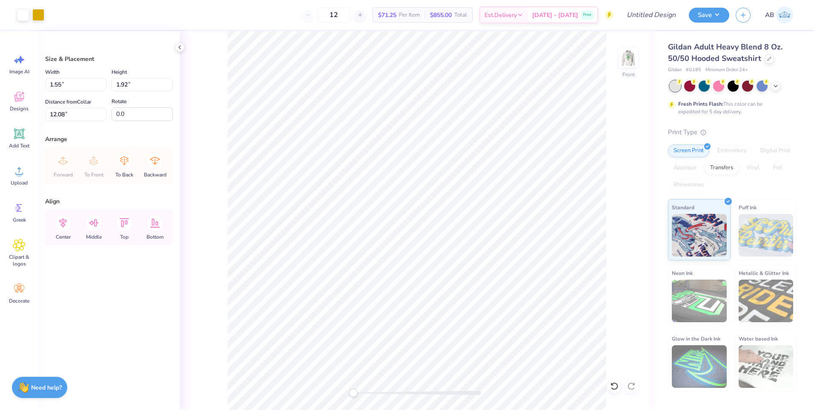
type input "23.77"
type input "2.21"
type input "2.74"
type input "23.26"
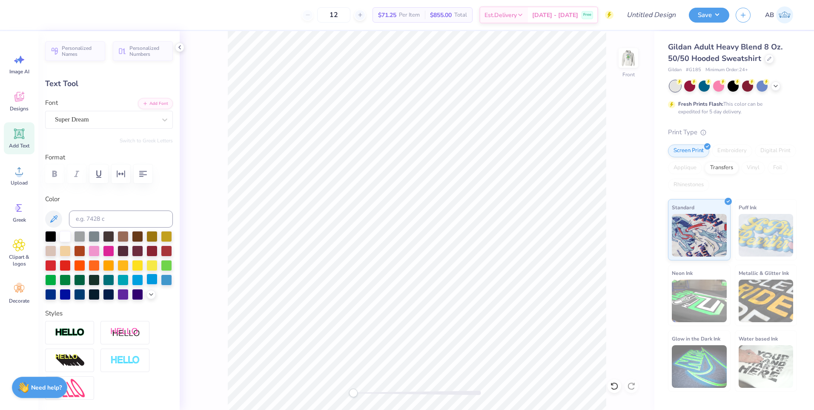
click at [147, 285] on div at bounding box center [152, 278] width 11 height 11
click at [71, 293] on div at bounding box center [65, 293] width 11 height 11
type input "23.26"
click at [430, 394] on div at bounding box center [418, 393] width 128 height 4
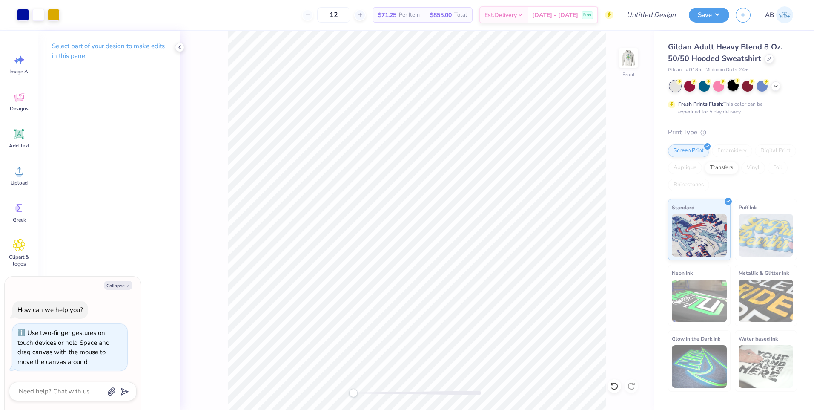
click at [730, 86] on div at bounding box center [733, 85] width 11 height 11
click at [550, 409] on html "Art colors 12 $71.25 Per Item $855.00 Total Est. Delivery Oct 8 - 11 Free Desig…" at bounding box center [407, 205] width 814 height 410
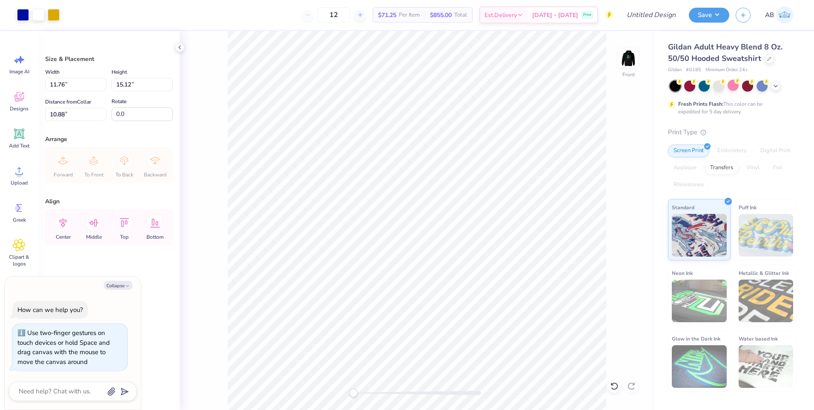
type textarea "x"
type input "6.00"
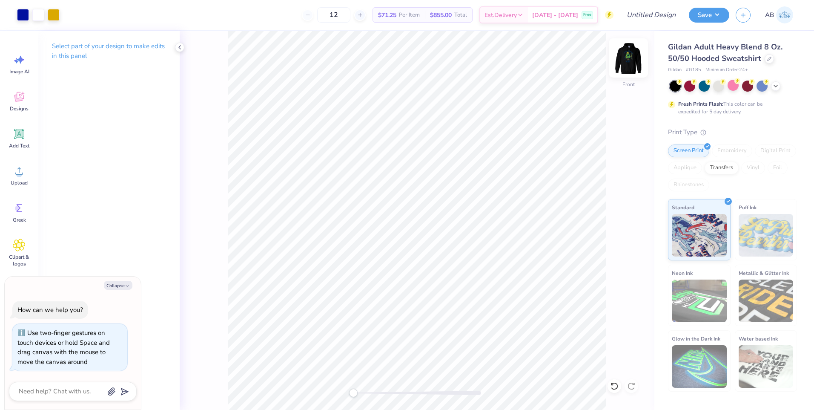
click at [629, 64] on img at bounding box center [629, 58] width 34 height 34
click at [632, 61] on img at bounding box center [629, 58] width 34 height 34
click at [639, 54] on img at bounding box center [629, 58] width 34 height 34
click at [630, 57] on img at bounding box center [629, 58] width 34 height 34
click at [206, 274] on div "Back" at bounding box center [417, 220] width 475 height 379
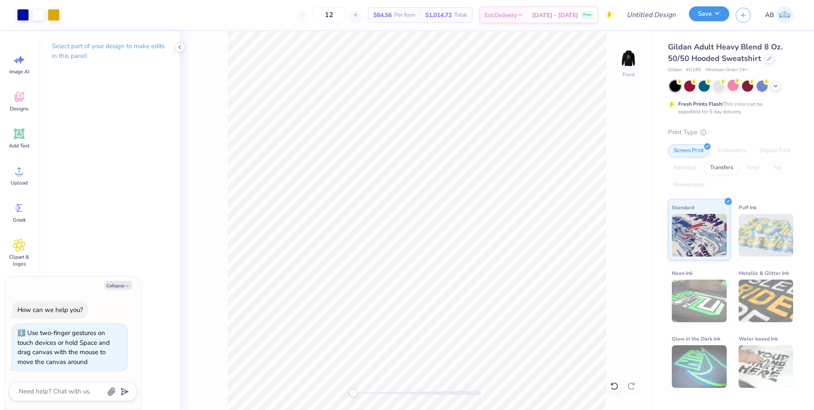
click at [715, 17] on button "Save" at bounding box center [709, 13] width 40 height 15
type textarea "x"
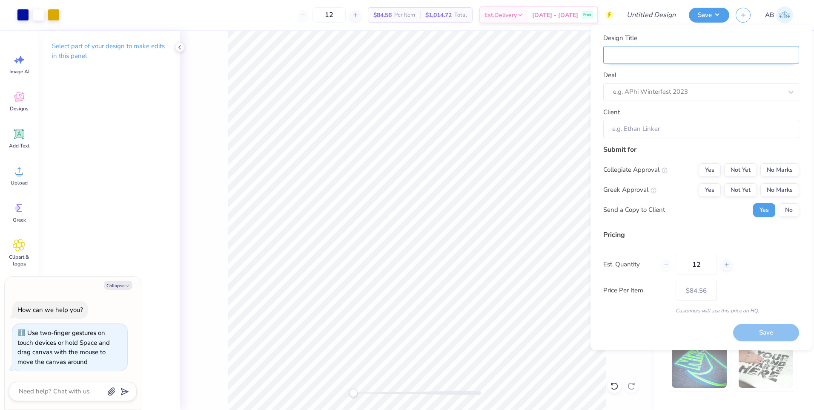
click at [686, 55] on input "Design Title" at bounding box center [702, 55] width 196 height 18
type input "A"
type textarea "x"
type input "A"
type textarea "x"
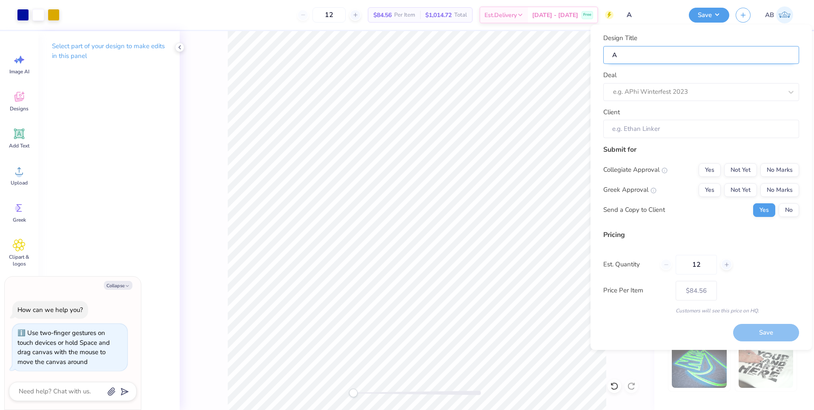
type input "AT"
type textarea "x"
type input "AT"
type textarea "x"
type input "ATO"
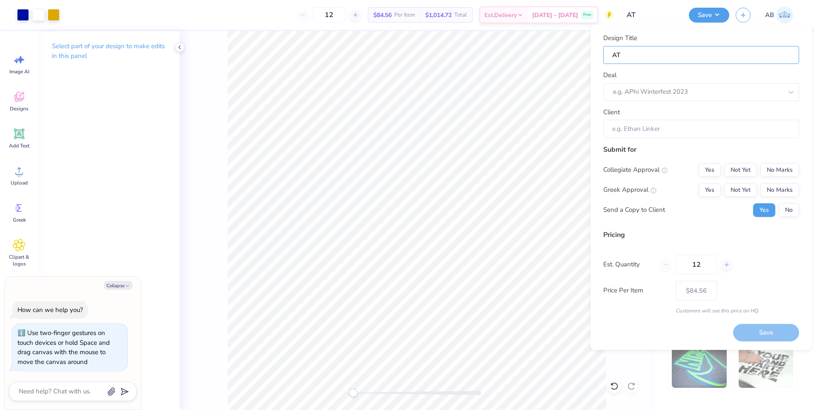
type textarea "x"
type input "ATO"
type textarea "x"
type input "ATO"
click at [650, 126] on input "Client" at bounding box center [702, 129] width 196 height 18
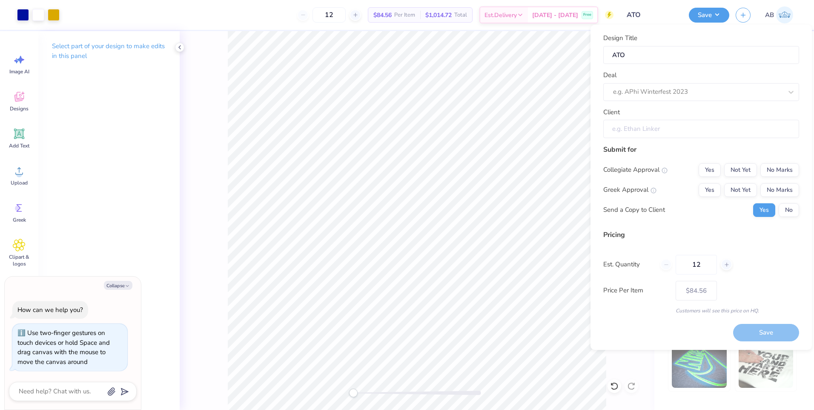
click at [667, 129] on input "Client" at bounding box center [702, 129] width 196 height 18
click at [633, 86] on div "e.g. APhi Winterfest 2023" at bounding box center [690, 91] width 154 height 13
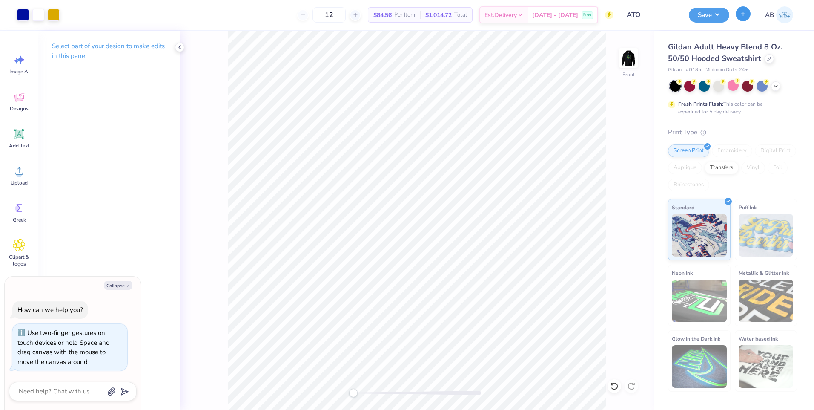
click at [748, 13] on button "button" at bounding box center [743, 13] width 15 height 15
click at [702, 14] on button "Save" at bounding box center [709, 13] width 40 height 15
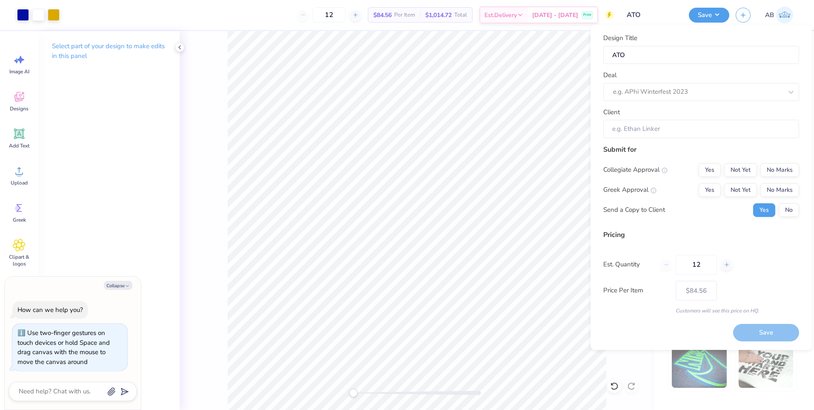
click at [788, 218] on div "Submit for Collegiate Approval Yes Not Yet No Marks Greek Approval Yes Not Yet …" at bounding box center [702, 183] width 196 height 79
click at [785, 208] on button "No" at bounding box center [789, 210] width 20 height 14
click at [712, 193] on button "Yes" at bounding box center [710, 190] width 22 height 14
click at [766, 173] on button "No Marks" at bounding box center [780, 170] width 39 height 14
type textarea "x"
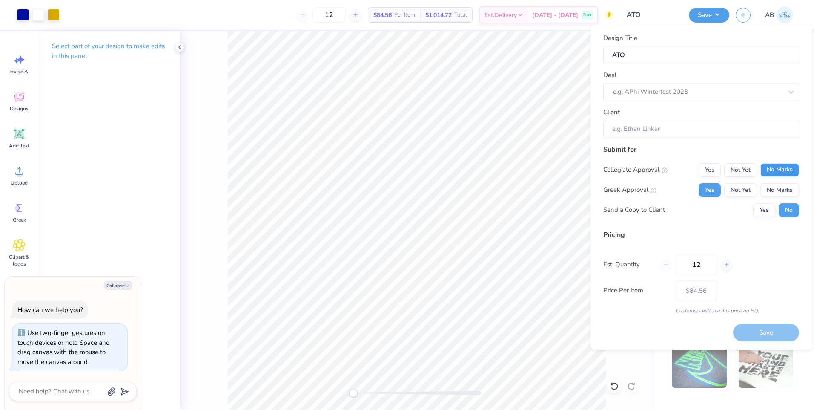
type input "– –"
type textarea "x"
type input "$84.56"
click at [730, 261] on div at bounding box center [727, 265] width 12 height 12
type input "13"
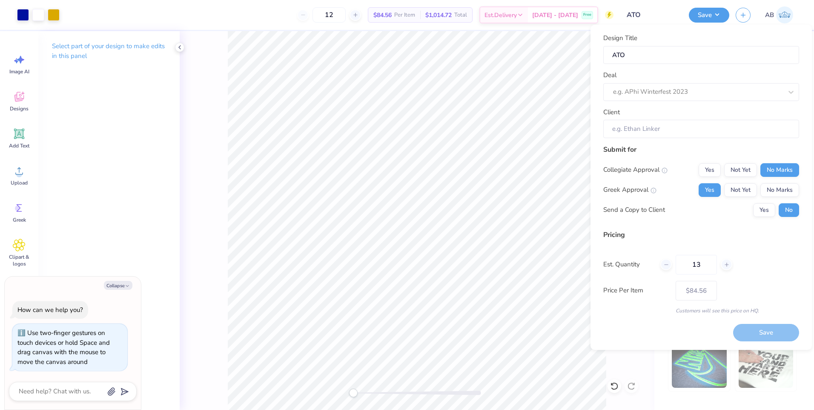
type textarea "x"
type input "13"
type textarea "x"
type input "– –"
type textarea "x"
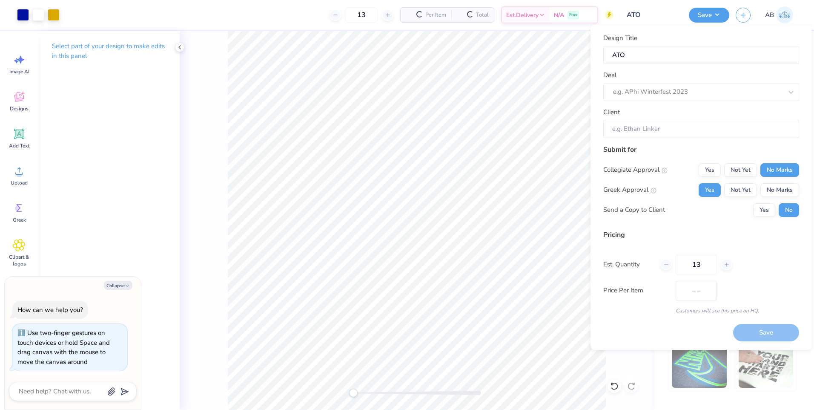
type input "$81.95"
click at [723, 264] on div at bounding box center [727, 265] width 12 height 12
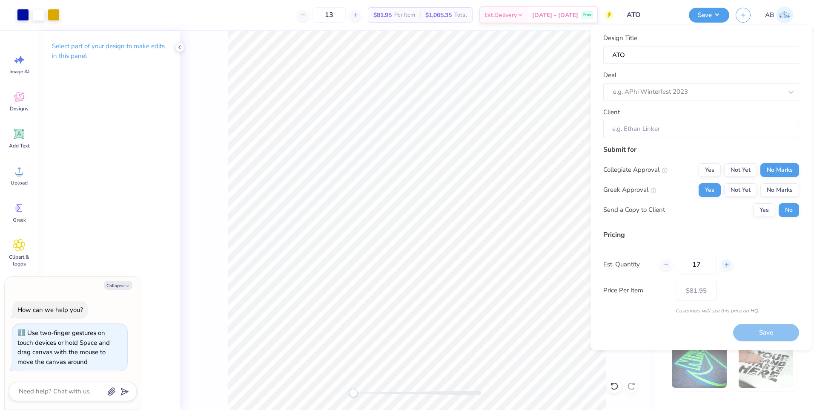
click at [723, 264] on div at bounding box center [727, 265] width 12 height 12
type input "20"
type textarea "x"
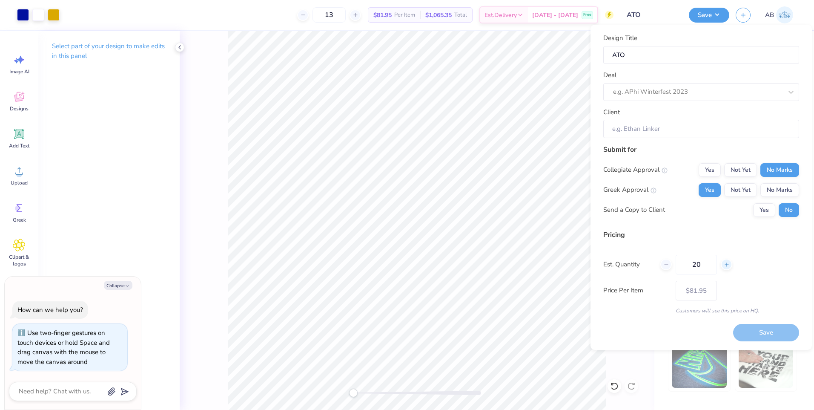
type input "20"
type textarea "x"
type input "– –"
type textarea "x"
type input "$70.56"
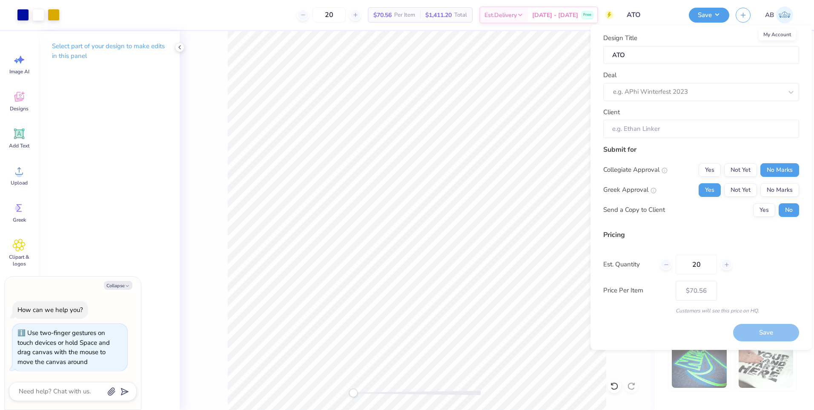
click at [774, 15] on link "AB" at bounding box center [780, 14] width 36 height 17
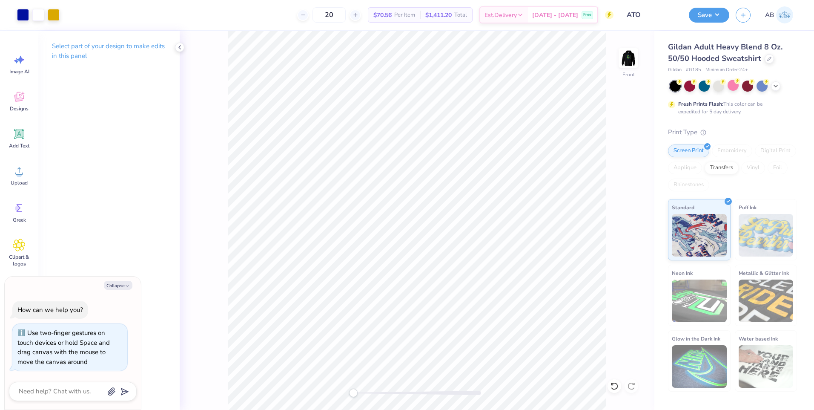
type textarea "x"
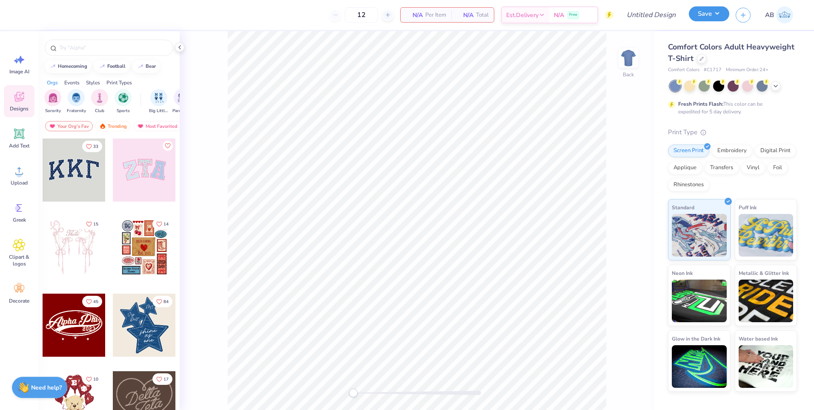
click at [694, 9] on button "Save" at bounding box center [709, 13] width 40 height 15
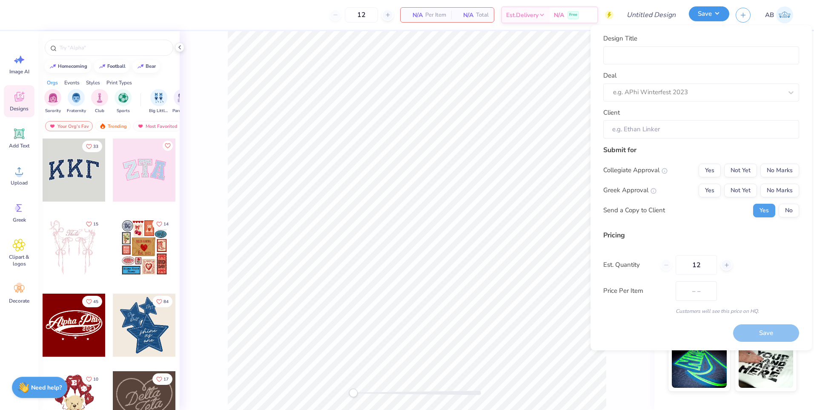
click at [694, 9] on button "Save" at bounding box center [709, 13] width 40 height 15
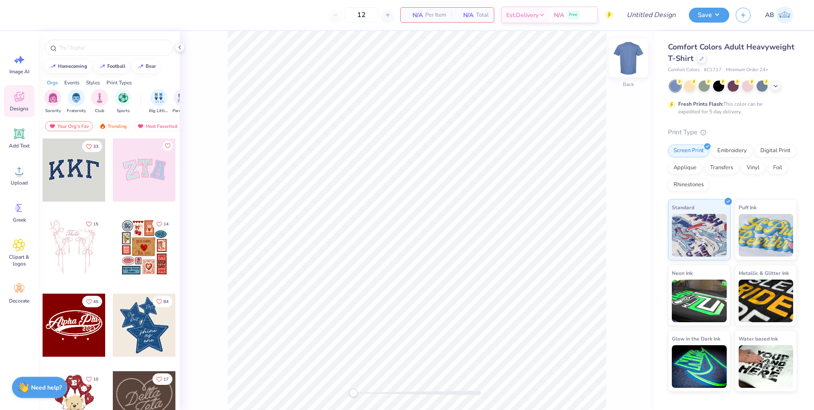
click at [631, 60] on img at bounding box center [629, 58] width 34 height 34
click at [633, 61] on img at bounding box center [629, 58] width 34 height 34
click at [702, 60] on div at bounding box center [701, 57] width 9 height 9
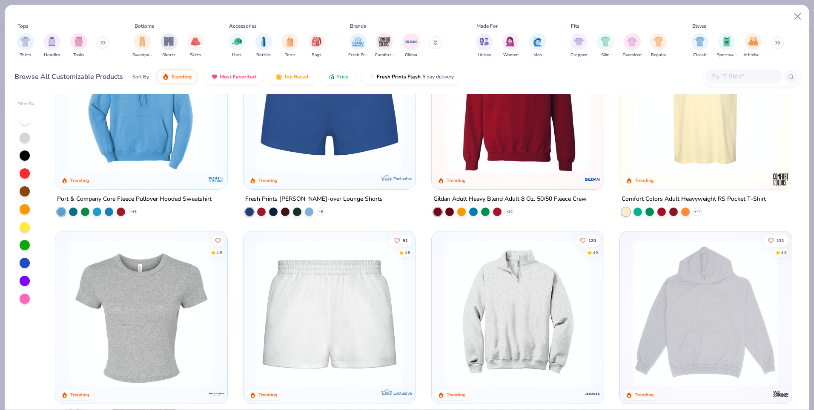
scroll to position [809, 0]
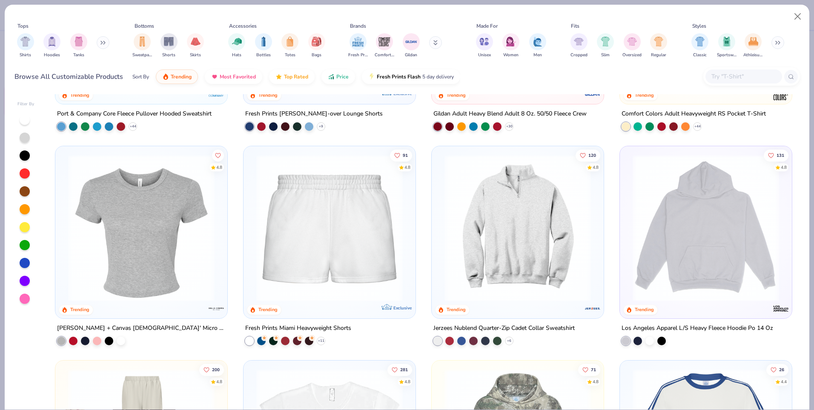
click at [104, 198] on img at bounding box center [141, 228] width 155 height 147
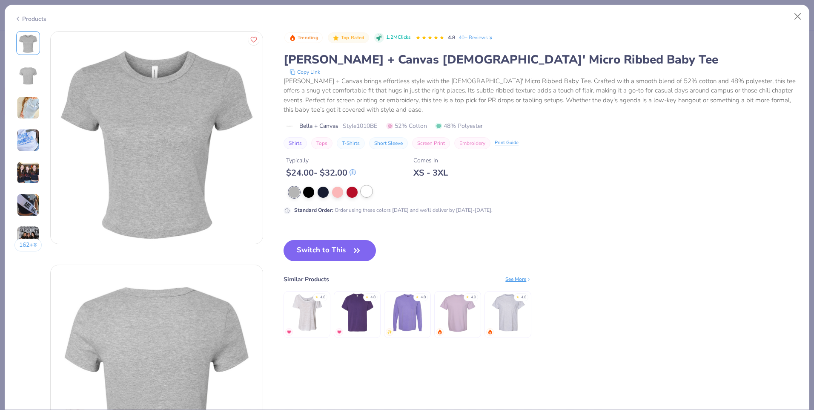
click at [369, 192] on div at bounding box center [366, 191] width 11 height 11
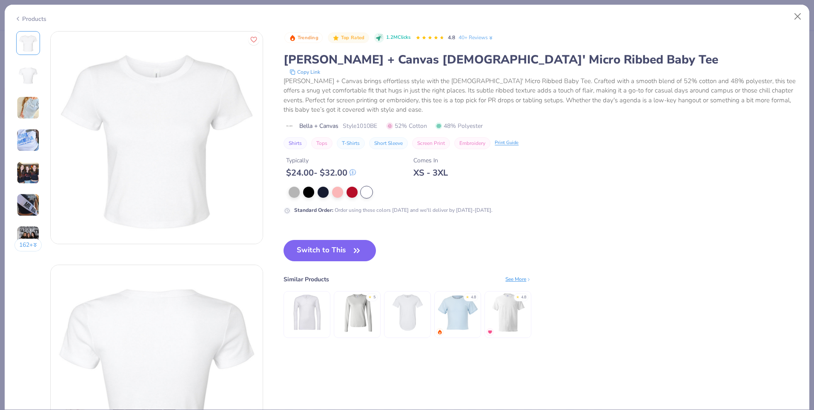
click at [329, 237] on div "Trending Top Rated 1.2M Clicks 4.8 40+ Reviews Bella + Canvas Ladies' Micro Rib…" at bounding box center [542, 193] width 516 height 324
click at [331, 244] on button "Switch to This" at bounding box center [330, 250] width 92 height 21
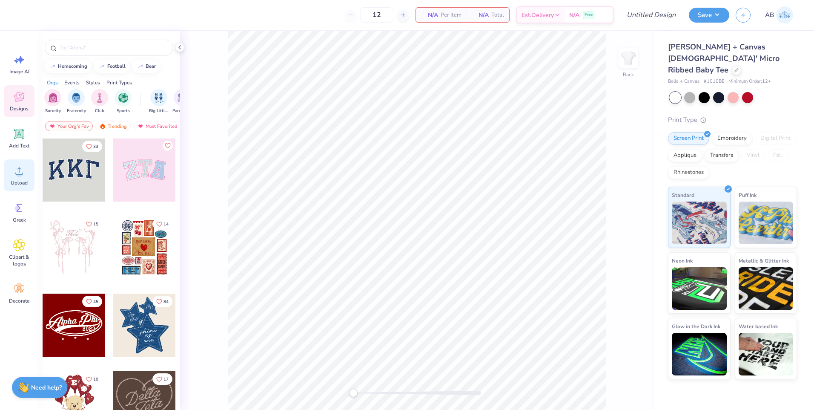
click at [19, 177] on circle at bounding box center [19, 174] width 6 height 6
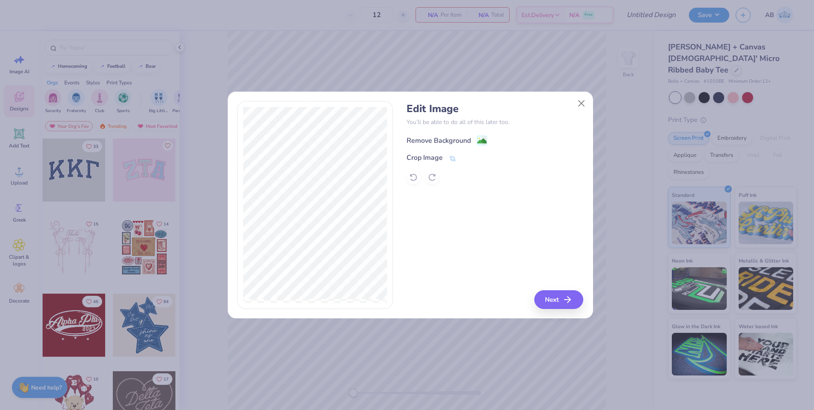
click at [414, 142] on div "Remove Background" at bounding box center [439, 140] width 64 height 10
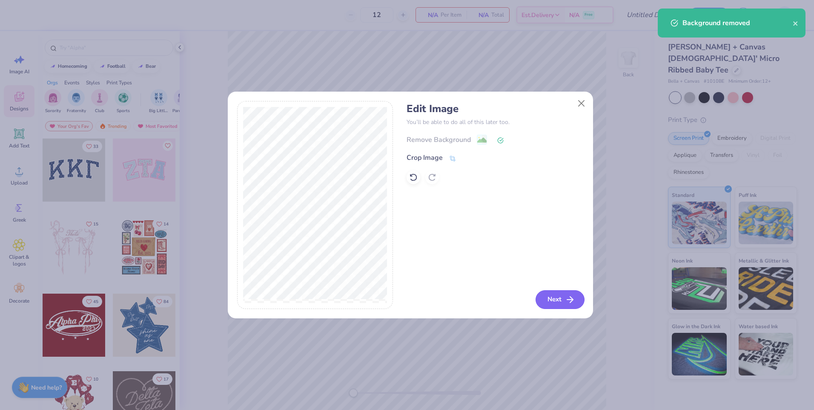
click at [564, 298] on button "Next" at bounding box center [560, 299] width 49 height 19
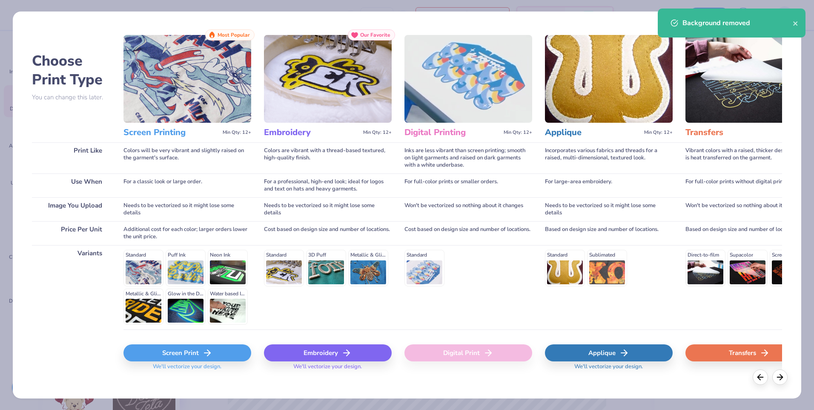
scroll to position [15, 0]
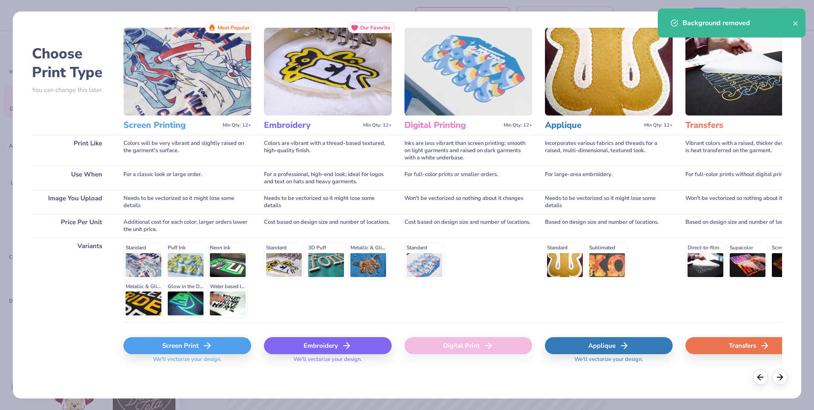
click at [207, 348] on icon at bounding box center [207, 345] width 10 height 10
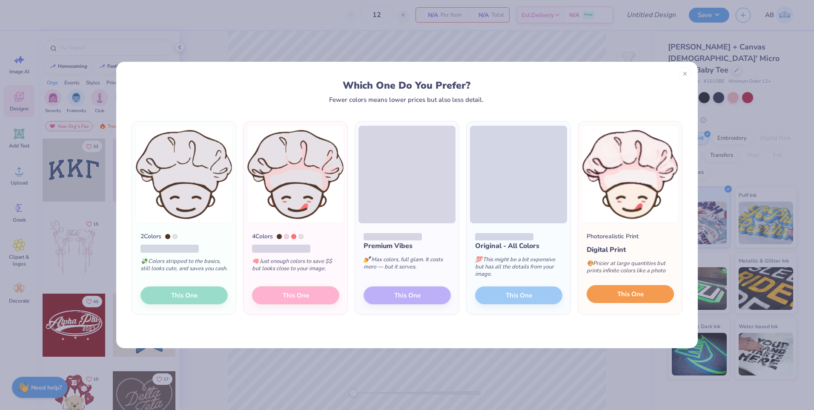
click at [617, 292] on button "This One" at bounding box center [630, 294] width 87 height 18
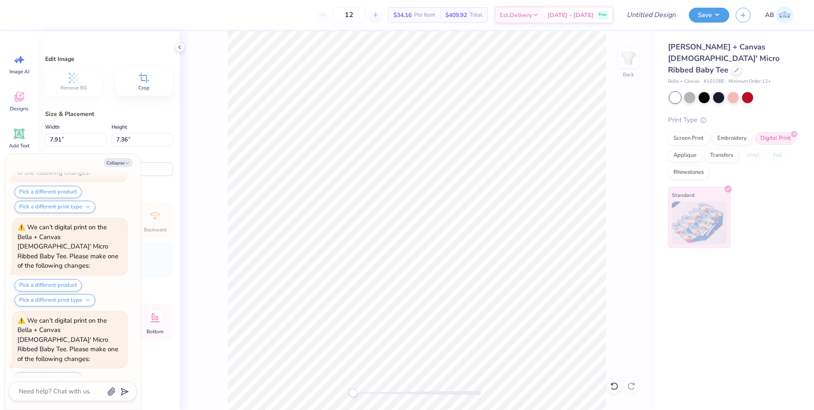
scroll to position [160, 0]
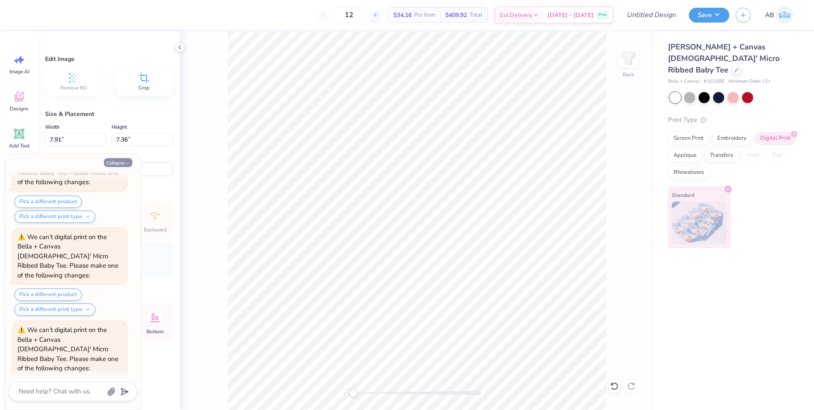
click at [119, 162] on button "Collapse" at bounding box center [118, 162] width 29 height 9
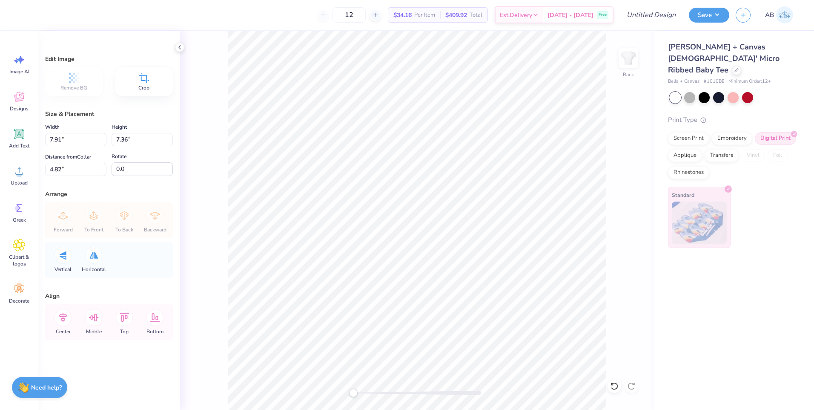
click at [16, 137] on icon at bounding box center [19, 134] width 8 height 8
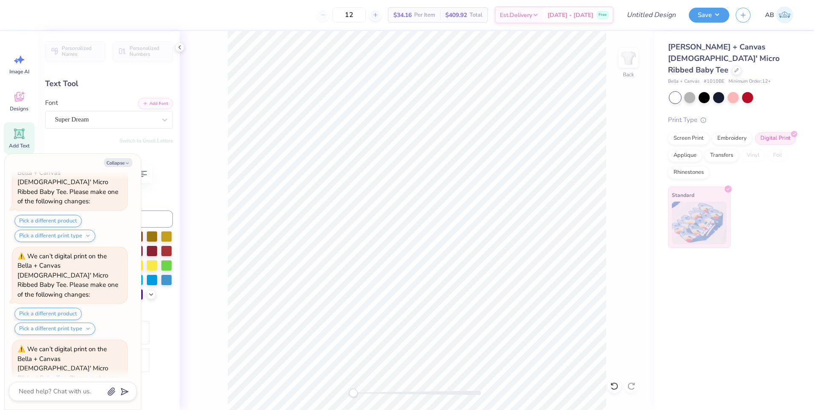
scroll to position [7, 1]
type textarea "x"
type textarea "F"
type textarea "x"
type textarea "FO"
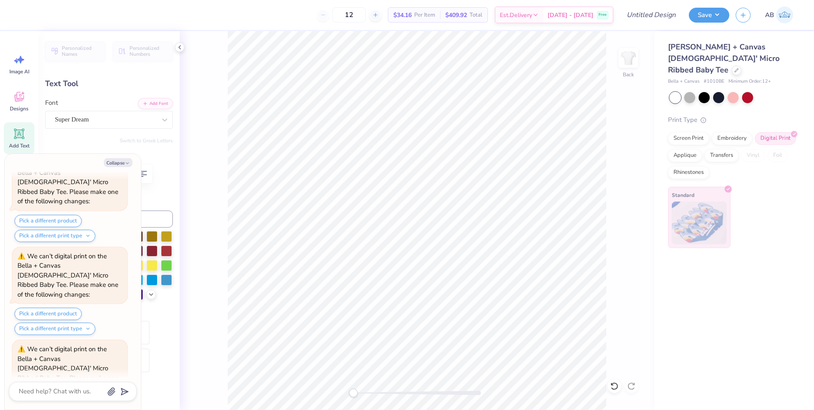
type textarea "x"
type textarea "FOO"
type textarea "x"
type textarea "FOOD"
type textarea "x"
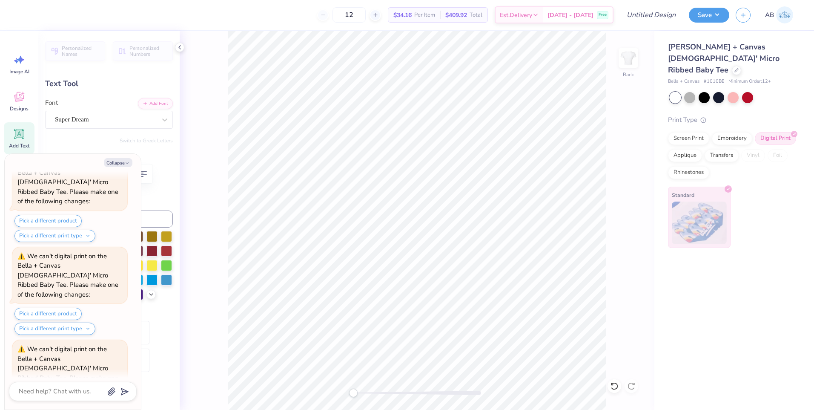
type textarea "FOODI"
type textarea "x"
type textarea "FOODIE"
type textarea "x"
type textarea "FOODIE"
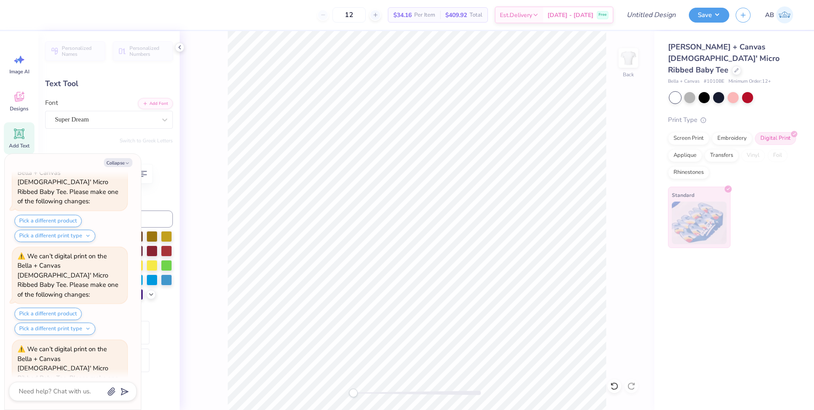
type textarea "x"
type textarea "FOODIE CL"
type textarea "x"
type textarea "FOODIE CLU"
type textarea "x"
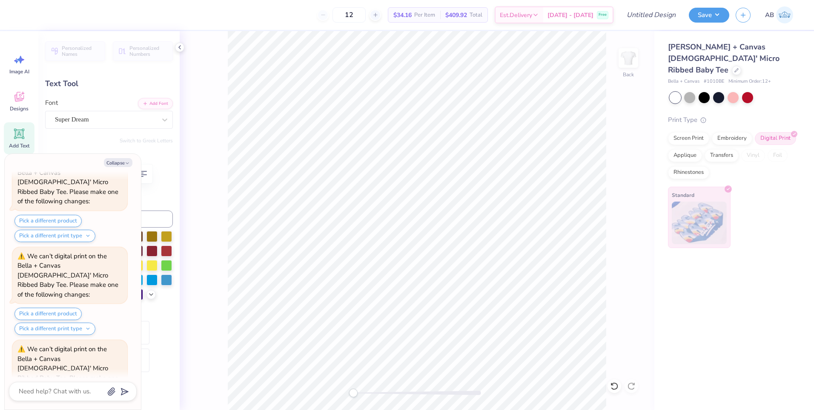
type textarea "FOODIE CLUB"
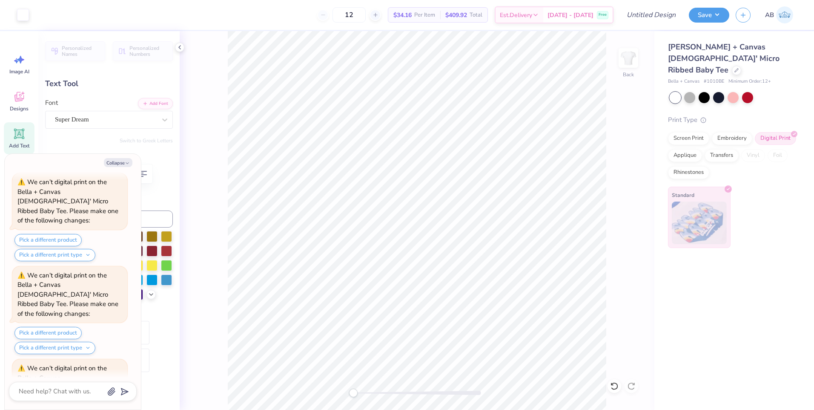
type textarea "x"
type input "11.02"
type input "1.31"
type input "7.84"
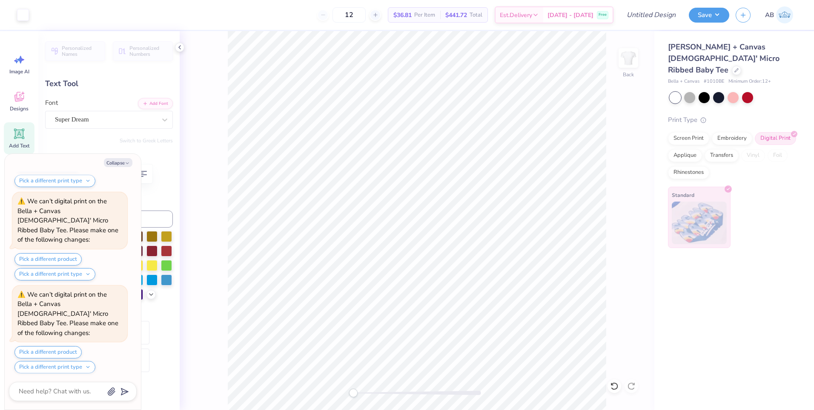
scroll to position [828, 0]
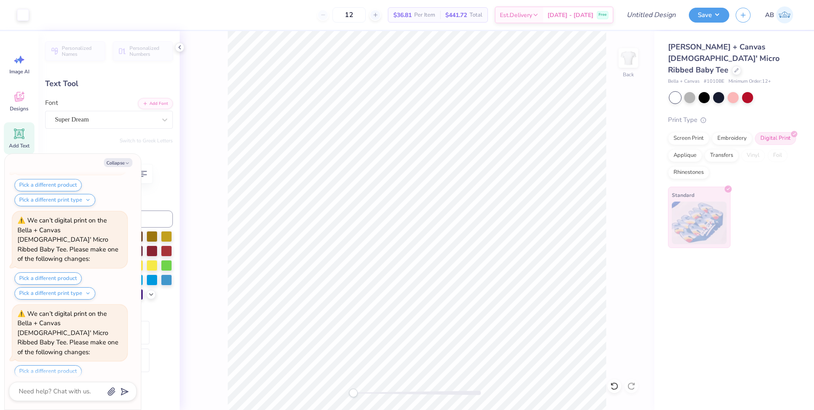
type textarea "x"
type input "1.86"
click at [109, 160] on button "Collapse" at bounding box center [118, 162] width 29 height 9
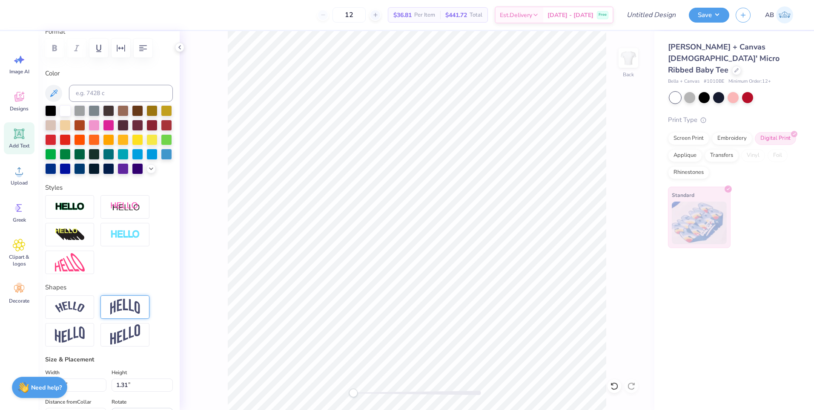
scroll to position [128, 0]
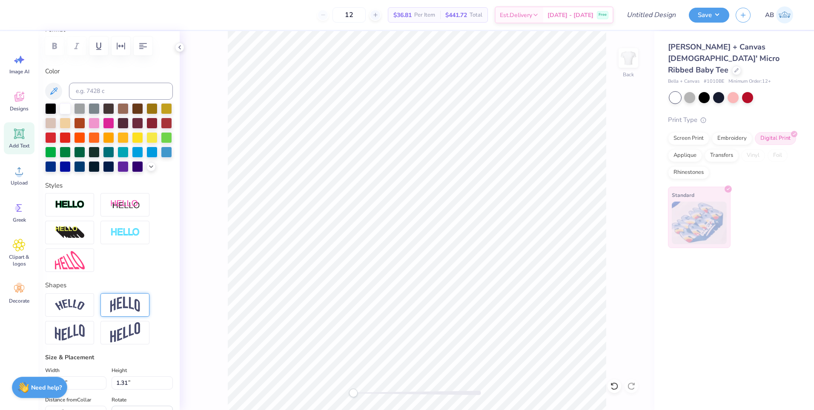
click at [118, 313] on img at bounding box center [125, 304] width 30 height 16
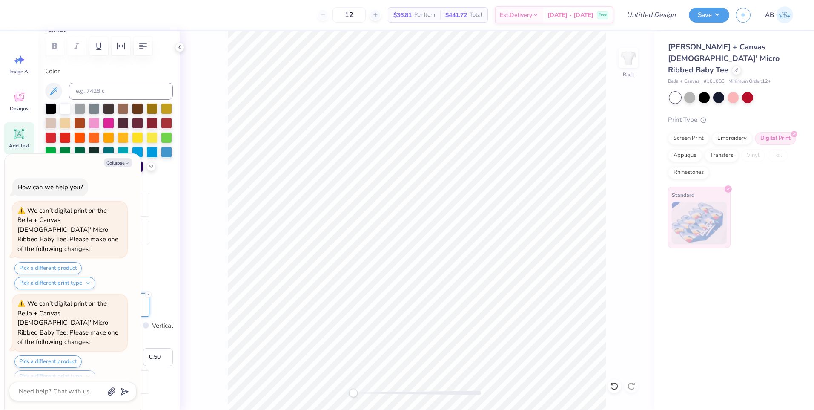
scroll to position [911, 0]
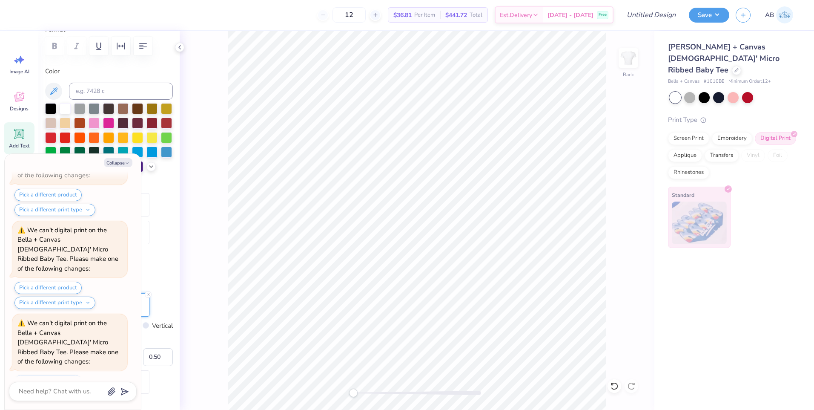
click at [100, 162] on div at bounding box center [94, 165] width 11 height 11
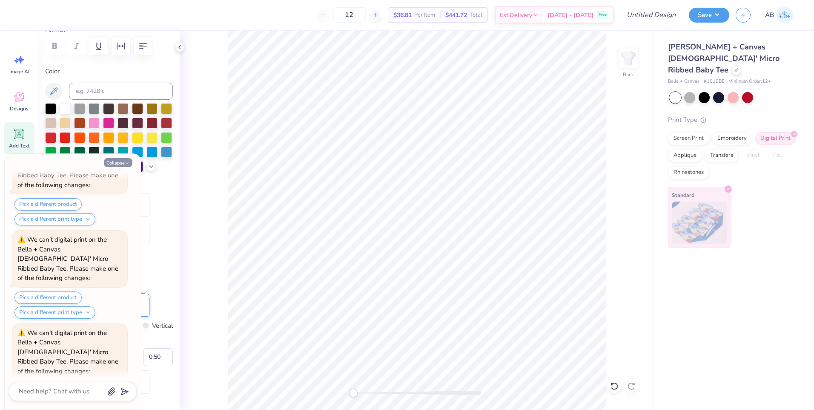
click at [127, 160] on button "Collapse" at bounding box center [118, 162] width 29 height 9
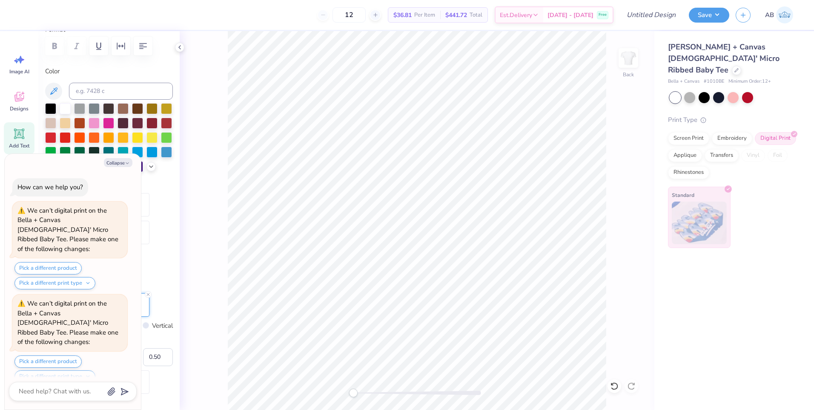
scroll to position [1078, 0]
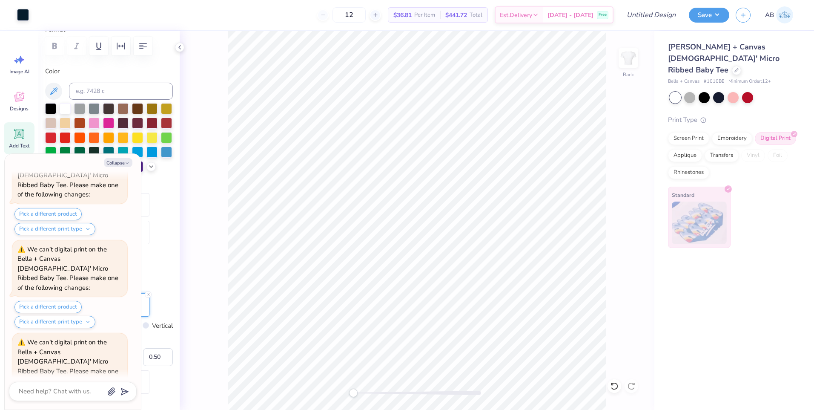
type textarea "x"
type input "3.47"
type input "1.92"
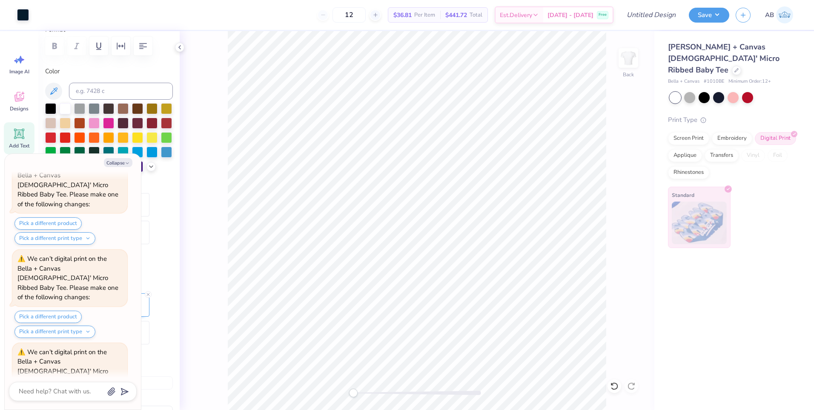
scroll to position [1245, 0]
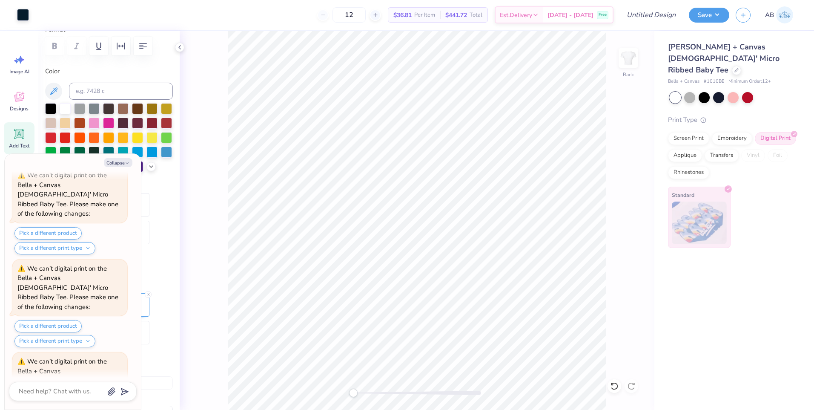
click at [24, 130] on icon at bounding box center [19, 134] width 10 height 10
type textarea "x"
type input "4.77"
type input "1.38"
type input "7.81"
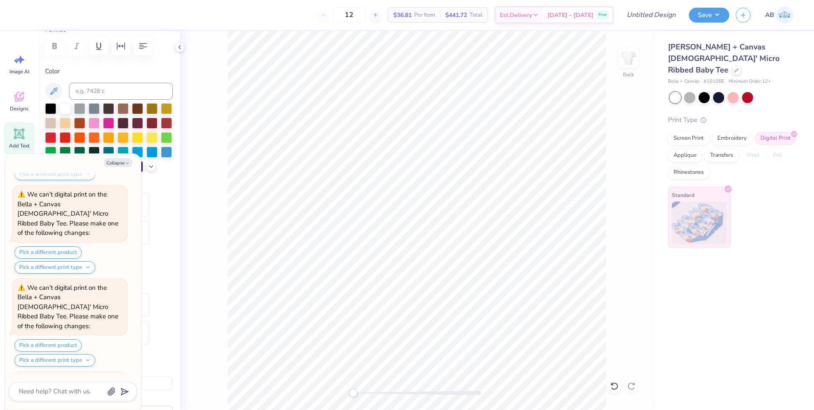
scroll to position [7, 1]
type textarea "x"
type textarea "H"
type textarea "x"
type textarea "Hi"
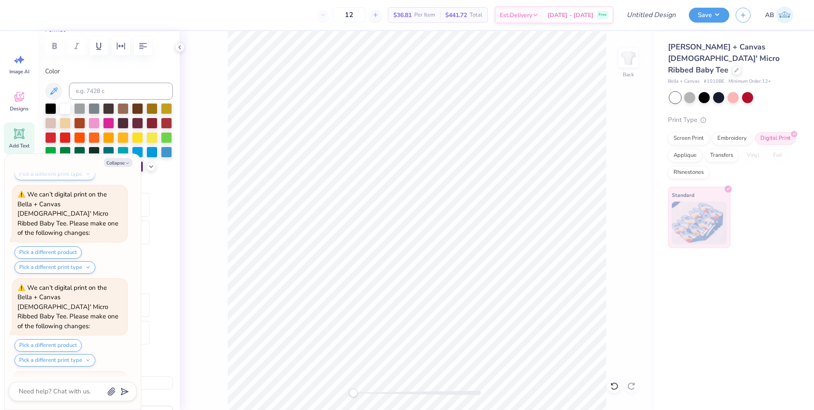
type textarea "x"
type textarea "Hisp"
type textarea "x"
type textarea "His"
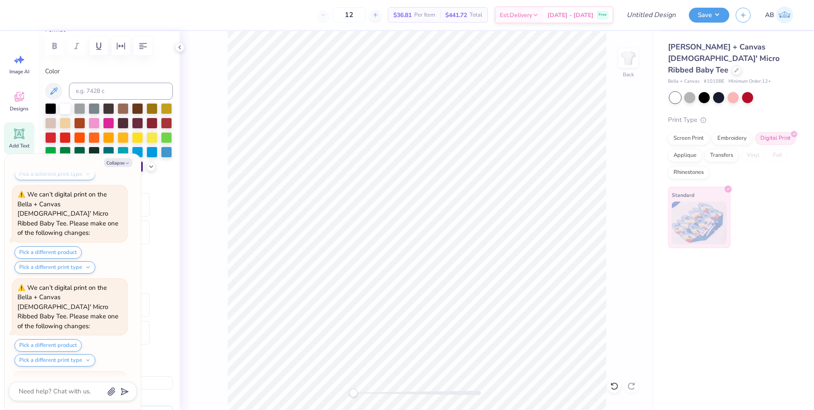
type textarea "x"
type textarea "Hi"
type textarea "x"
type textarea "Hisp"
type textarea "x"
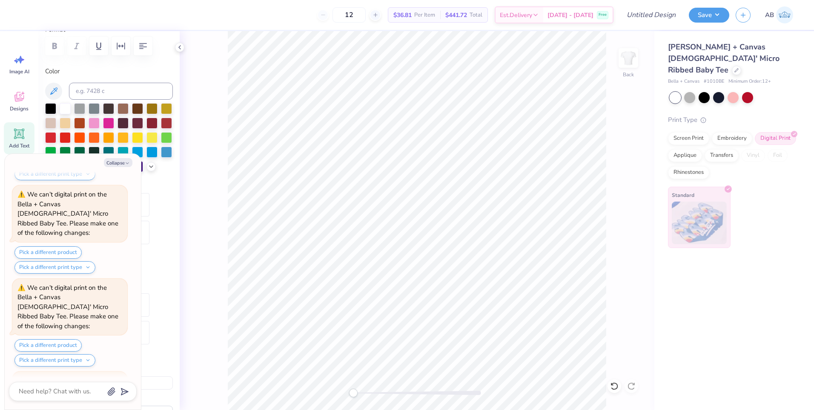
type textarea "Hispan"
type textarea "x"
type textarea "Hispani"
type textarea "x"
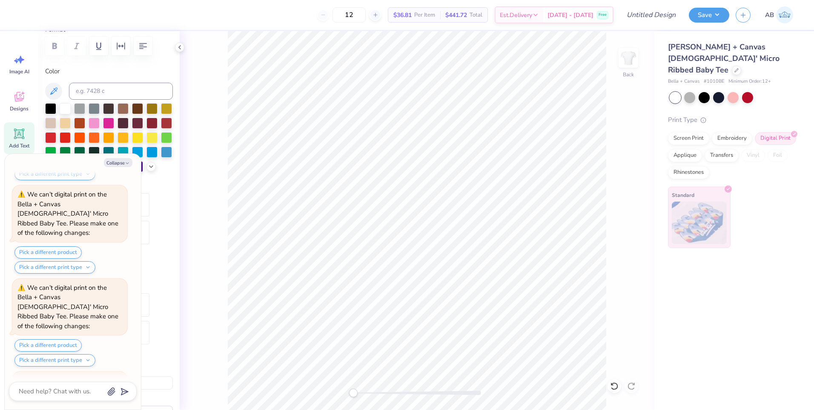
type textarea "Hispanic"
type textarea "x"
type textarea "H"
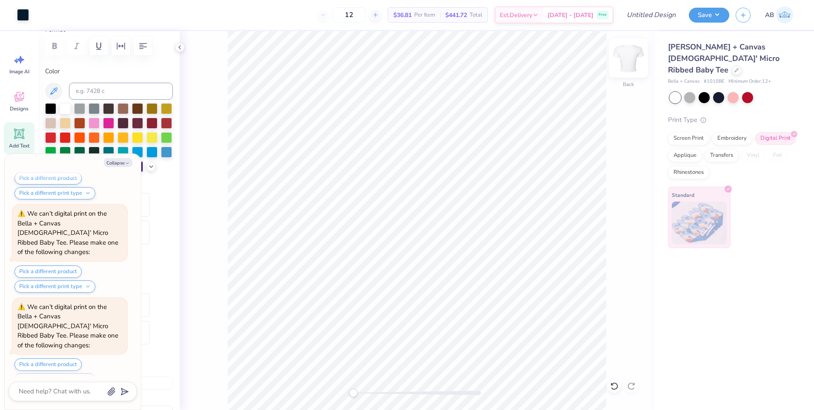
click at [627, 50] on img at bounding box center [629, 58] width 34 height 34
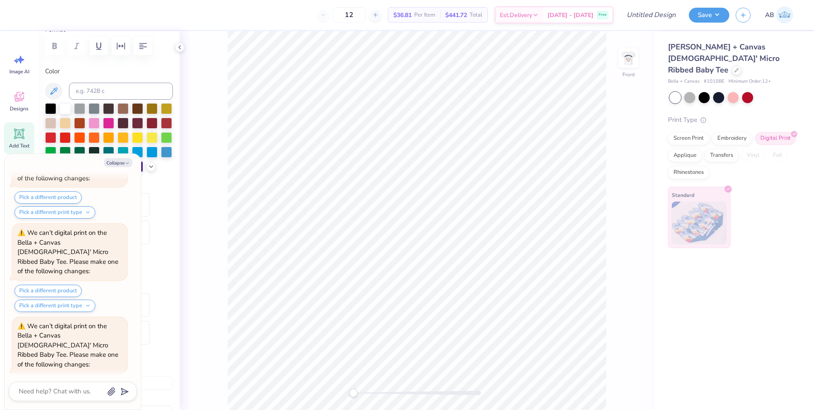
click at [20, 133] on icon at bounding box center [19, 134] width 10 height 10
type textarea "x"
type input "4.82"
type input "1.40"
type input "8.55"
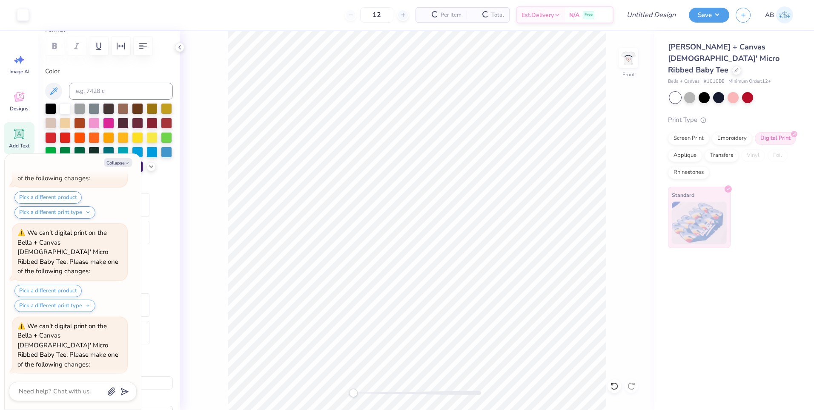
scroll to position [1829, 0]
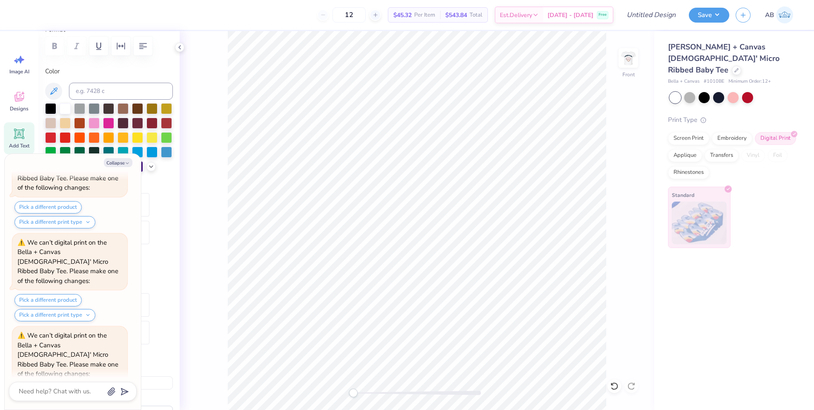
type textarea "x"
type textarea "H"
type textarea "x"
type textarea "HI"
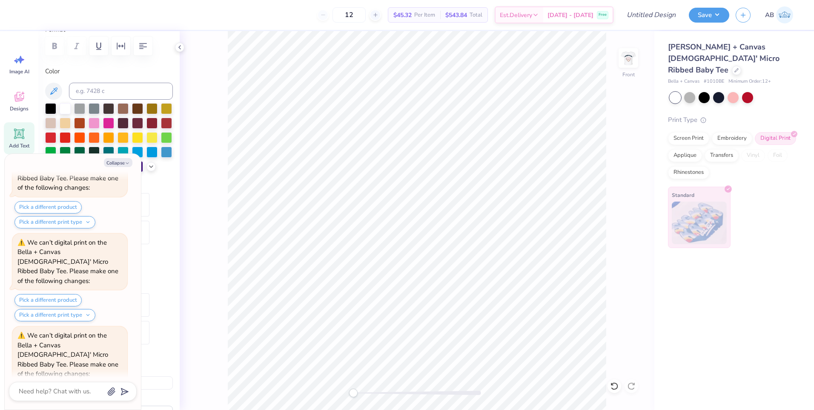
type textarea "x"
type textarea "HIS"
type textarea "x"
type textarea "HISP"
type textarea "x"
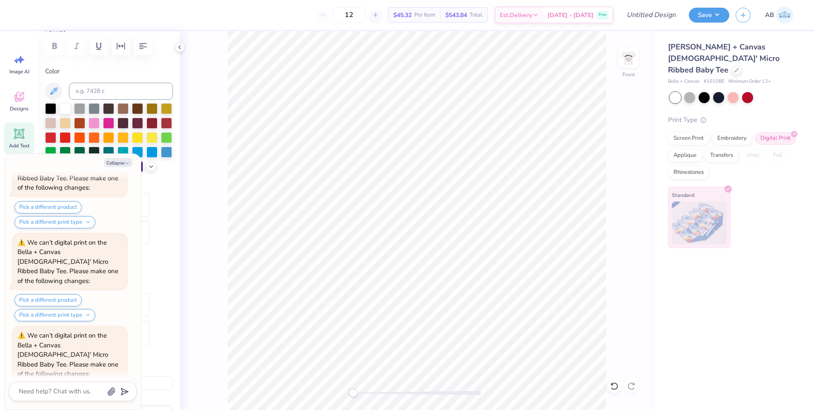
type textarea "HISPAN"
type textarea "x"
type textarea "HISPANI"
type textarea "x"
type textarea "HISPANIC"
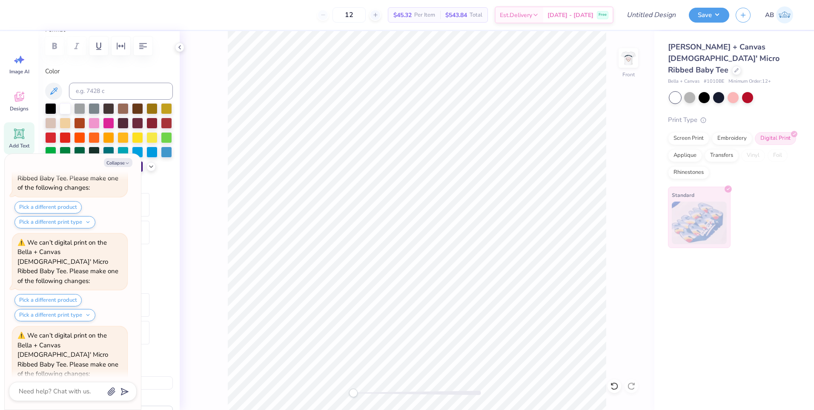
type textarea "x"
type textarea "HISPANIC"
type textarea "x"
type textarea "HISPANIC H"
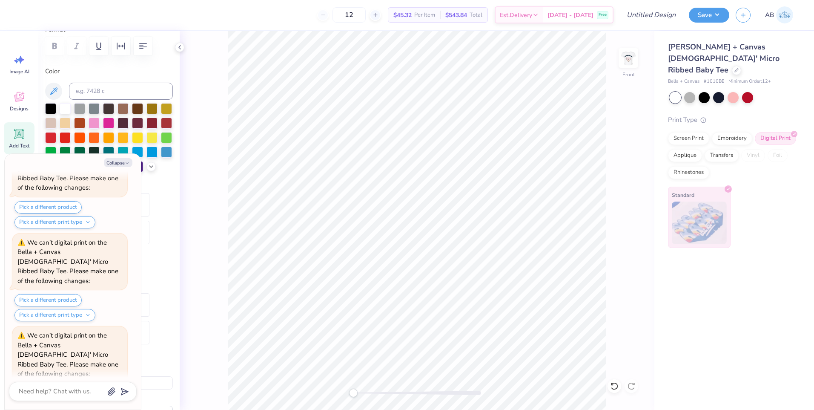
type textarea "x"
type textarea "HISPANIC HE"
type textarea "x"
type textarea "HISPANIC HERI"
type textarea "x"
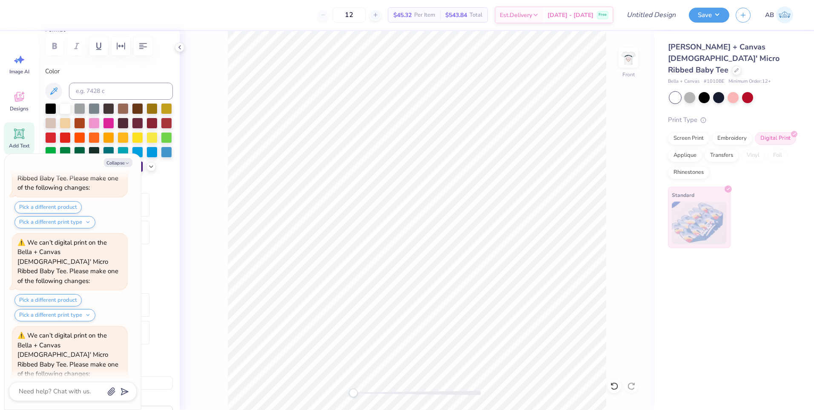
type textarea "HISPANIC HERIT"
type textarea "x"
type textarea "HISPANIC HERITAG"
type textarea "x"
type textarea "HISPANIC HERITAGE"
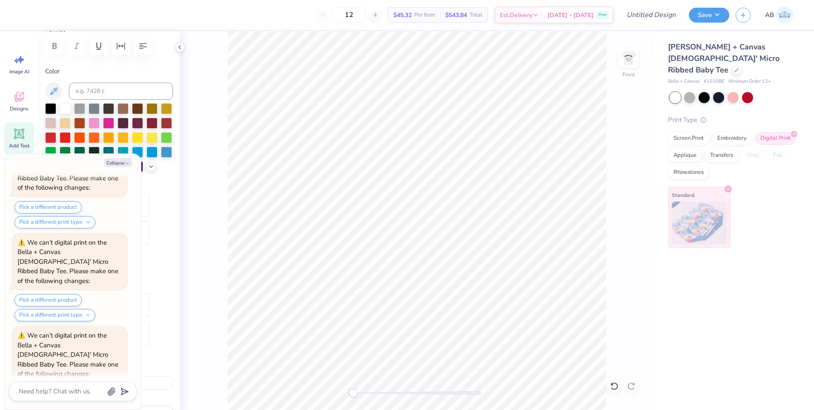
scroll to position [8, 1]
type textarea "x"
type textarea "HISPANIC HERITAGE C"
type textarea "x"
type textarea "HISPANIC HERITAGE CE"
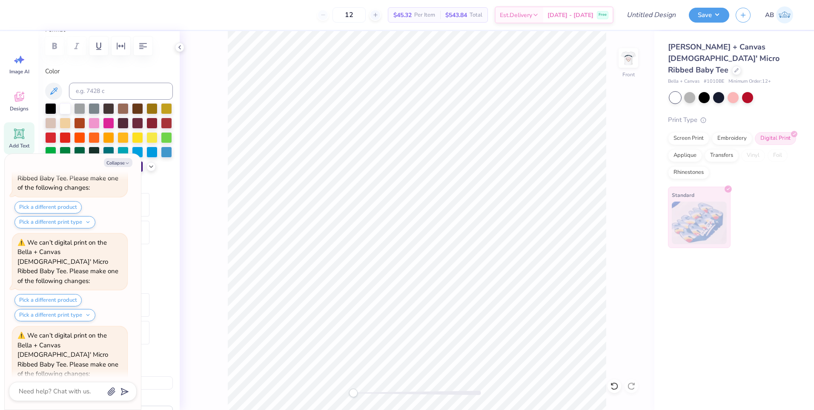
type textarea "x"
type textarea "HISPANIC HERITAGE CEL"
type textarea "x"
type textarea "HISPANIC HERITAGE CELI"
type textarea "x"
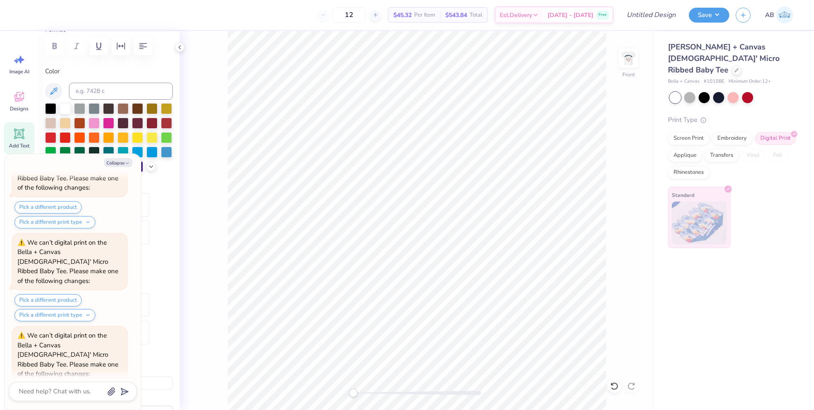
type textarea "HISPANIC HERITAGE CELIBR"
type textarea "x"
type textarea "HISPANIC HERITAGE CELIBRAT"
type textarea "x"
type textarea "HISPANIC HERITAGE CELIBRATI"
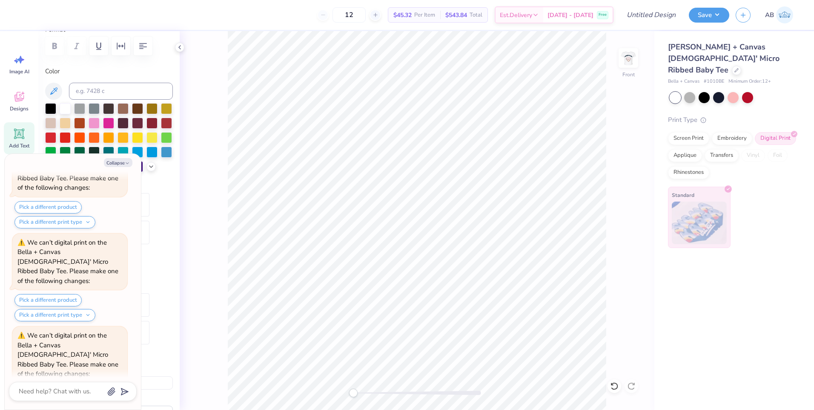
type textarea "x"
type textarea "HISPANIC HERITAGE CELIBRATIO"
type textarea "x"
type textarea "HISPANIC HERITAGE CELIBRATION"
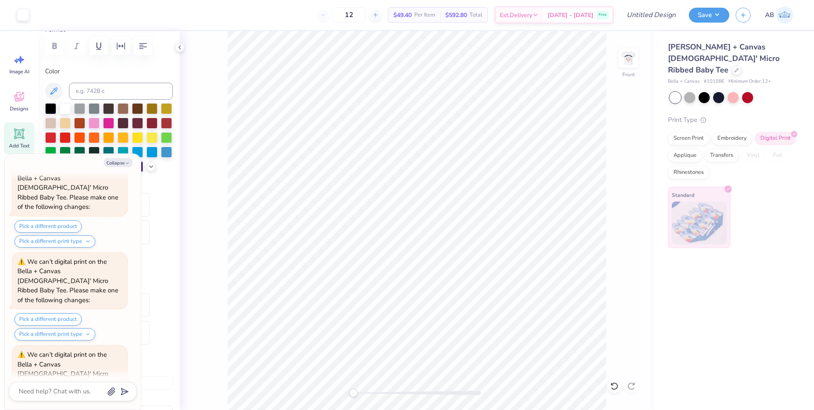
type textarea "x"
type input "10.95"
type input "5.64"
type input "6.43"
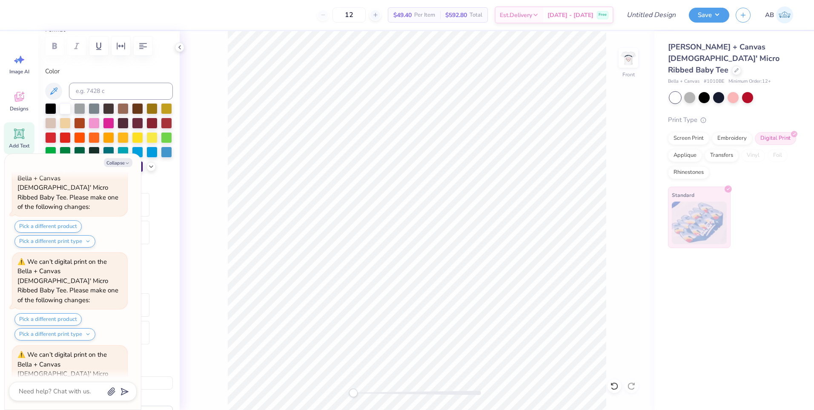
type textarea "x"
type textarea "HISPANIC HERITAGE CELIBRATION"
type textarea "x"
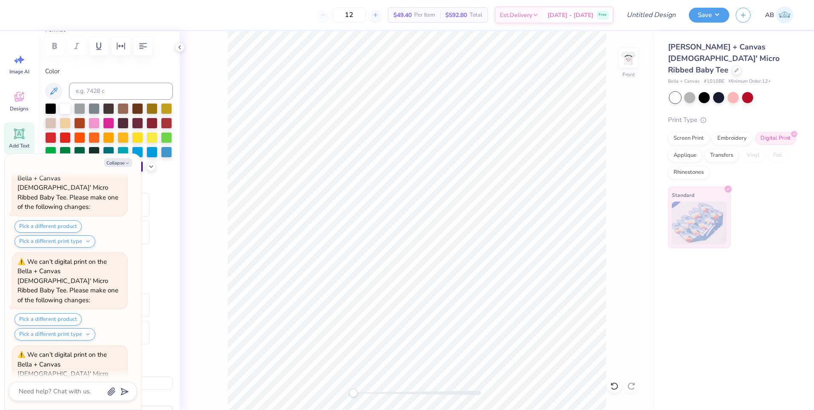
type textarea "HISPANIC HERITAGE CELIBRATION"
click at [117, 156] on div "Collapse How can we help you? We can’t digital print on the Bella + Canvas Ladi…" at bounding box center [73, 282] width 136 height 256
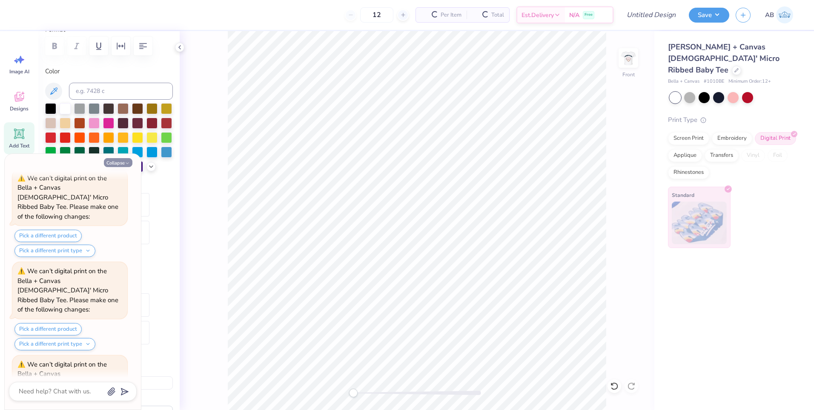
click at [117, 161] on button "Collapse" at bounding box center [118, 162] width 29 height 9
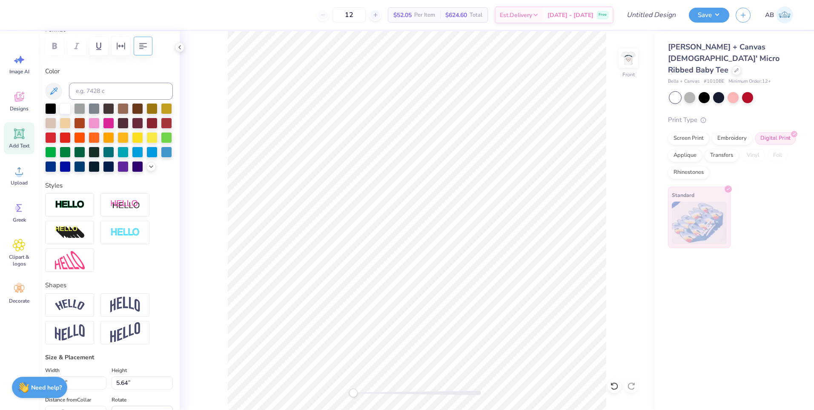
click at [138, 55] on div "Format" at bounding box center [109, 42] width 128 height 34
click at [139, 50] on icon "button" at bounding box center [143, 46] width 10 height 10
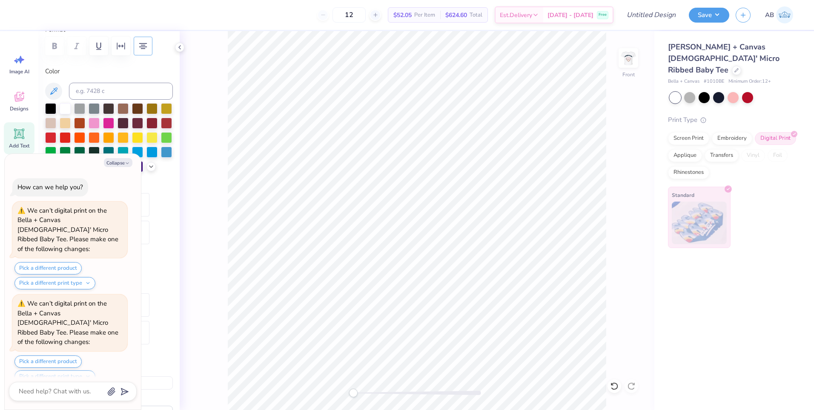
scroll to position [2163, 0]
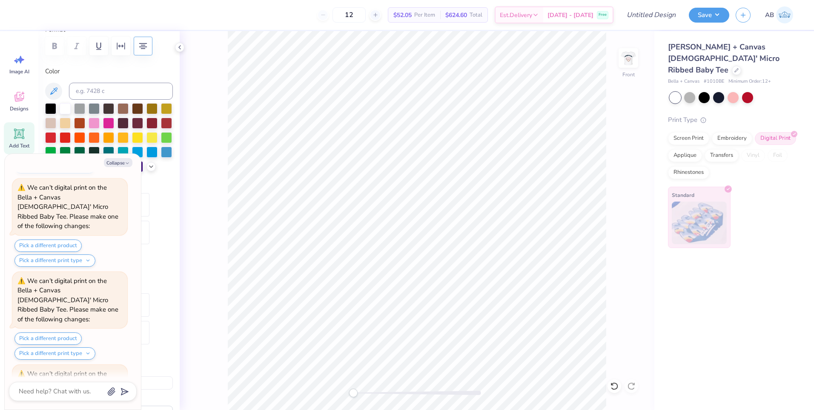
click at [100, 164] on div at bounding box center [94, 165] width 11 height 11
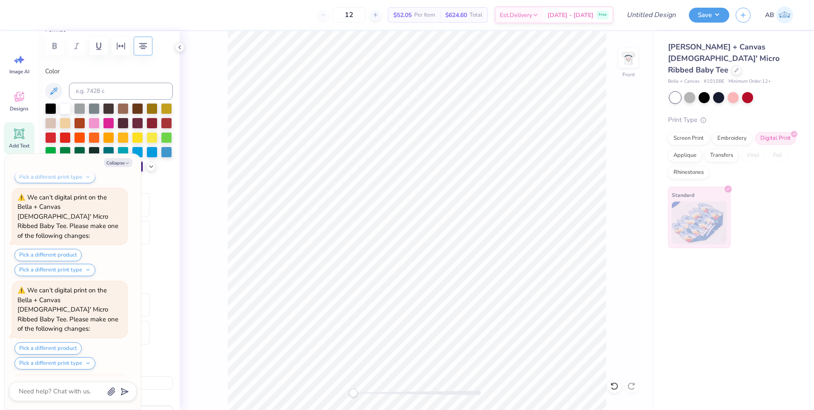
click at [215, 202] on div "Front" at bounding box center [417, 220] width 475 height 379
type textarea "x"
type input "9.97"
type input "4.26"
type textarea "x"
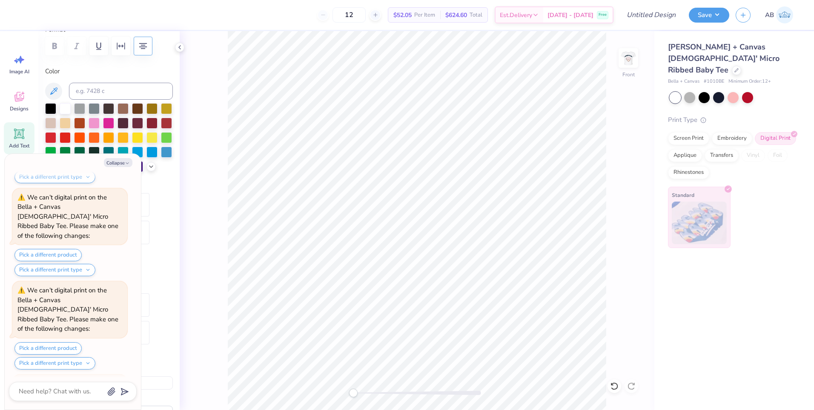
type input "10.21"
type input "9.30"
type input "4.94"
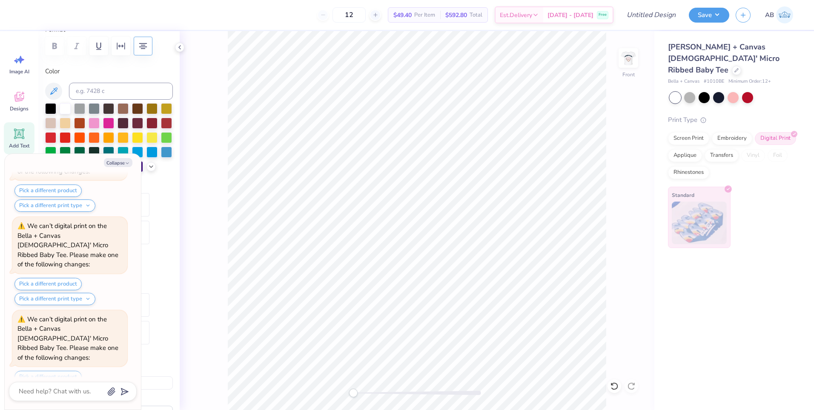
scroll to position [2581, 0]
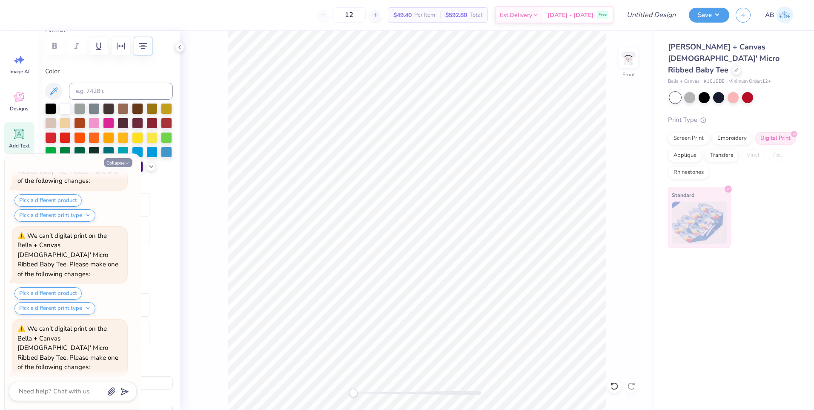
click at [125, 164] on icon "button" at bounding box center [127, 163] width 5 height 5
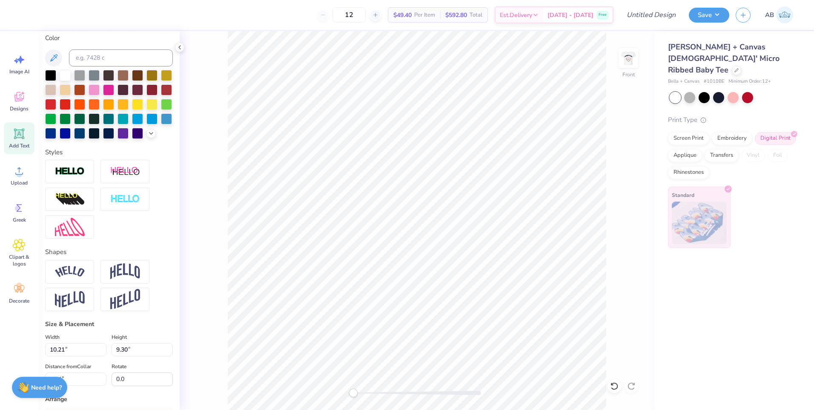
scroll to position [213, 0]
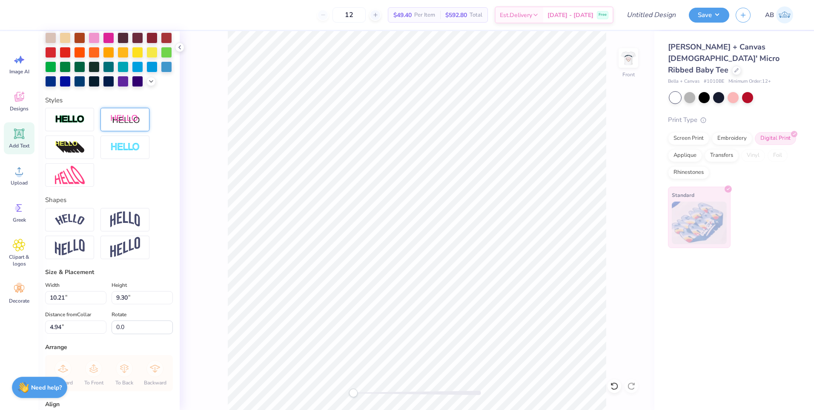
click at [121, 125] on img at bounding box center [125, 119] width 30 height 11
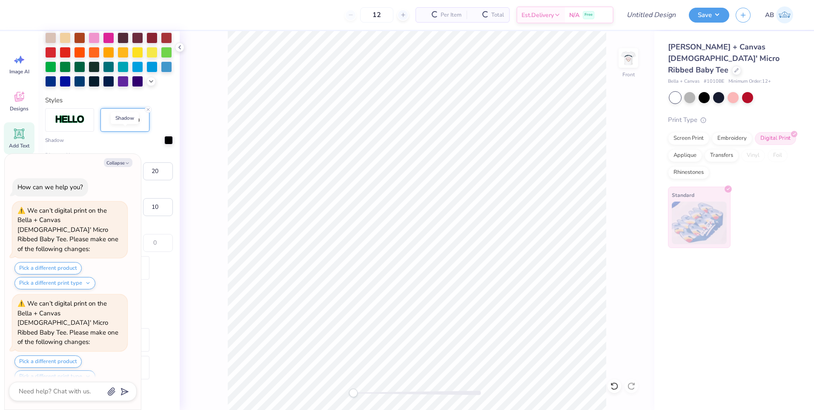
scroll to position [2664, 0]
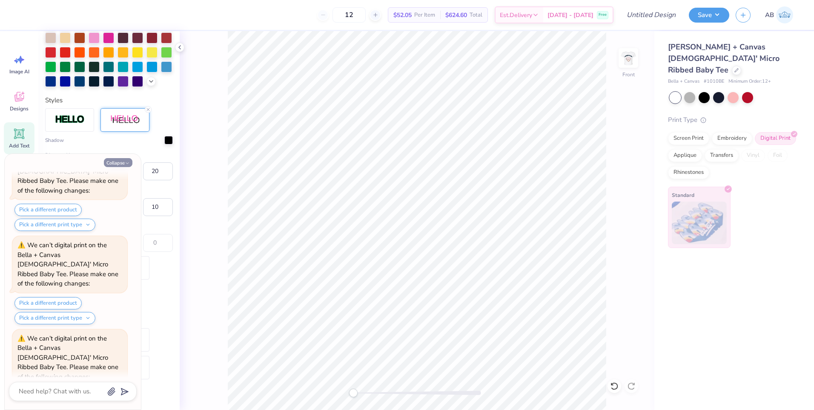
click at [117, 162] on button "Collapse" at bounding box center [118, 162] width 29 height 9
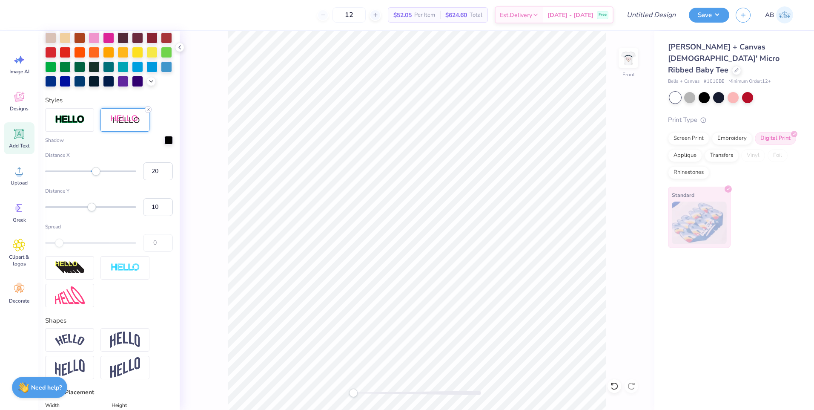
click at [147, 112] on icon at bounding box center [148, 109] width 5 height 5
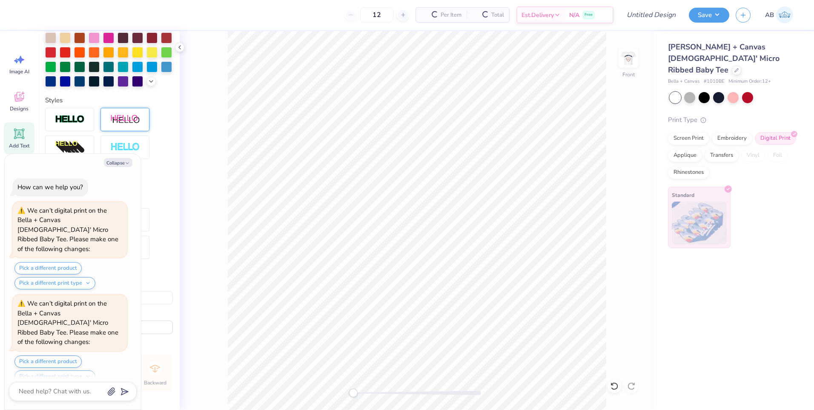
scroll to position [2748, 0]
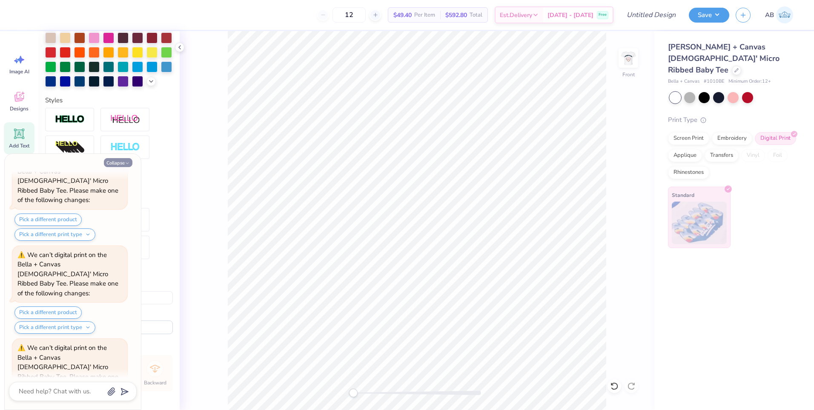
click at [122, 163] on button "Collapse" at bounding box center [118, 162] width 29 height 9
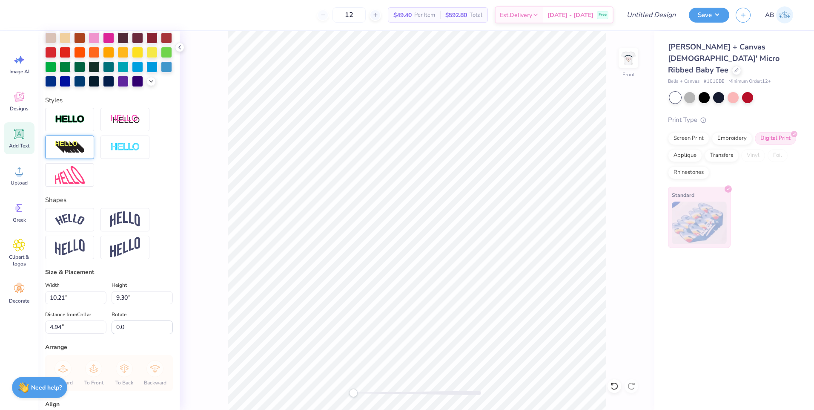
click at [80, 154] on img at bounding box center [70, 148] width 30 height 14
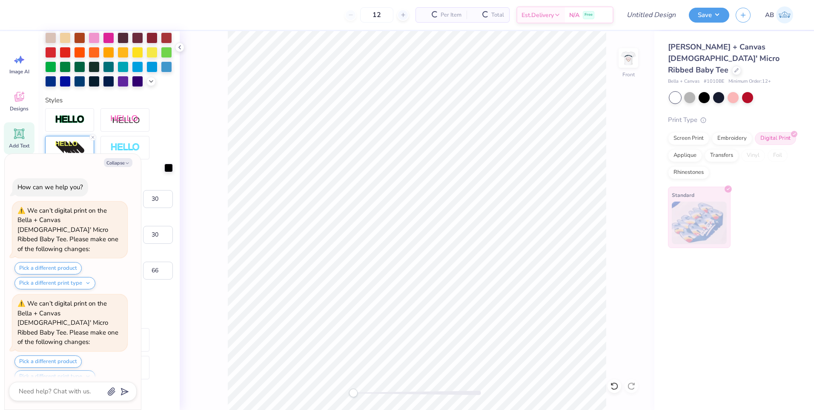
scroll to position [2831, 0]
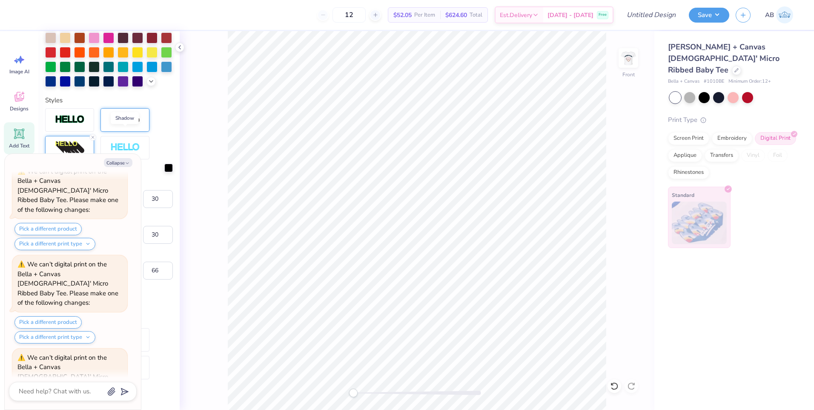
click at [128, 125] on img at bounding box center [125, 120] width 30 height 11
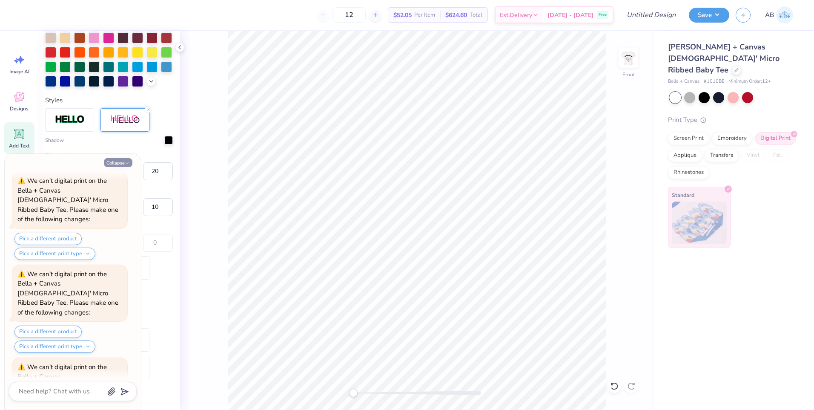
click at [117, 160] on button "Collapse" at bounding box center [118, 162] width 29 height 9
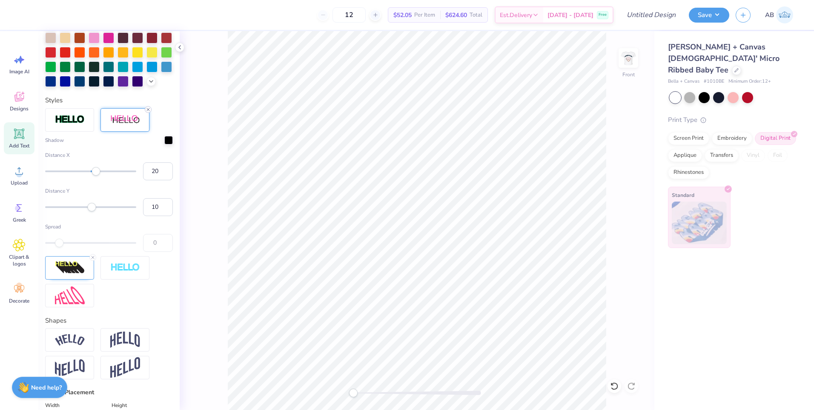
click at [146, 112] on icon at bounding box center [148, 109] width 5 height 5
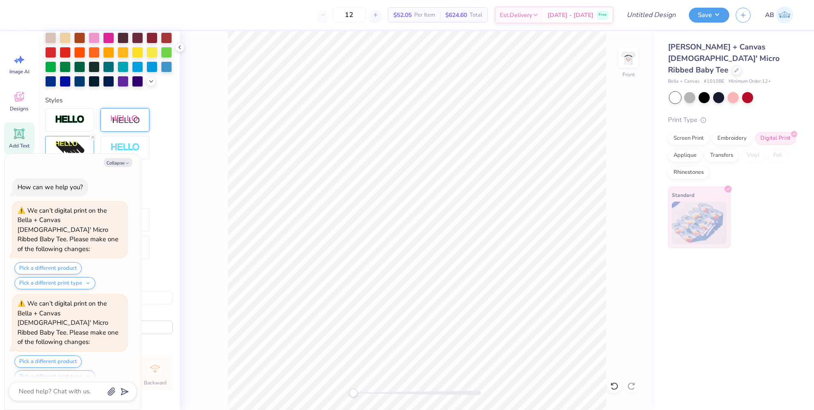
scroll to position [2998, 0]
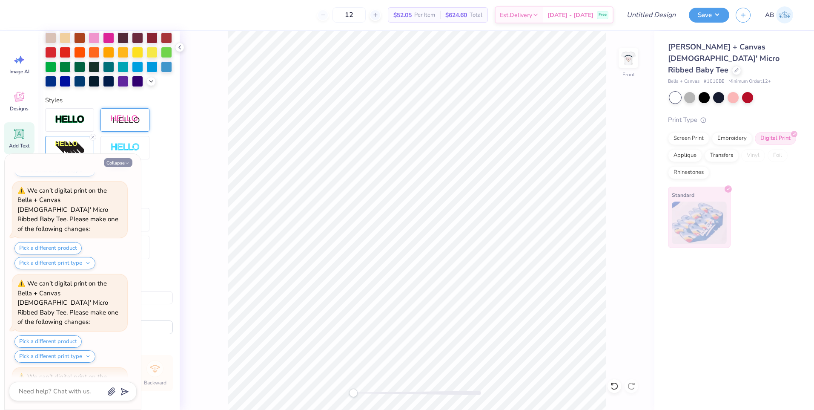
click at [121, 163] on button "Collapse" at bounding box center [118, 162] width 29 height 9
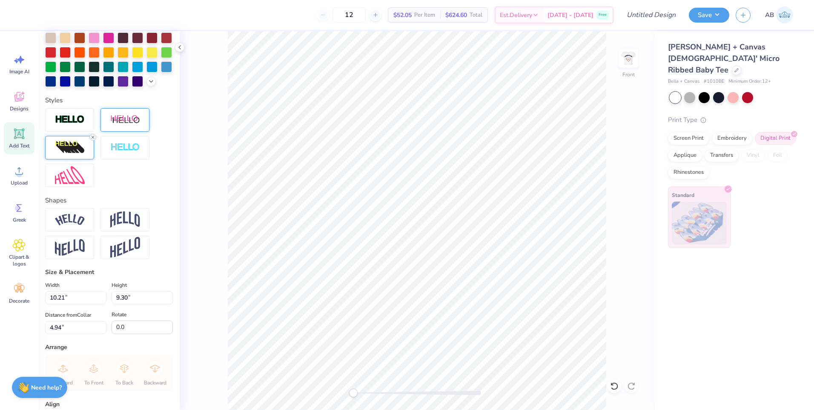
click at [92, 138] on line at bounding box center [93, 137] width 3 height 3
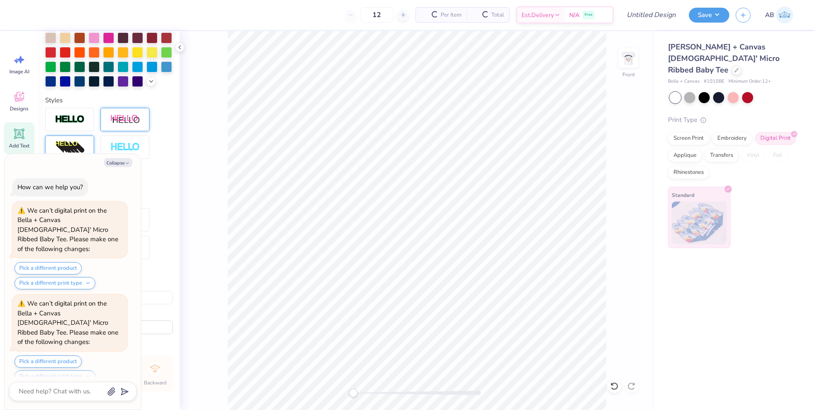
scroll to position [3082, 0]
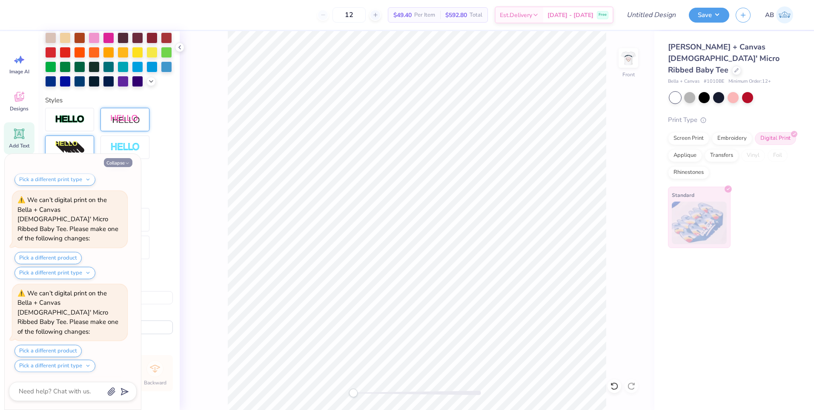
click at [115, 162] on button "Collapse" at bounding box center [118, 162] width 29 height 9
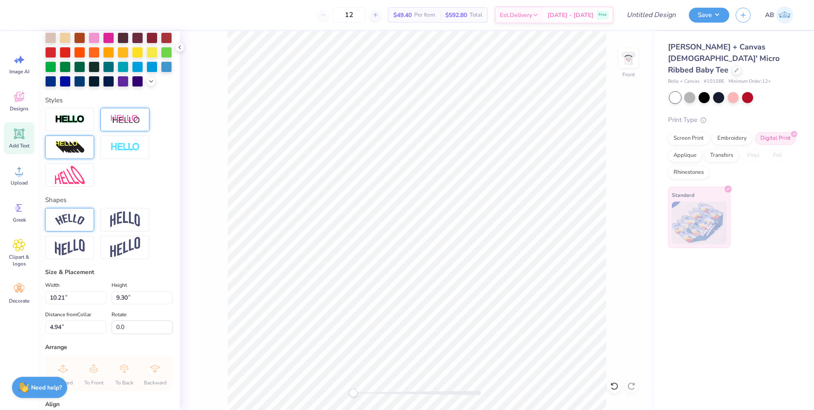
click at [66, 225] on img at bounding box center [70, 220] width 30 height 12
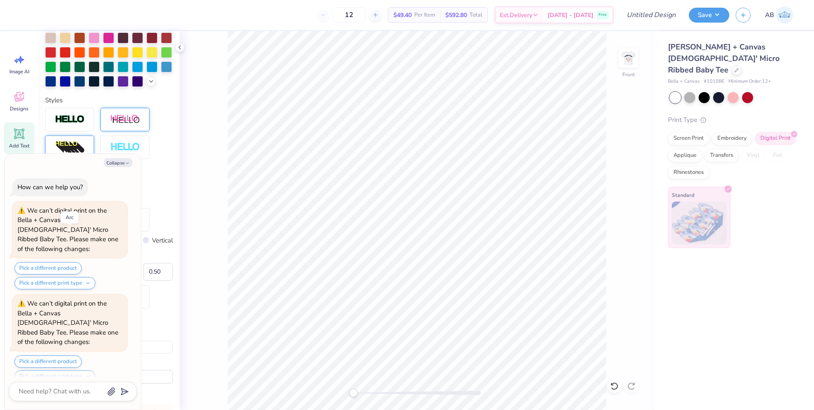
scroll to position [3165, 0]
click at [115, 161] on button "Collapse" at bounding box center [118, 162] width 29 height 9
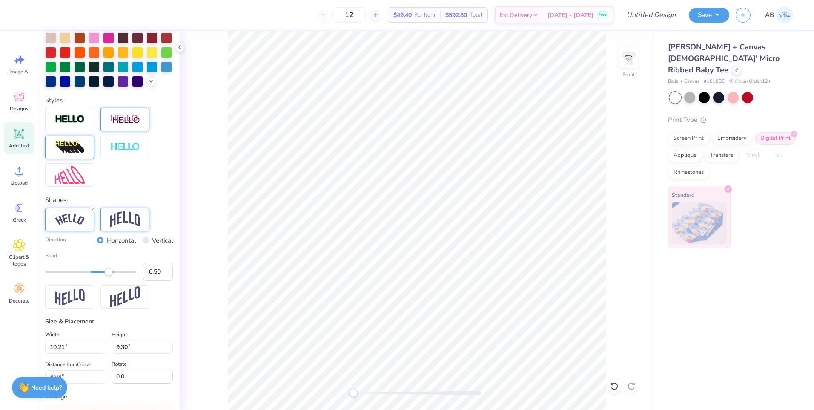
click at [127, 227] on img at bounding box center [125, 219] width 30 height 16
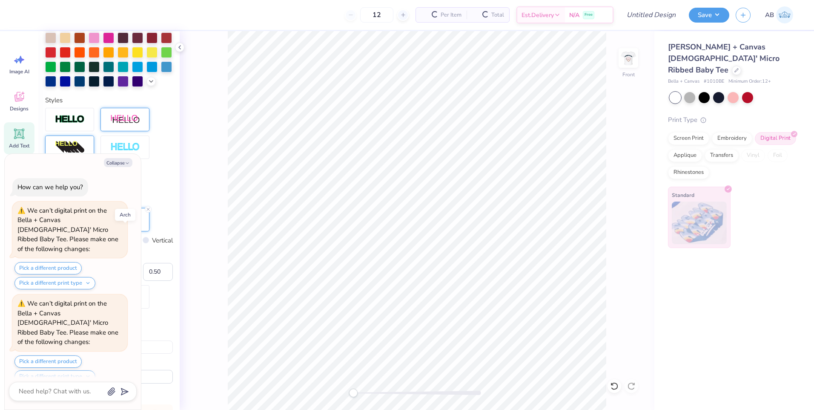
scroll to position [3249, 0]
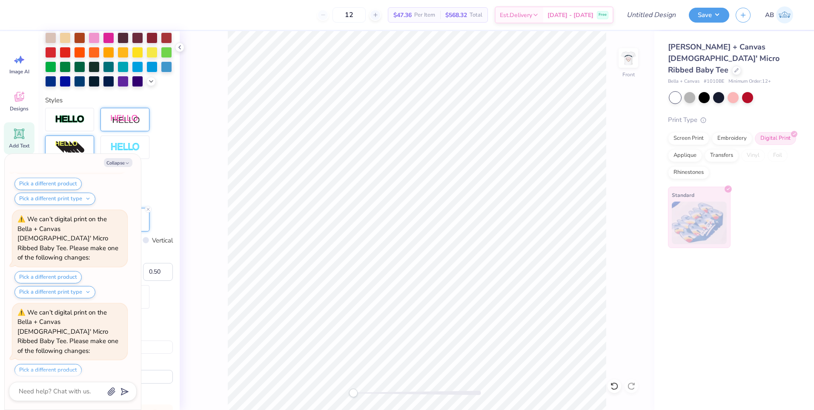
type textarea "x"
type input "6.50"
type input "7.19"
type input "2.63"
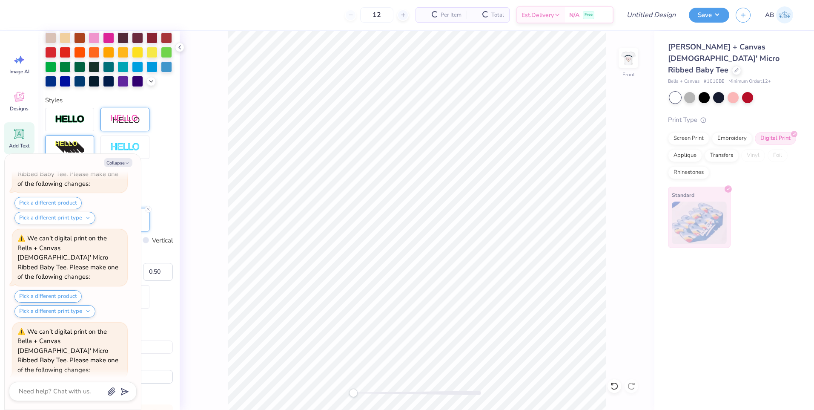
type textarea "x"
type input "7.99"
type input "8.83"
type input "0.99"
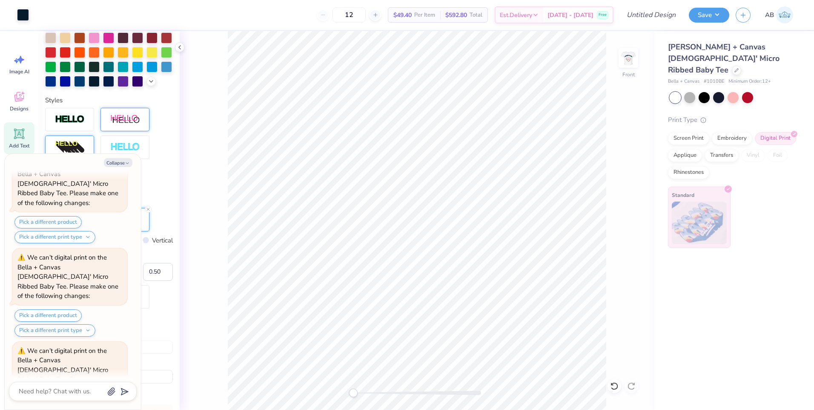
type textarea "x"
type input "0.81"
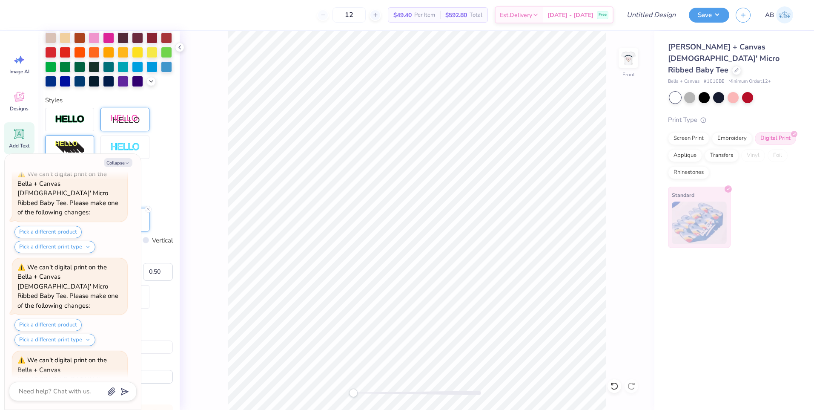
scroll to position [3750, 0]
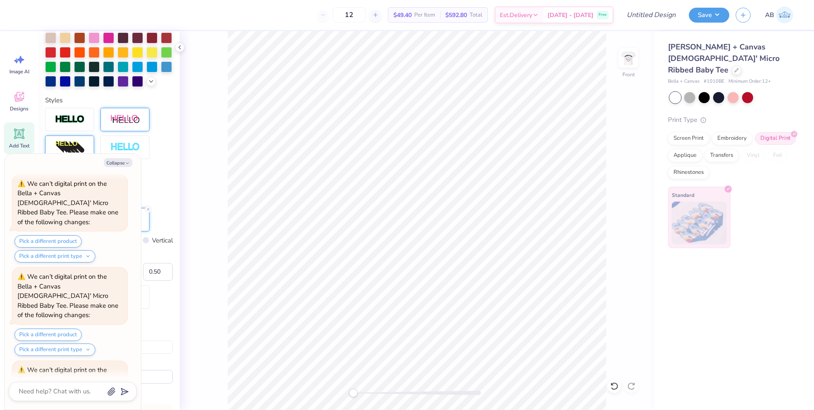
type textarea "x"
type input "0.90"
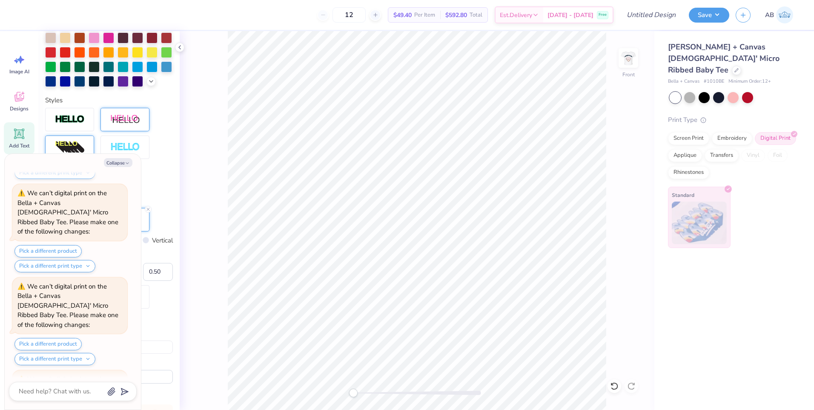
scroll to position [3917, 0]
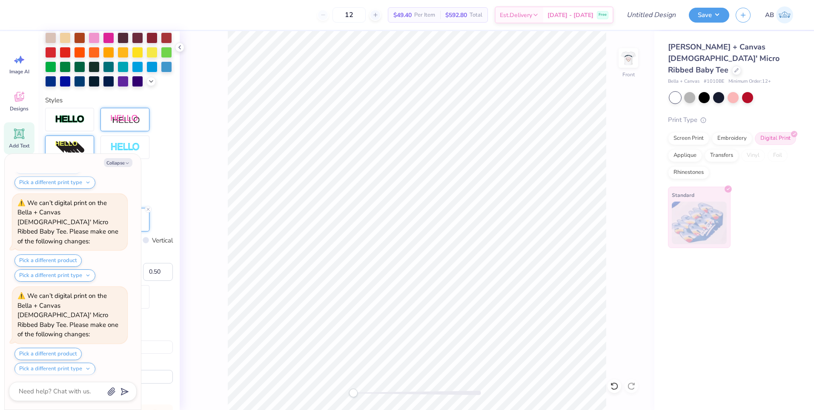
type textarea "x"
type input "9.65"
type input "10.66"
type input "1.78"
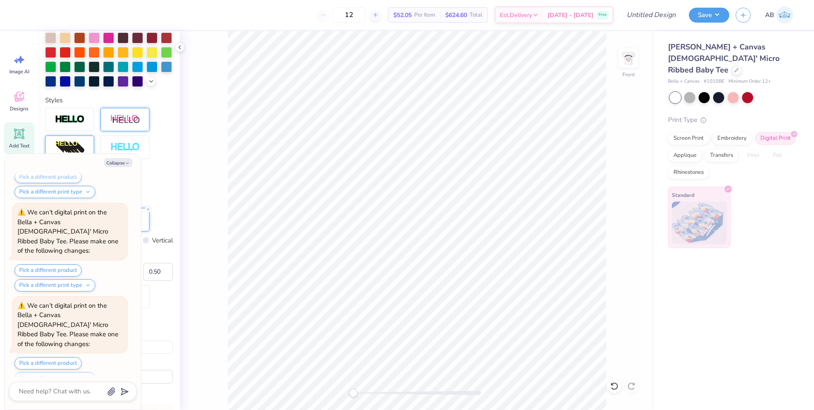
scroll to position [4084, 0]
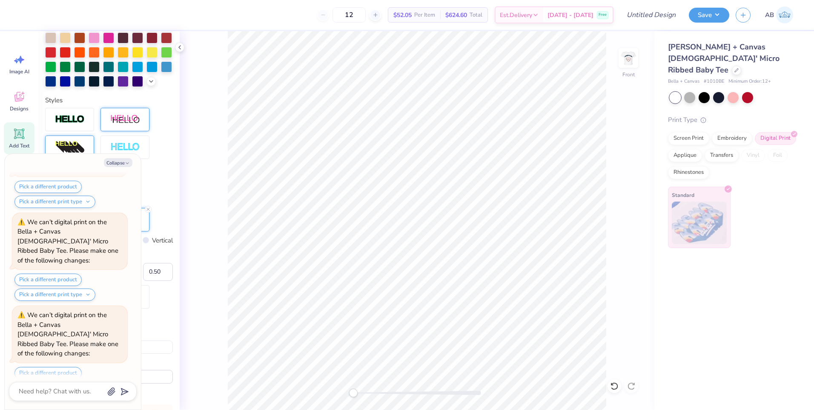
click at [612, 233] on div "Front" at bounding box center [417, 220] width 475 height 379
click at [628, 66] on img at bounding box center [629, 58] width 34 height 34
click at [649, 11] on input "Design Title" at bounding box center [640, 14] width 83 height 17
type textarea "x"
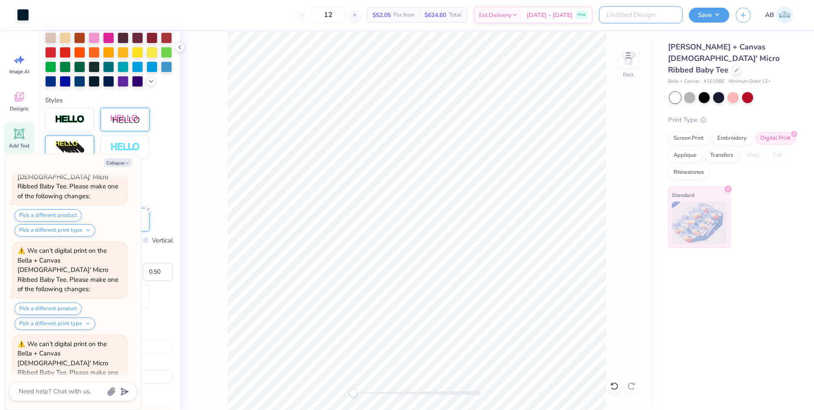
type input "F"
type textarea "x"
type input "FO"
type textarea "x"
type input "FOO"
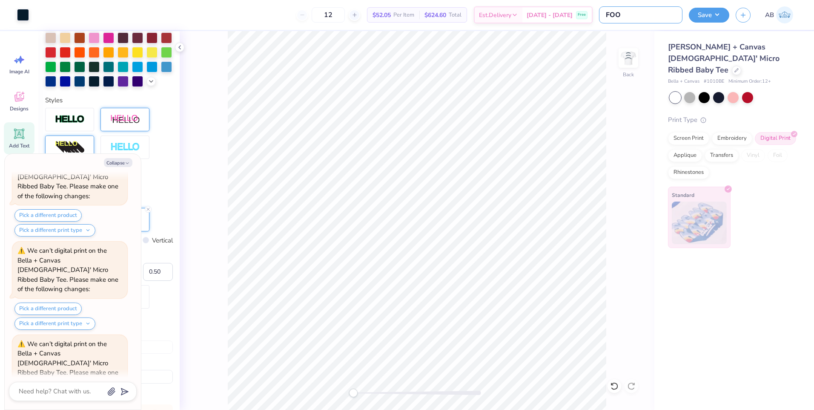
type textarea "x"
type input "FOOD"
type textarea "x"
type input "FOODI"
type textarea "x"
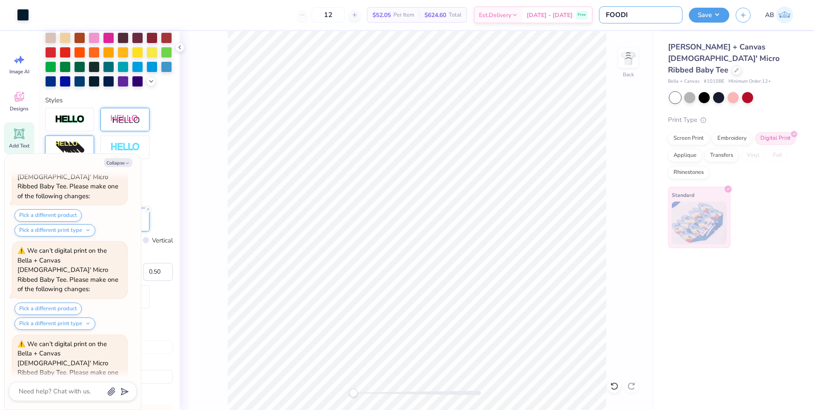
type input "FOODIE"
type textarea "x"
type input "FOODIE"
type textarea "x"
type input "FOODIE C"
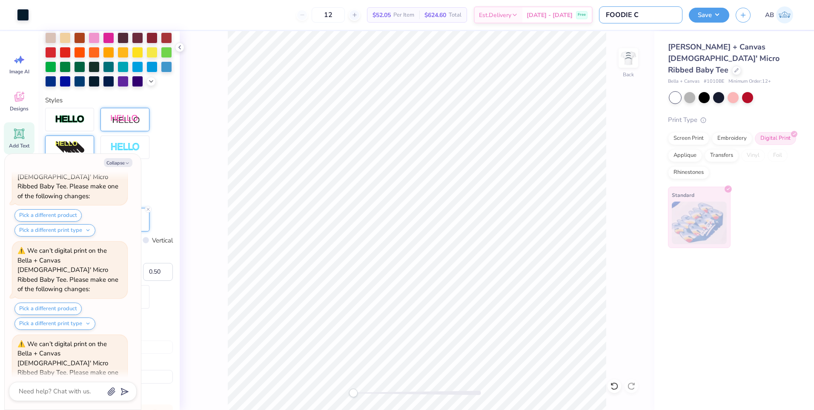
type textarea "x"
type input "FOODIE CL"
type textarea "x"
type input "FOODIE CLU"
type textarea "x"
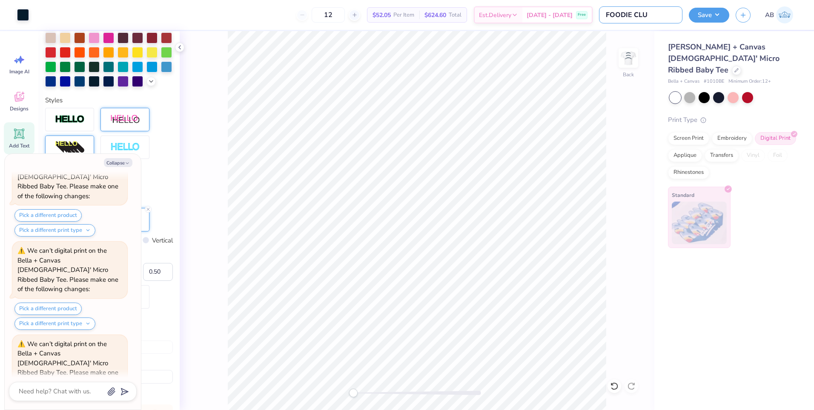
type input "FOODIE CLUB"
type textarea "x"
type input "FOODIE CLUB"
click at [705, 16] on button "Save" at bounding box center [709, 13] width 40 height 15
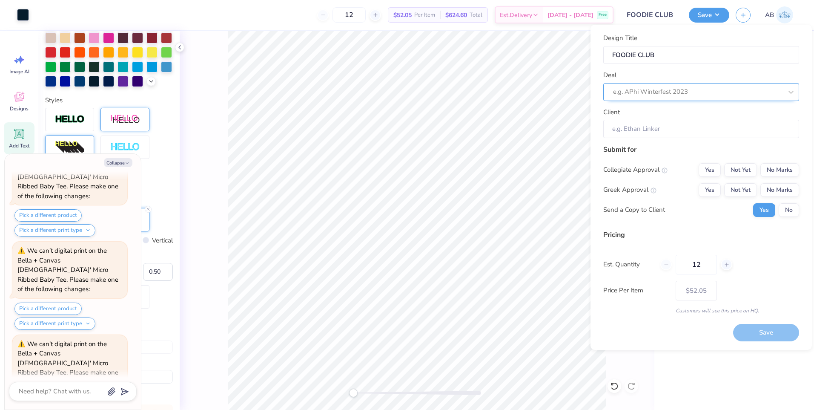
click at [646, 89] on div at bounding box center [698, 92] width 170 height 12
click at [658, 130] on div "UNLV Food Tasting Club" at bounding box center [701, 130] width 189 height 14
type textarea "x"
type input "Aryah Mclair"
type input "– –"
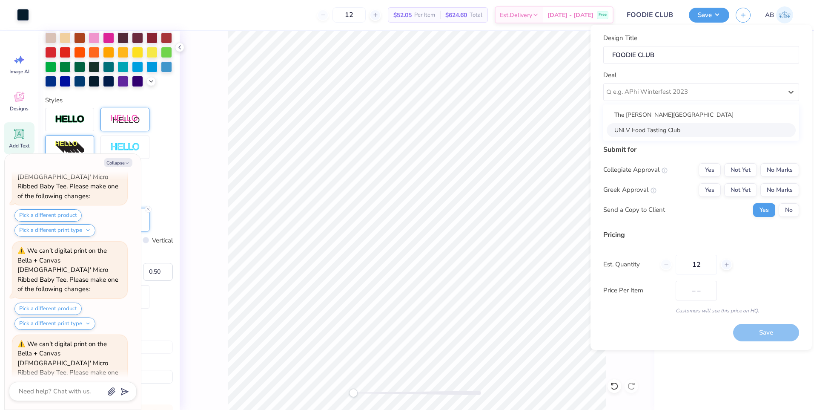
type textarea "x"
type input "$52.05"
click at [645, 121] on input "Aryah Mclair" at bounding box center [702, 129] width 196 height 18
click at [776, 170] on button "No Marks" at bounding box center [780, 170] width 39 height 14
click at [777, 190] on button "No Marks" at bounding box center [780, 190] width 39 height 14
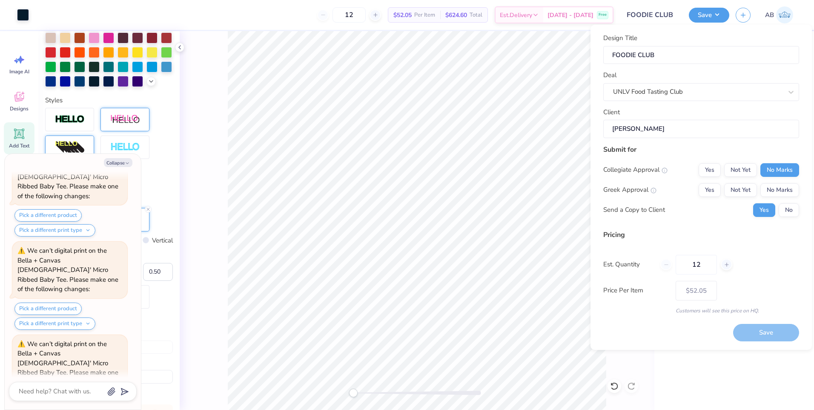
type textarea "x"
type input "– –"
type textarea "x"
type input "$52.05"
click at [786, 211] on button "No" at bounding box center [789, 210] width 20 height 14
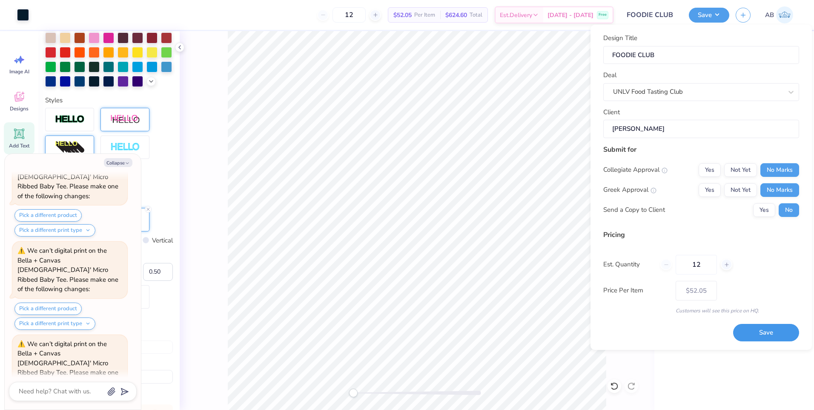
click at [769, 334] on button "Save" at bounding box center [766, 332] width 66 height 17
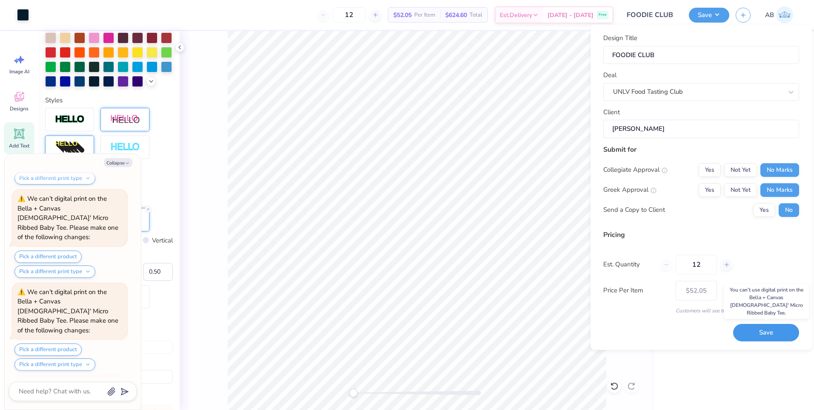
click at [769, 334] on button "Save" at bounding box center [766, 332] width 66 height 17
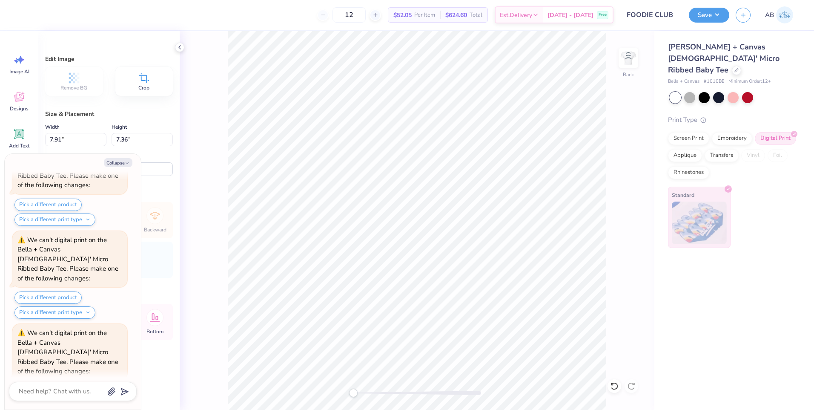
scroll to position [4521, 0]
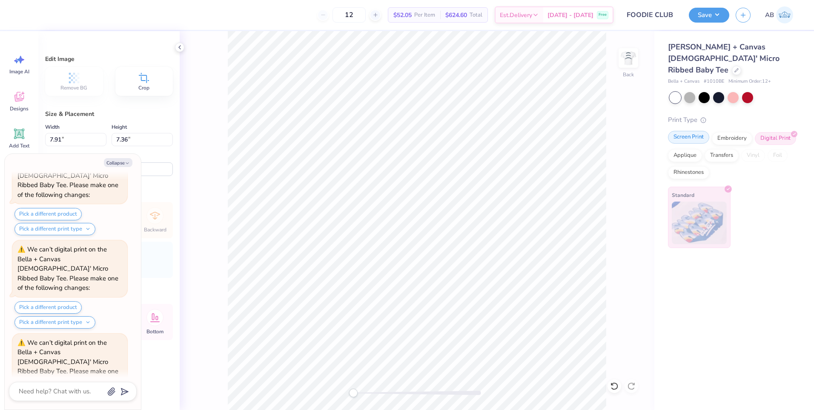
click at [692, 131] on div "Screen Print" at bounding box center [688, 137] width 41 height 13
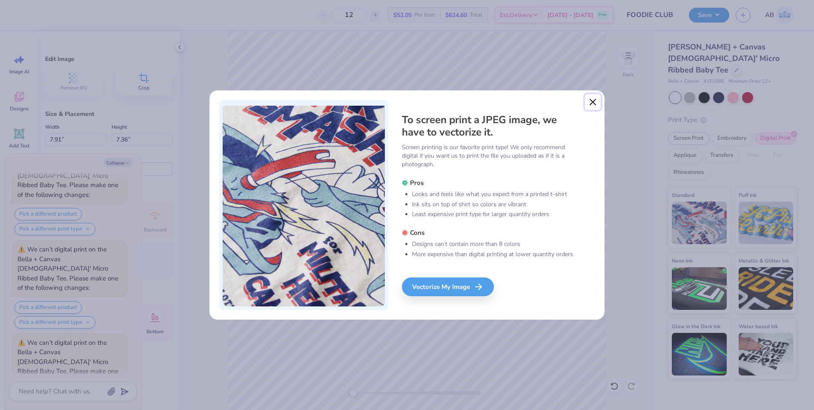
click at [589, 103] on button "Close" at bounding box center [593, 102] width 16 height 16
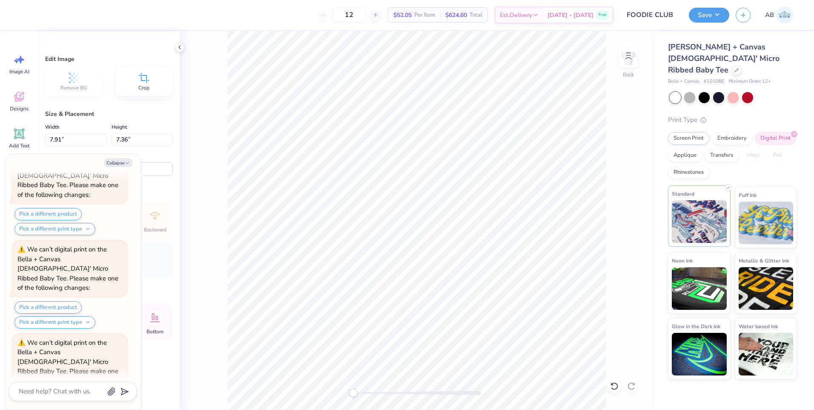
click at [680, 204] on img at bounding box center [699, 221] width 55 height 43
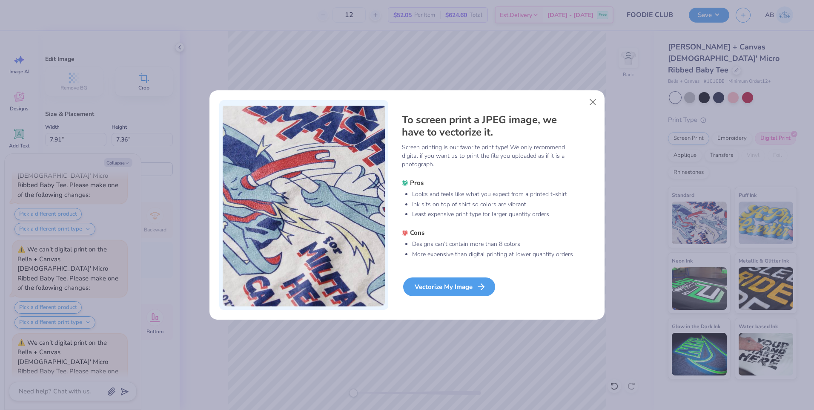
click at [480, 287] on line at bounding box center [481, 287] width 6 height 0
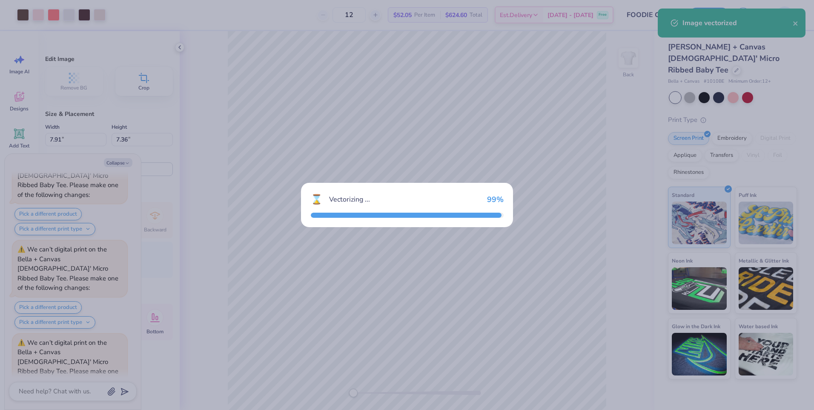
scroll to position [4592, 0]
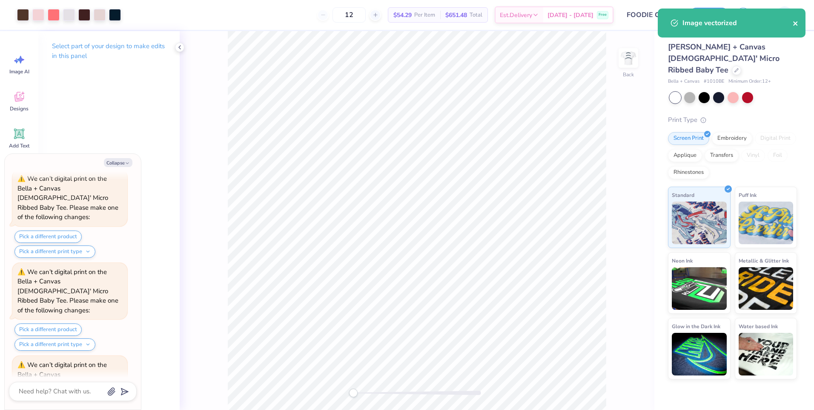
click at [797, 26] on icon "close" at bounding box center [796, 23] width 6 height 7
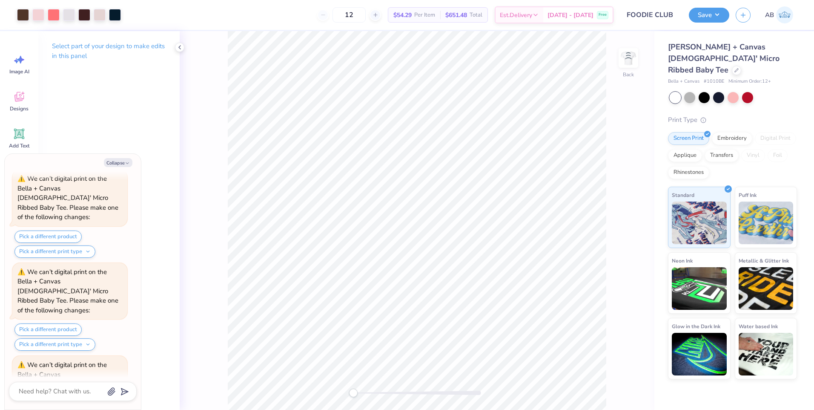
click at [704, 17] on div "Image vectorized" at bounding box center [731, 26] width 151 height 39
click at [704, 12] on button "Save" at bounding box center [709, 13] width 40 height 15
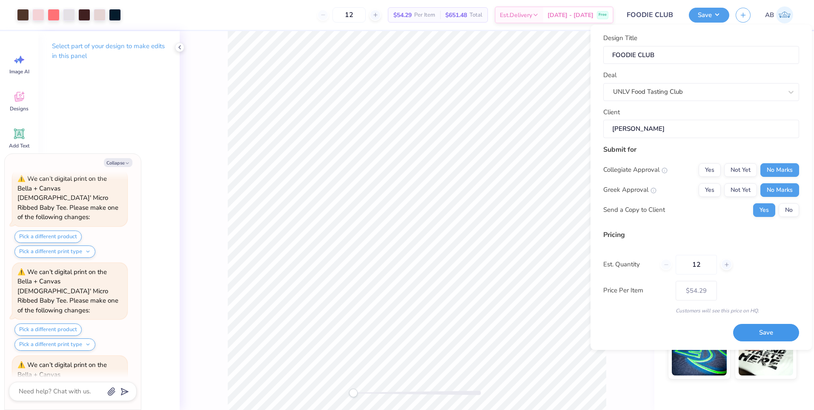
click at [766, 330] on button "Save" at bounding box center [766, 332] width 66 height 17
type textarea "x"
type input "– –"
type textarea "x"
type input "$54.29"
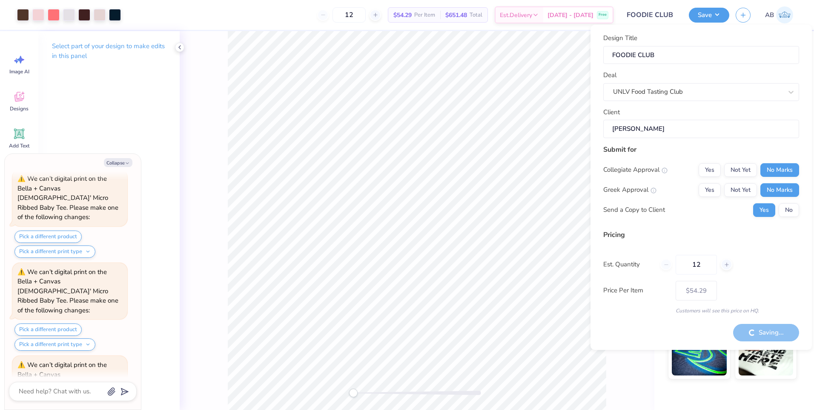
type textarea "x"
type input "– –"
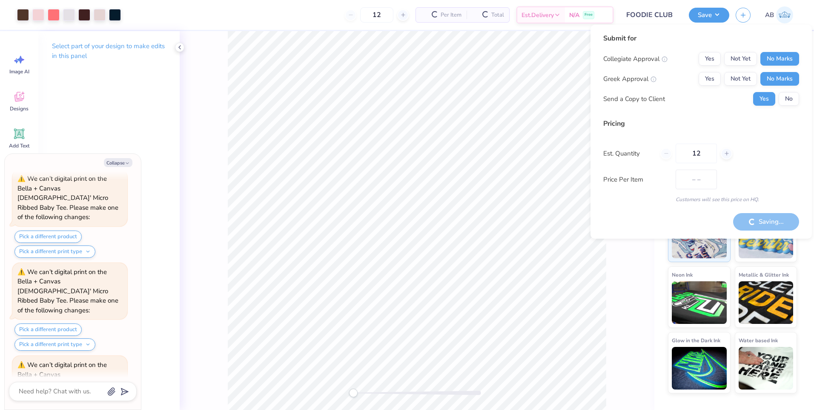
type textarea "x"
type input "$54.29"
type textarea "x"
type input "– –"
type textarea "x"
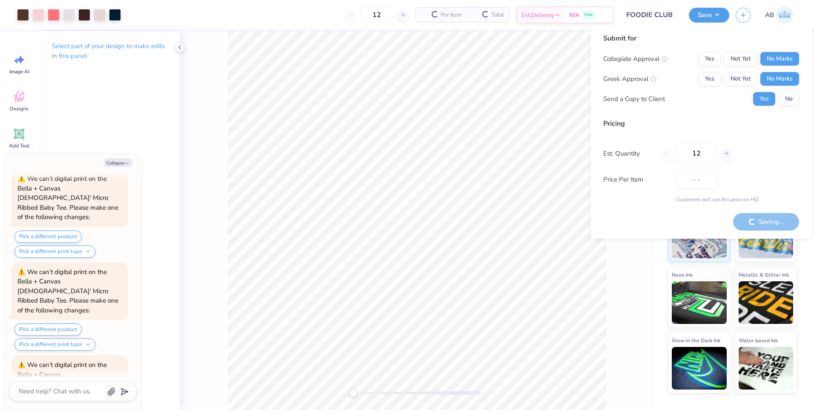
type input "$54.29"
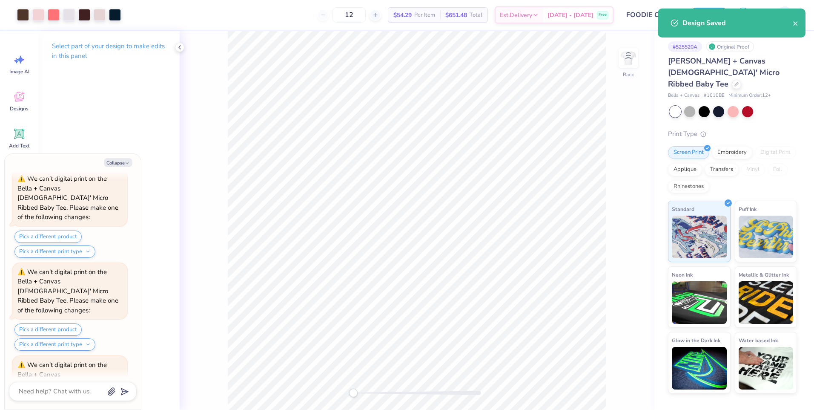
click at [630, 138] on div "Back" at bounding box center [417, 220] width 475 height 379
click at [797, 26] on icon "close" at bounding box center [796, 23] width 6 height 7
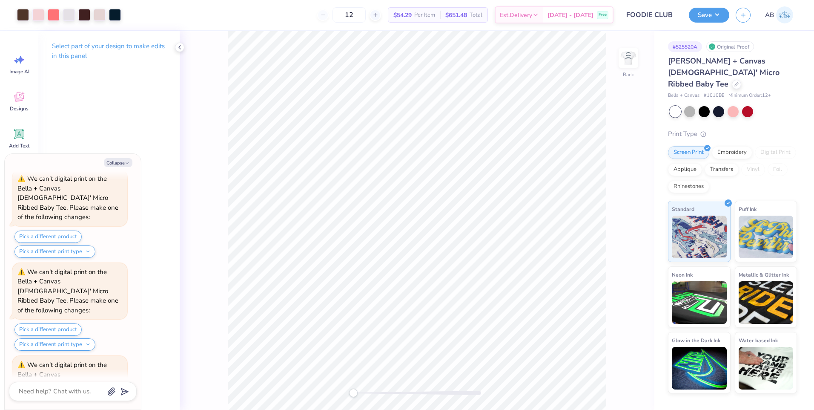
click at [178, 46] on icon at bounding box center [179, 47] width 7 height 7
type textarea "x"
click at [784, 18] on img at bounding box center [785, 14] width 17 height 17
